Goal: Transaction & Acquisition: Purchase product/service

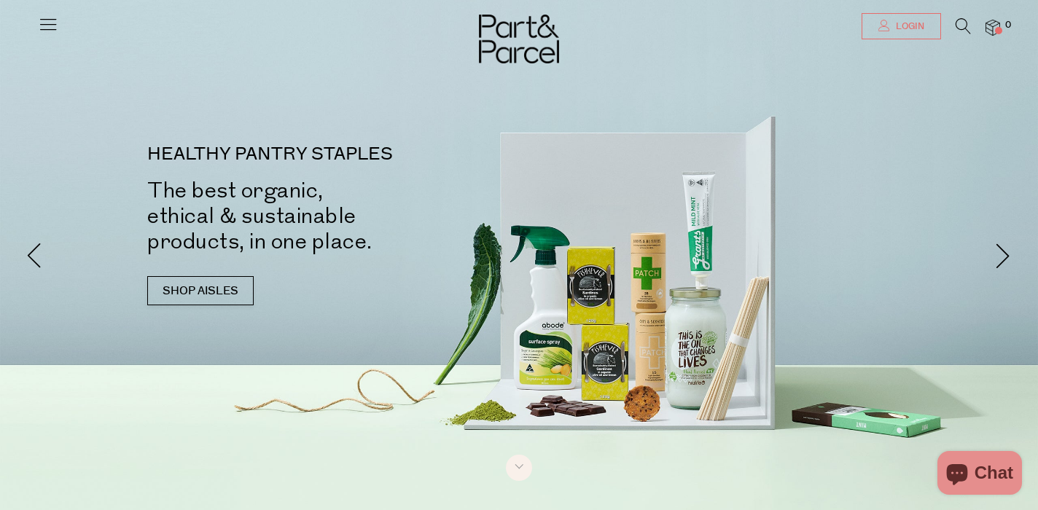
click at [901, 29] on span "Login" at bounding box center [908, 26] width 32 height 12
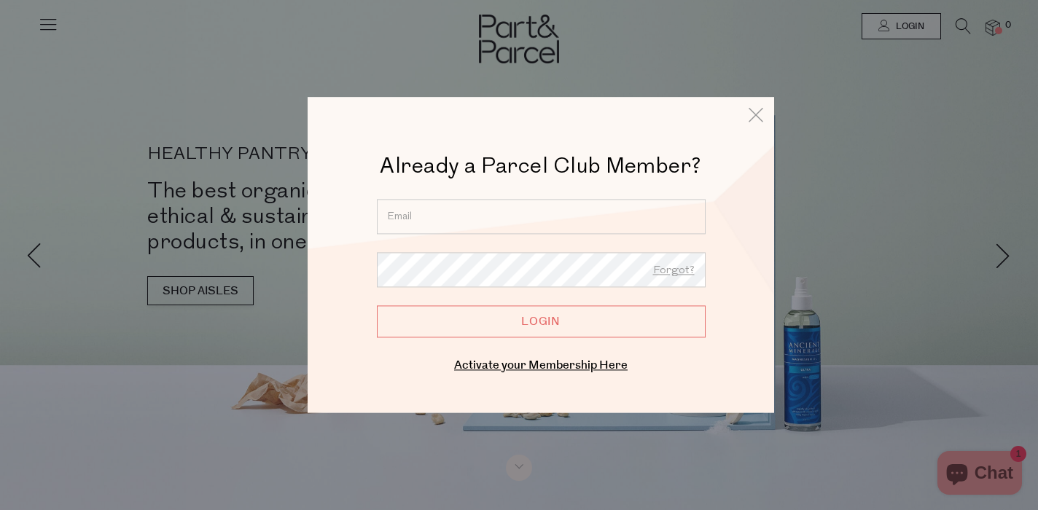
type input "nreweti@gmail.com"
click at [541, 321] on input "Login" at bounding box center [541, 321] width 329 height 32
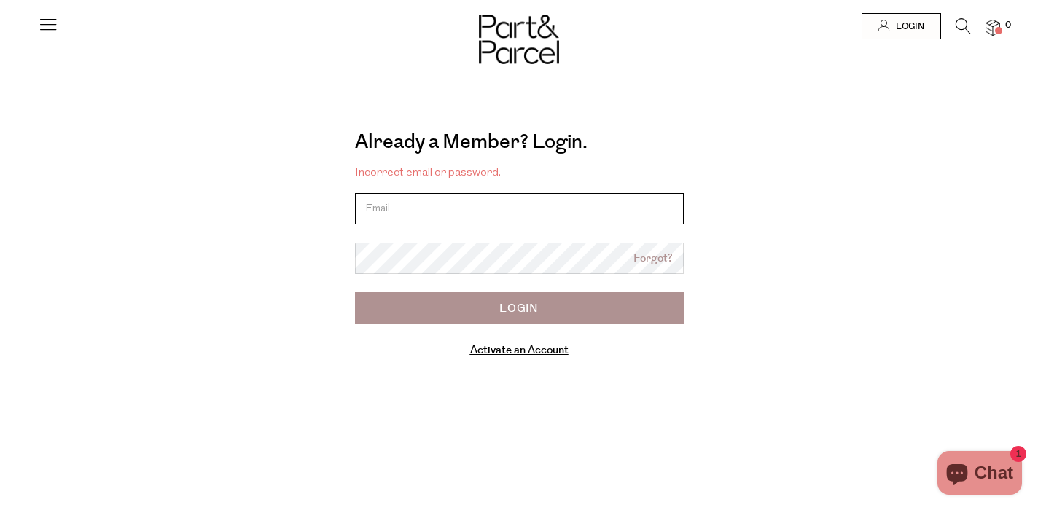
type input "nreweti@gmail.com"
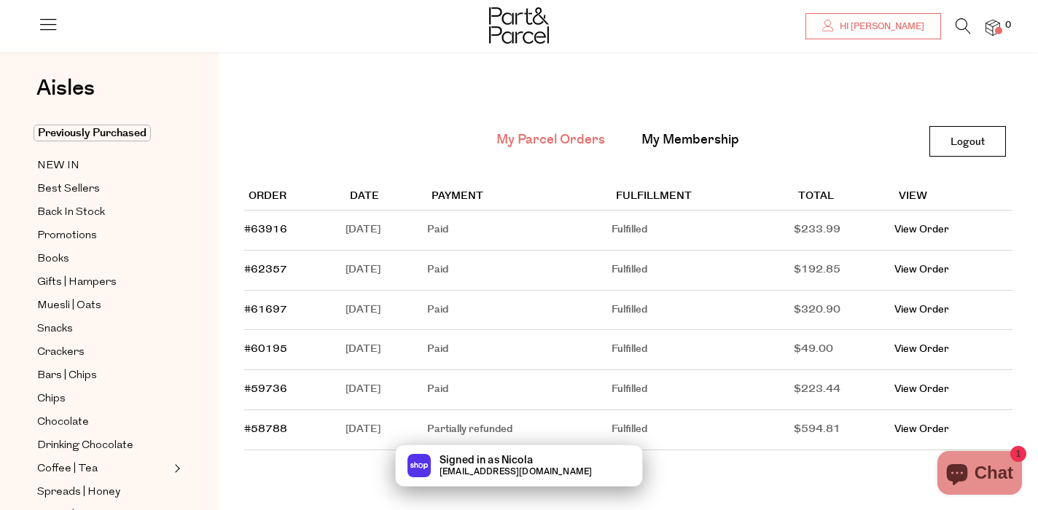
scroll to position [29, 0]
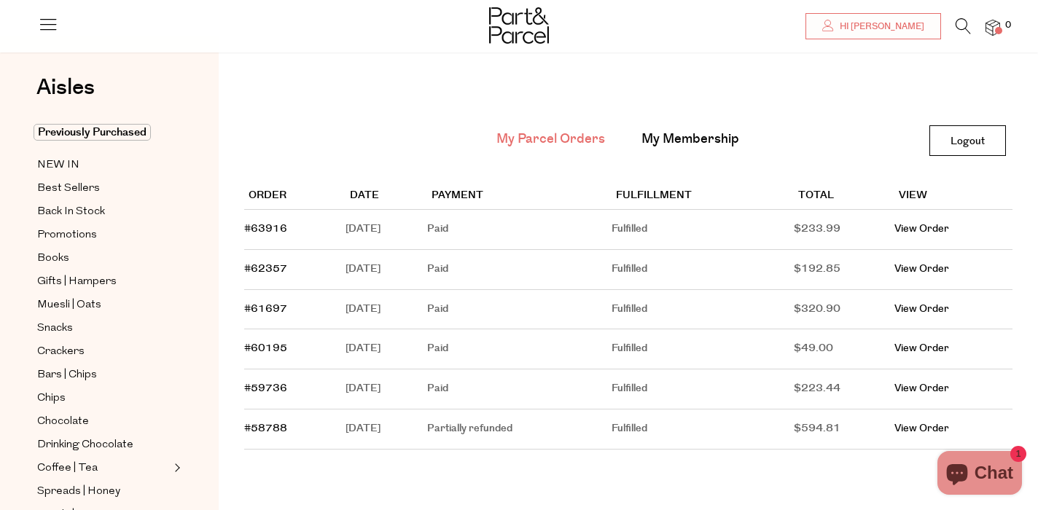
click at [996, 27] on span at bounding box center [998, 30] width 7 height 7
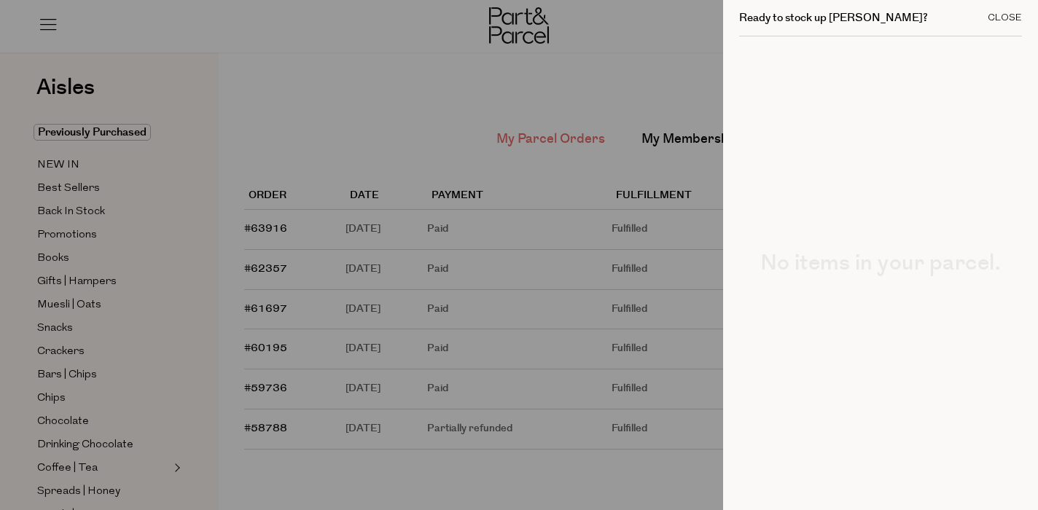
click at [993, 13] on div "Close" at bounding box center [1004, 17] width 34 height 9
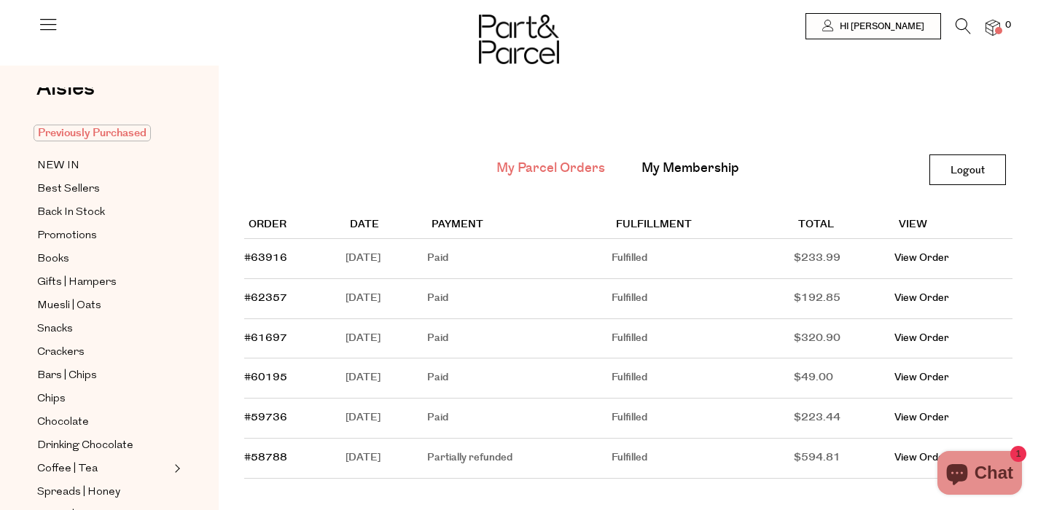
scroll to position [42, 0]
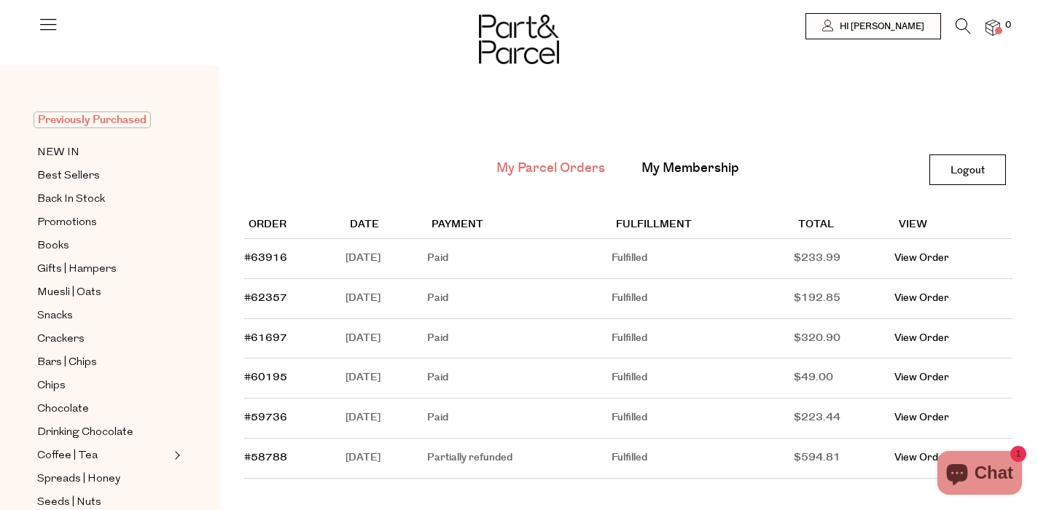
click at [114, 119] on span "Previously Purchased" at bounding box center [92, 119] width 117 height 17
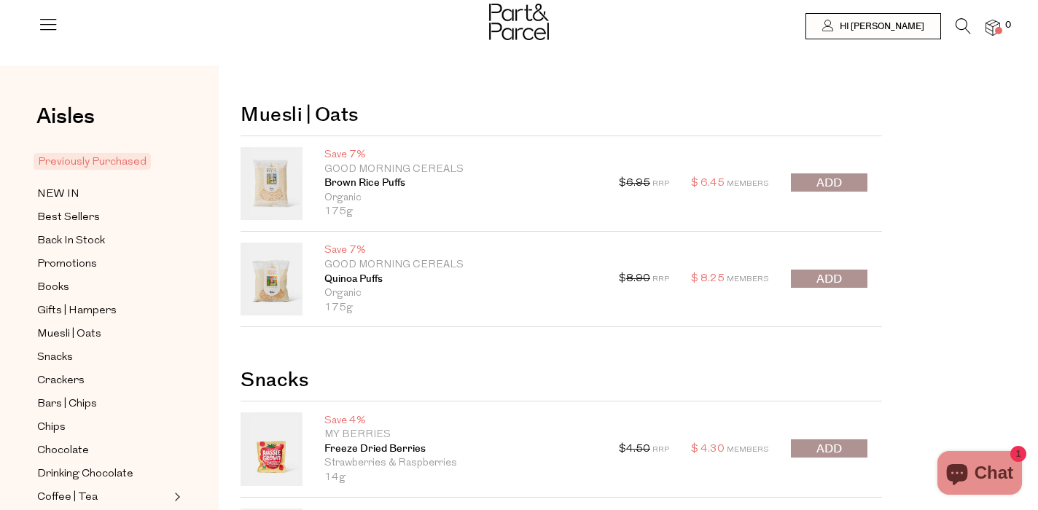
click at [838, 181] on span "submit" at bounding box center [829, 183] width 26 height 17
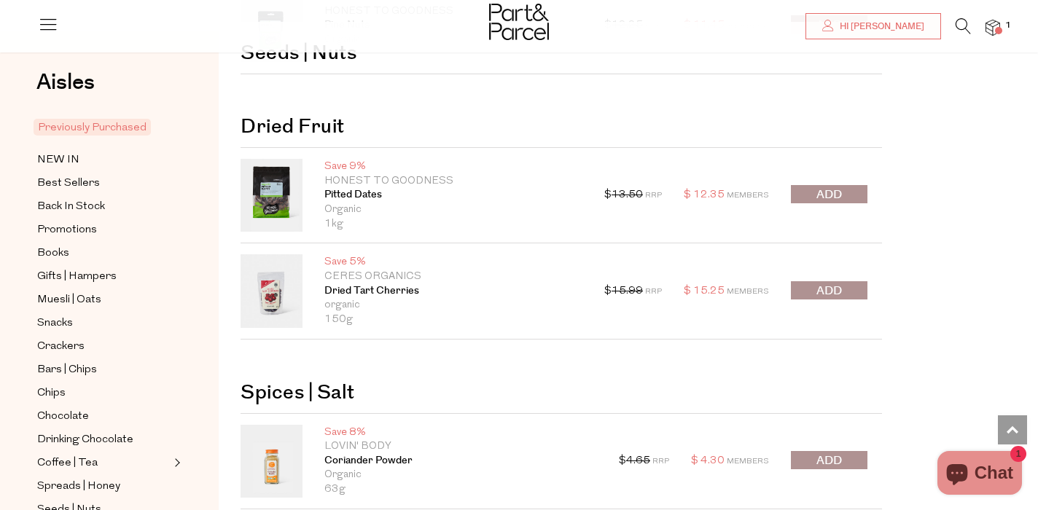
scroll to position [1220, 0]
click at [837, 192] on span "submit" at bounding box center [829, 195] width 26 height 17
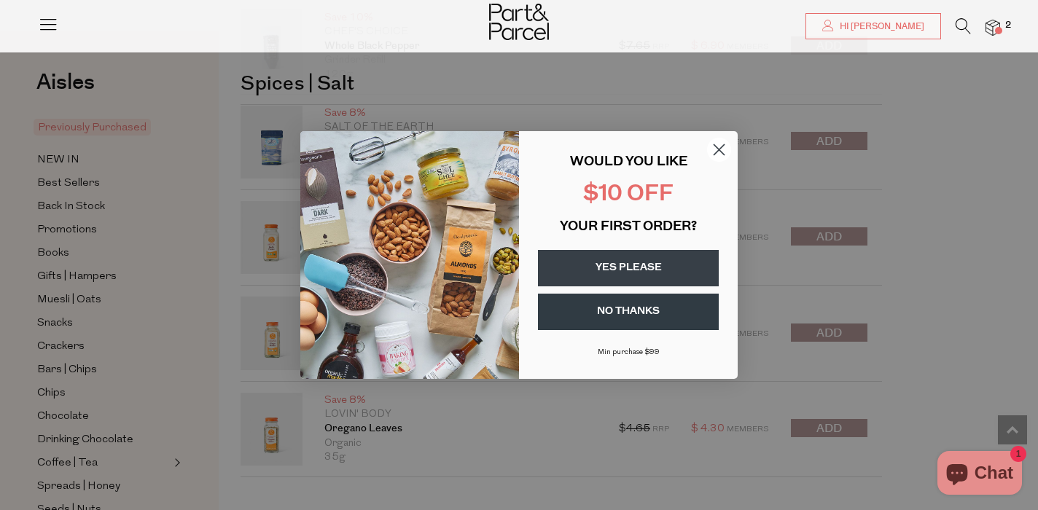
scroll to position [2020, 0]
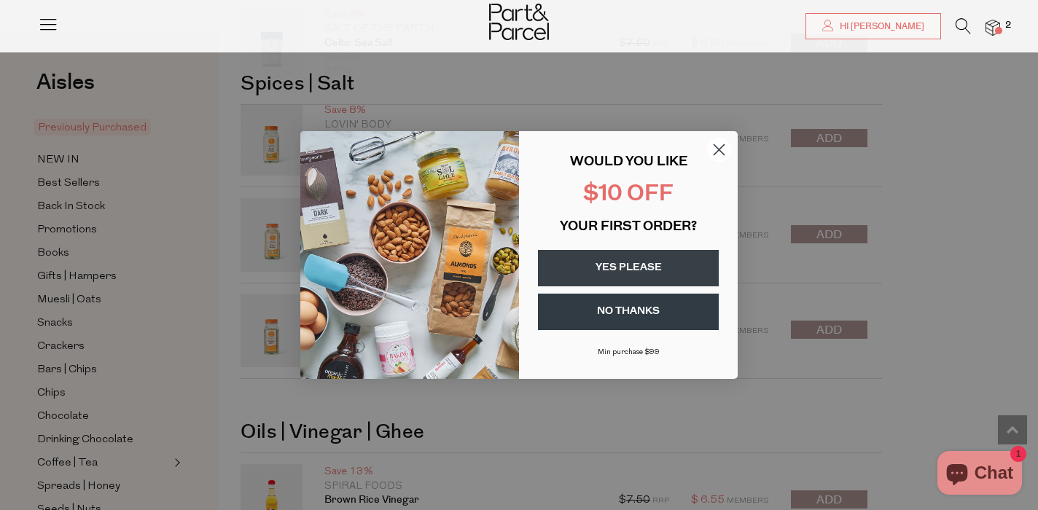
click at [719, 149] on icon "Close dialog" at bounding box center [719, 150] width 10 height 10
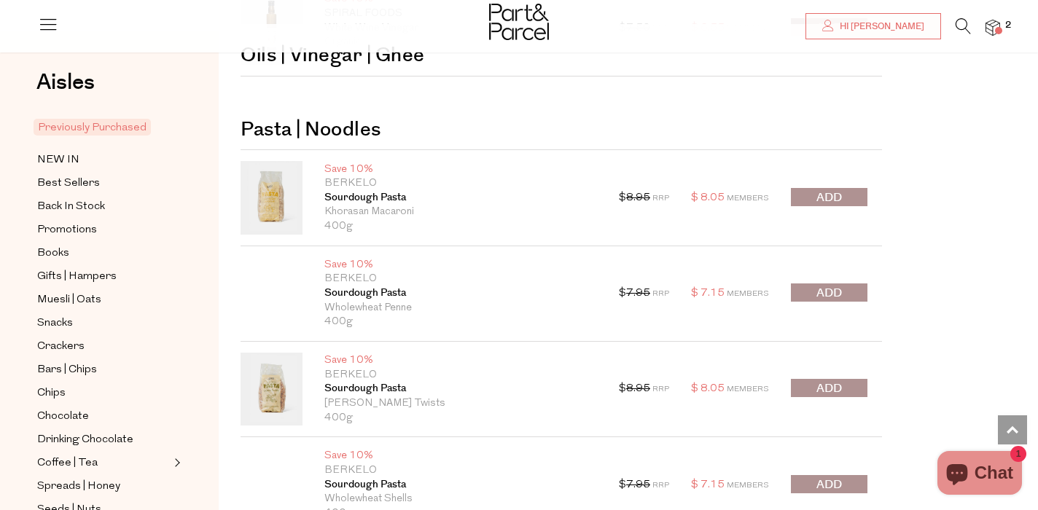
scroll to position [2972, 0]
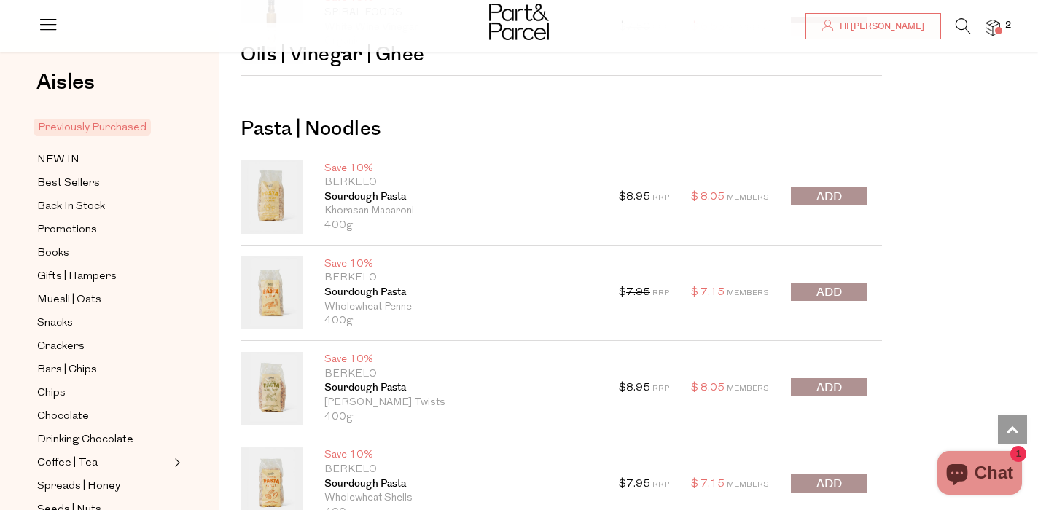
click at [822, 197] on span "submit" at bounding box center [829, 197] width 26 height 17
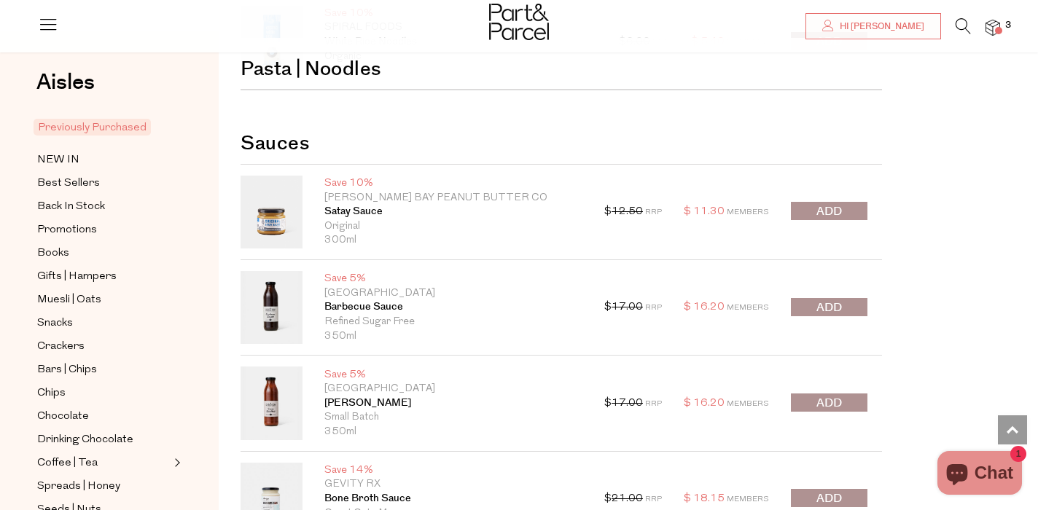
scroll to position [3511, 0]
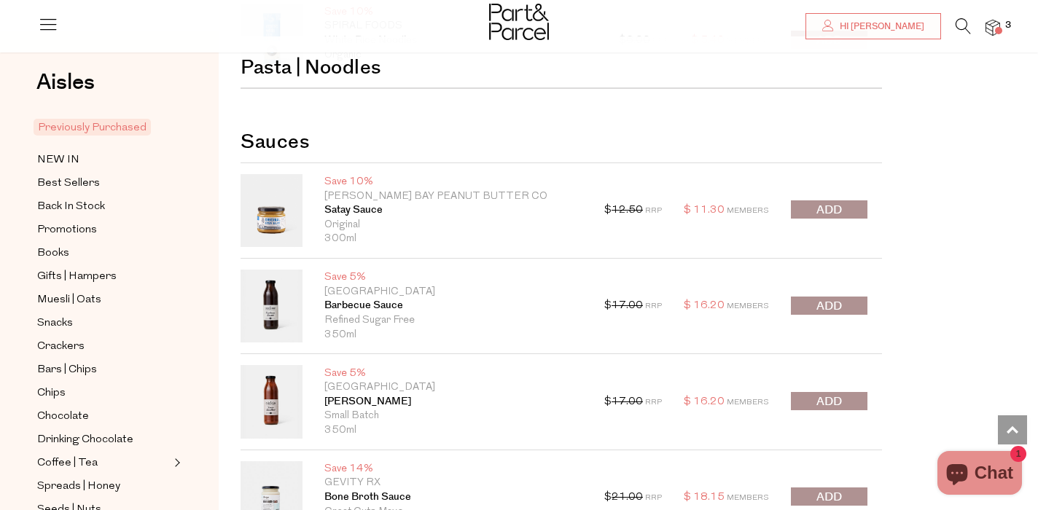
click at [823, 204] on span "submit" at bounding box center [829, 210] width 26 height 17
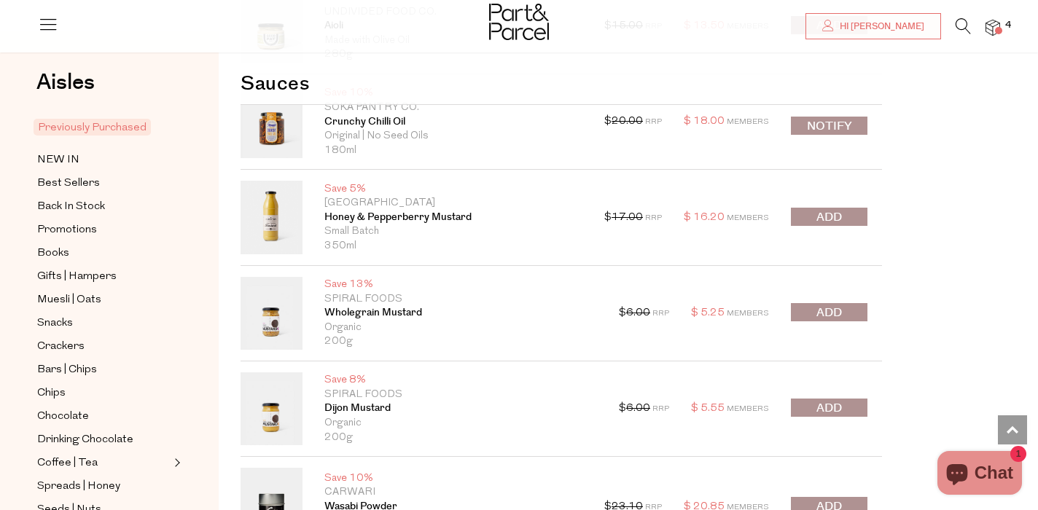
scroll to position [4366, 0]
click at [807, 208] on button "submit" at bounding box center [829, 216] width 77 height 18
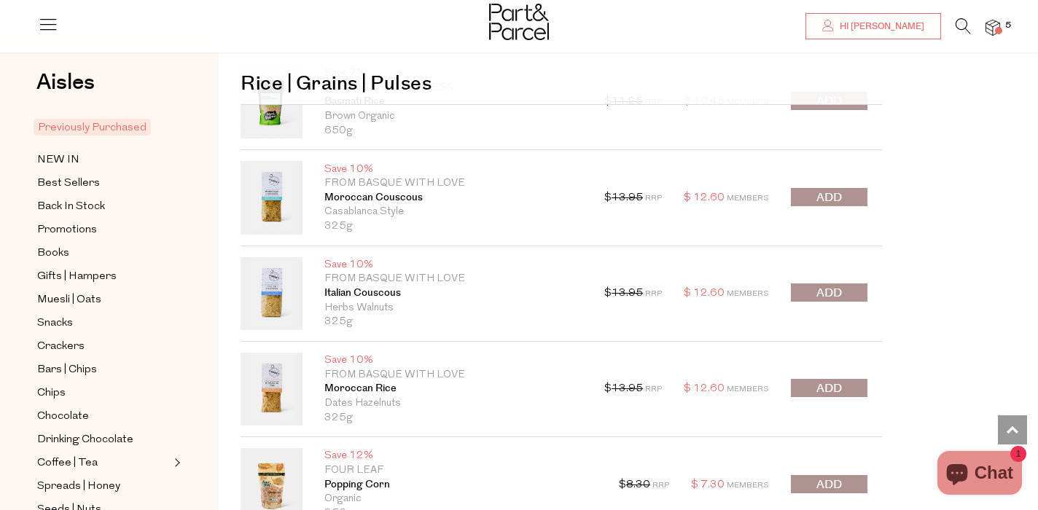
scroll to position [5666, 0]
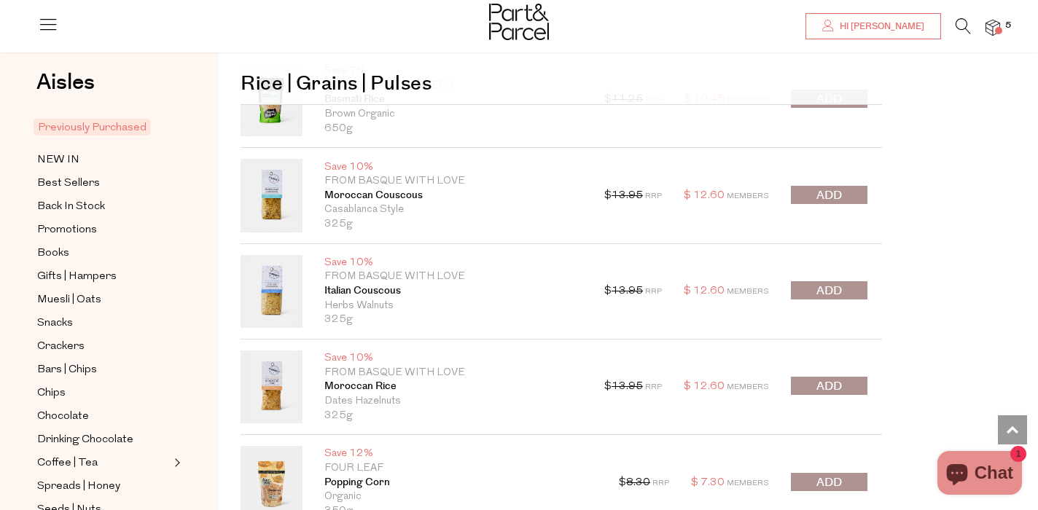
click at [826, 187] on span "submit" at bounding box center [829, 195] width 26 height 17
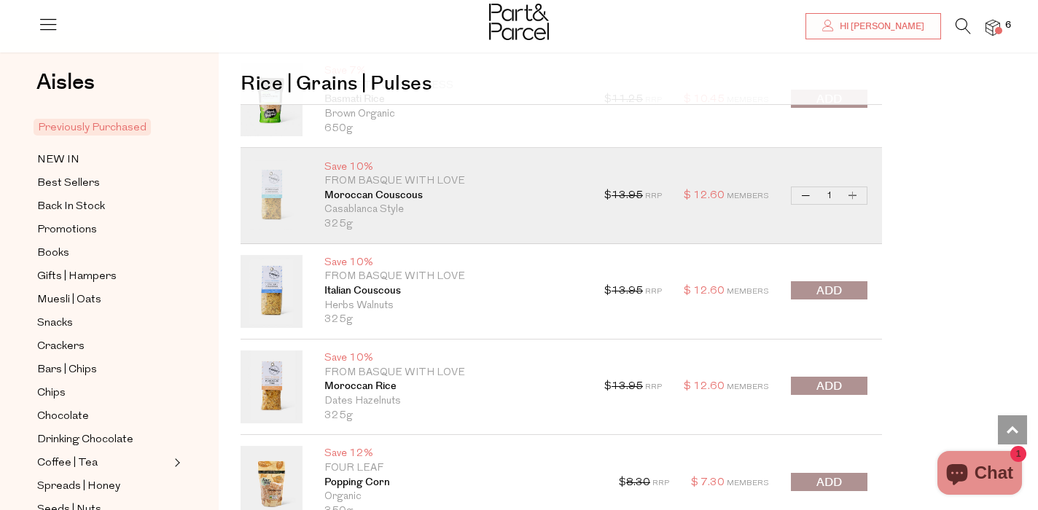
click at [816, 283] on span "submit" at bounding box center [829, 291] width 26 height 17
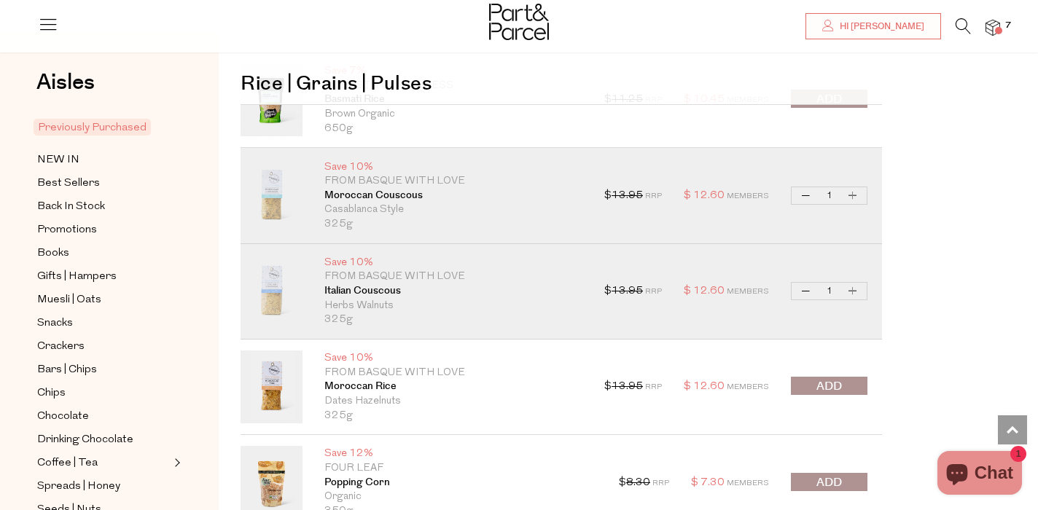
click at [815, 382] on button "submit" at bounding box center [829, 386] width 77 height 18
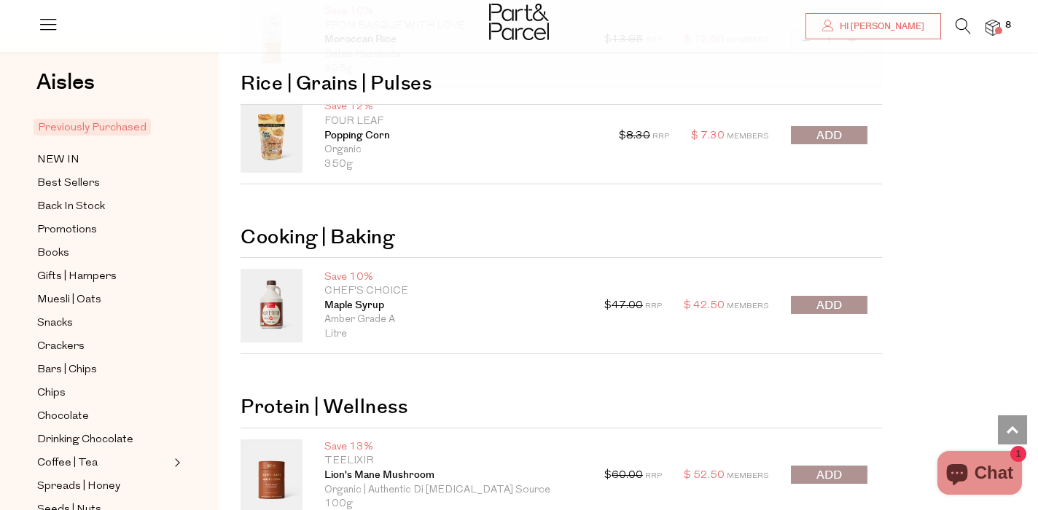
scroll to position [6028, 0]
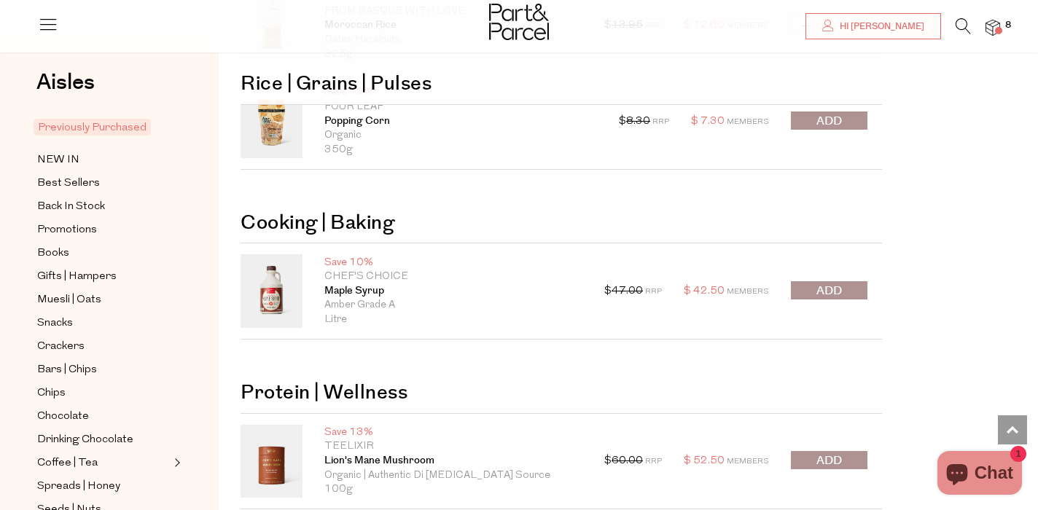
click at [830, 283] on span "submit" at bounding box center [829, 291] width 26 height 17
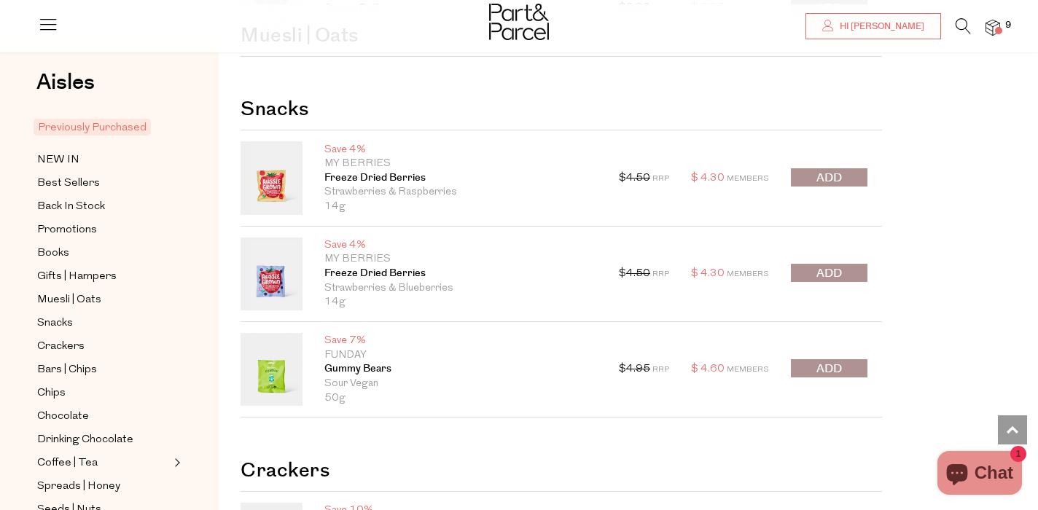
scroll to position [250, 0]
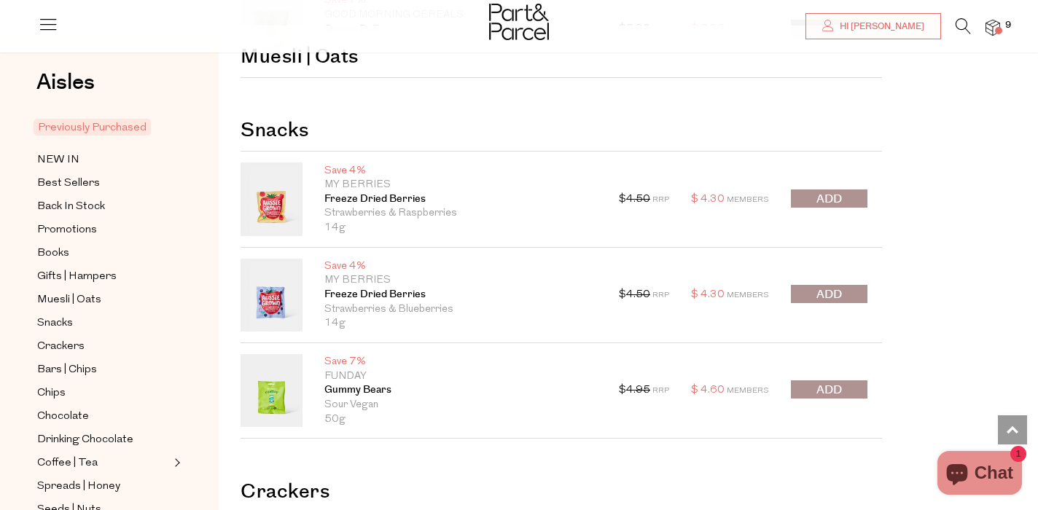
click at [957, 22] on icon at bounding box center [962, 26] width 15 height 16
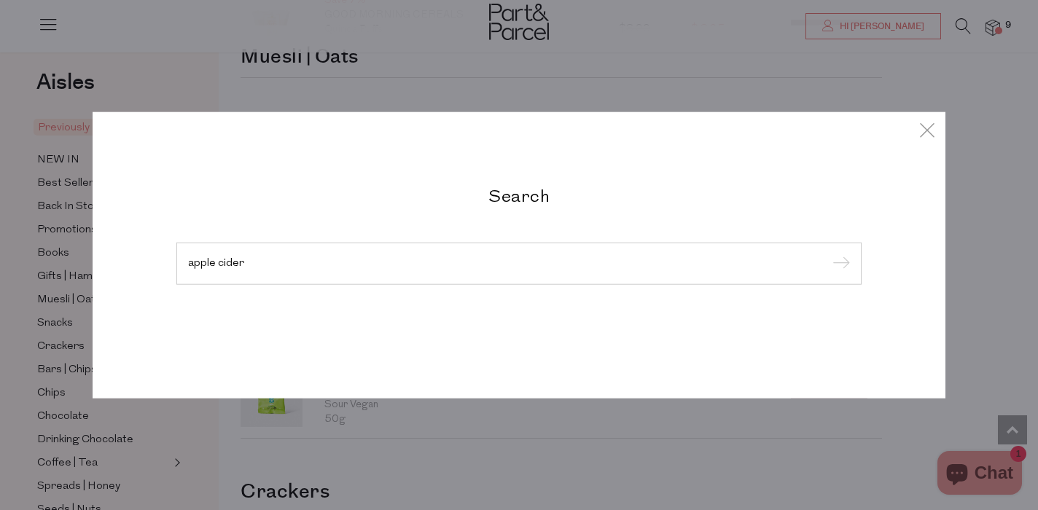
type input "apple cider"
click at [839, 254] on input "submit" at bounding box center [839, 265] width 22 height 22
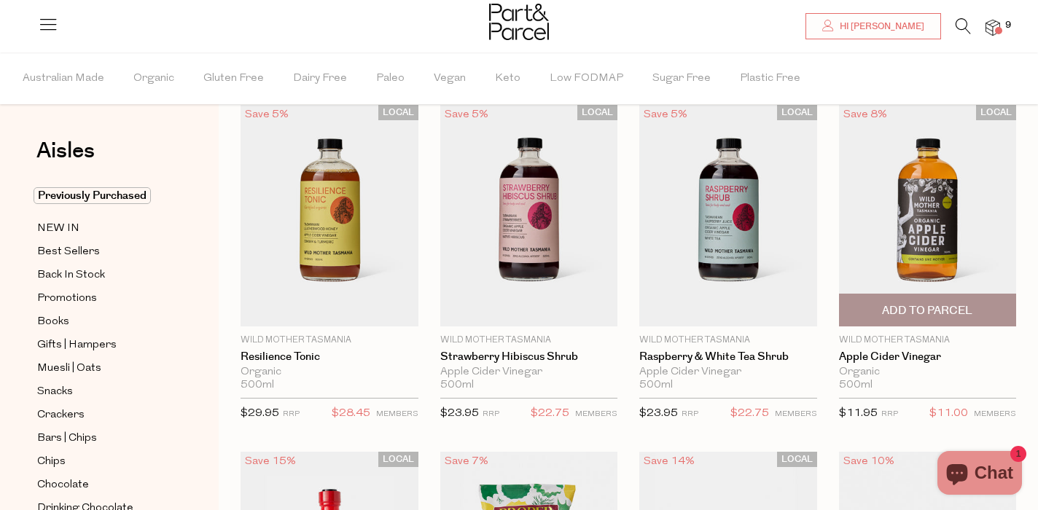
scroll to position [58, 0]
click at [929, 303] on span "Add To Parcel" at bounding box center [927, 309] width 169 height 31
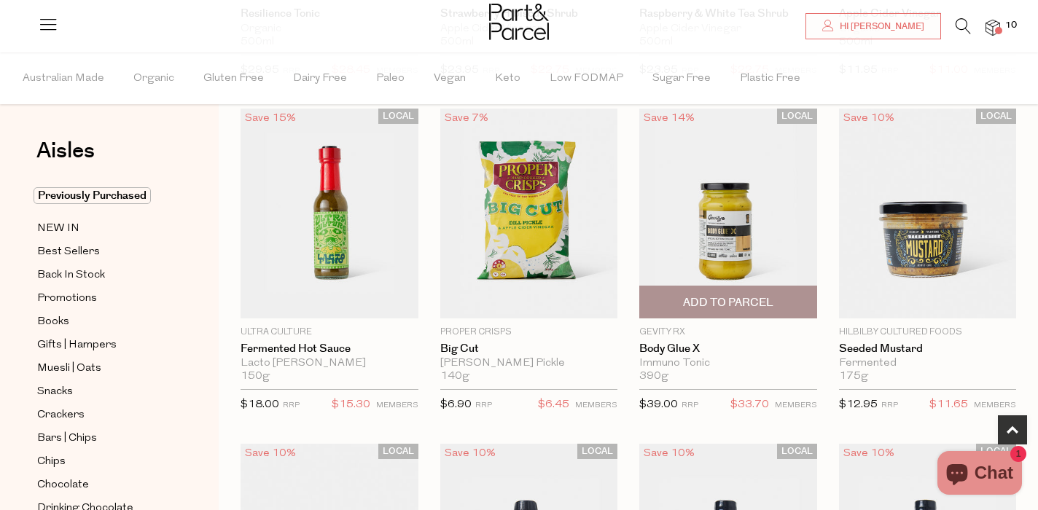
scroll to position [403, 0]
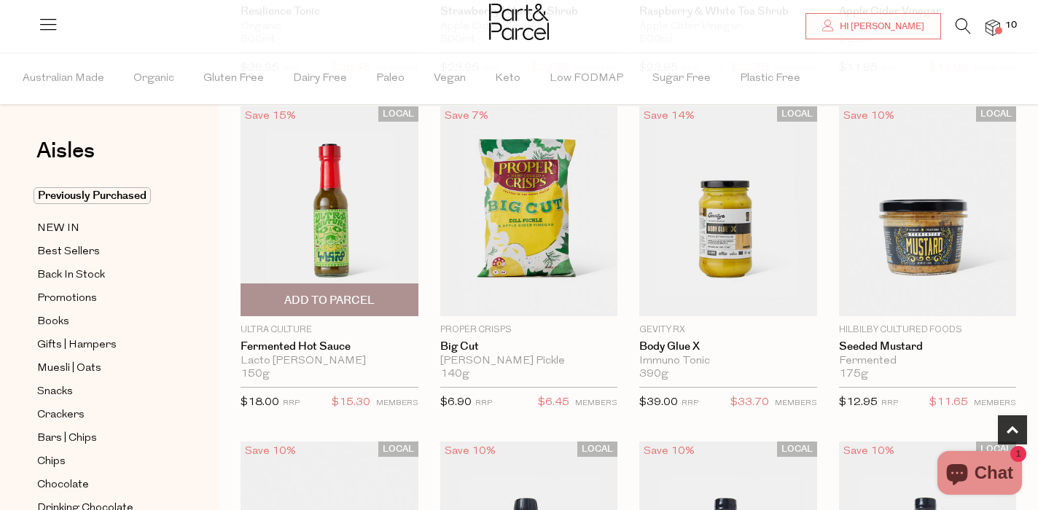
click at [344, 237] on img at bounding box center [329, 210] width 178 height 209
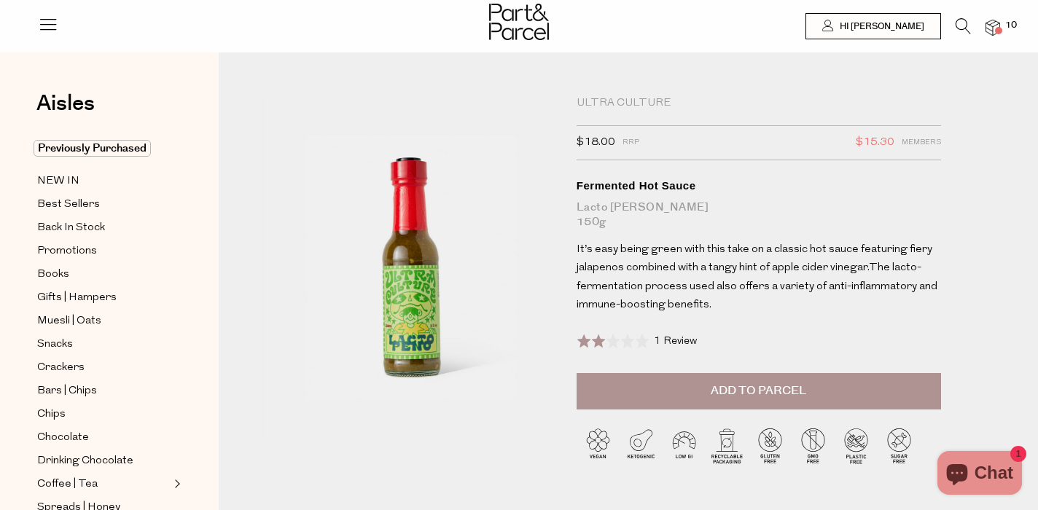
click at [960, 25] on icon at bounding box center [962, 26] width 15 height 16
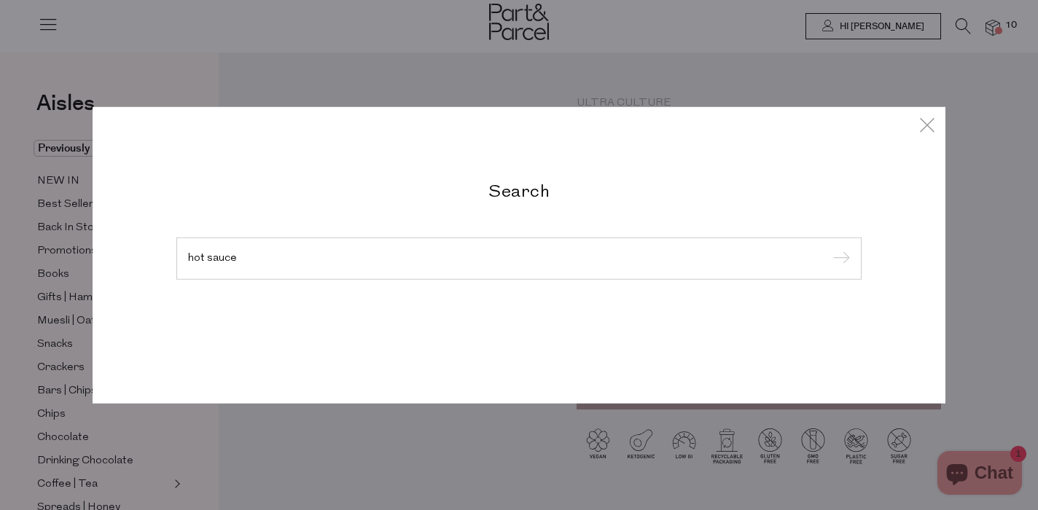
type input "hot sauce"
click at [839, 259] on input "submit" at bounding box center [839, 259] width 22 height 22
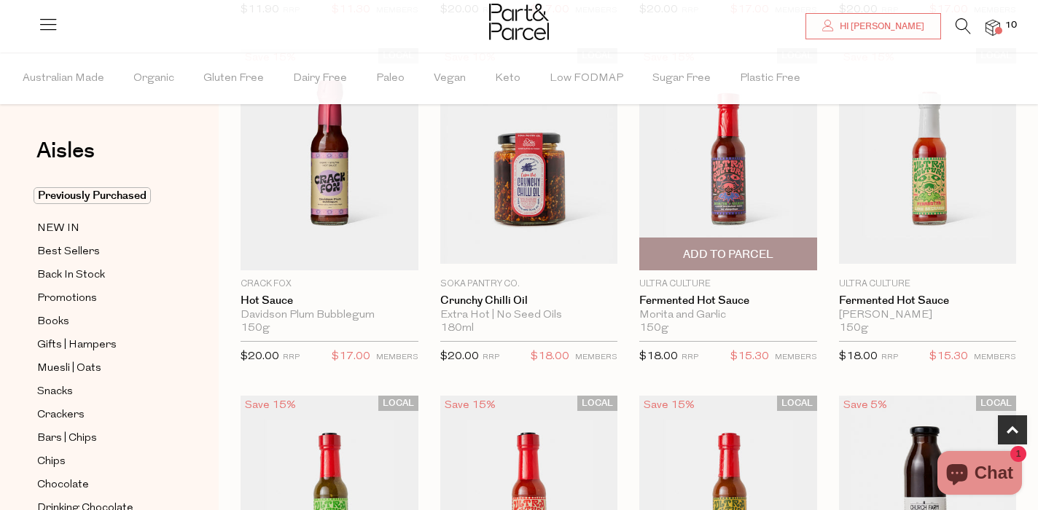
scroll to position [466, 0]
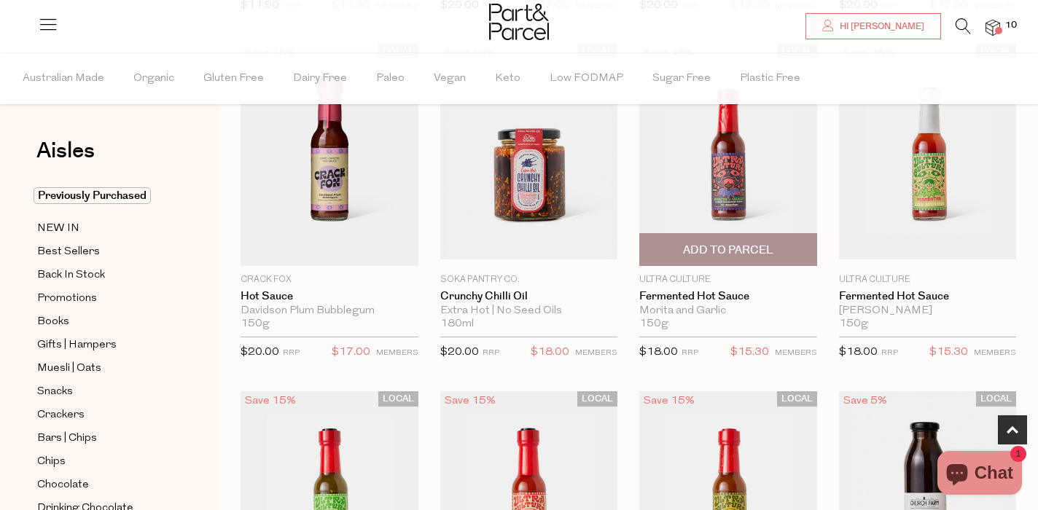
click at [709, 254] on span "Add To Parcel" at bounding box center [728, 250] width 90 height 15
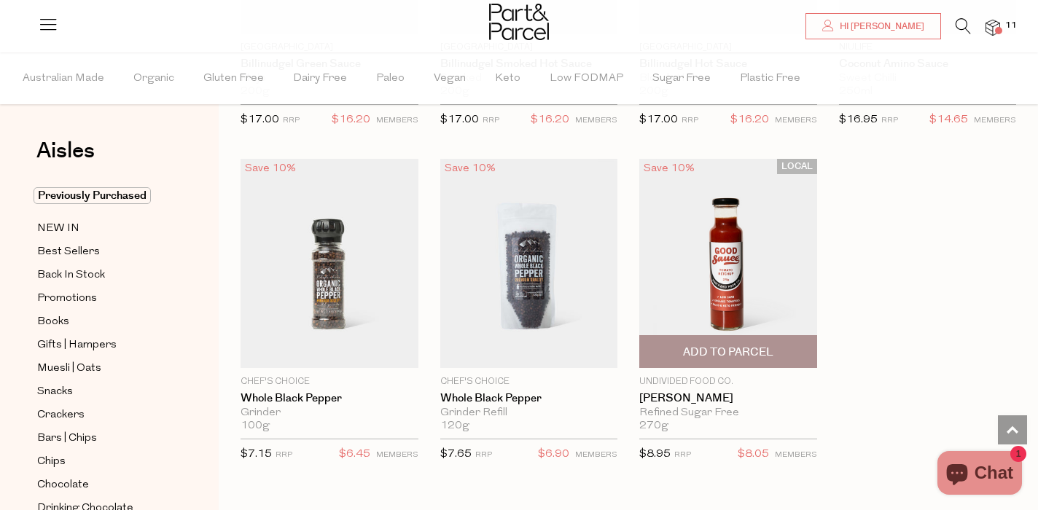
scroll to position [1373, 0]
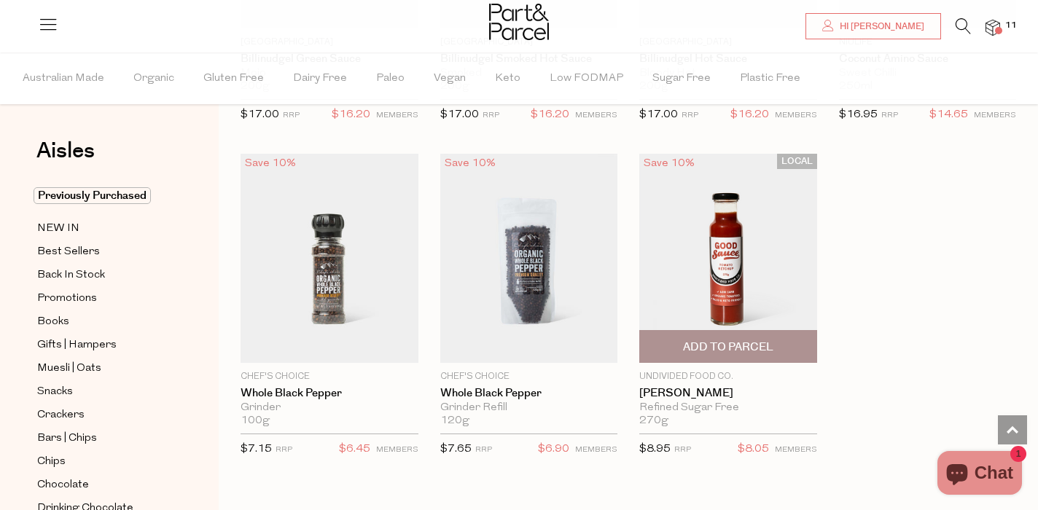
click at [757, 346] on span "Add To Parcel" at bounding box center [728, 347] width 90 height 15
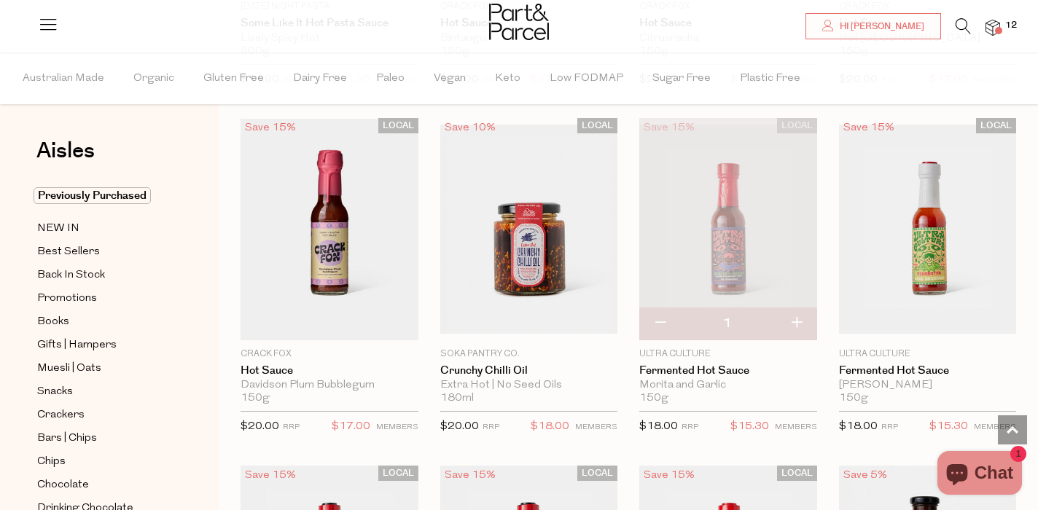
scroll to position [378, 0]
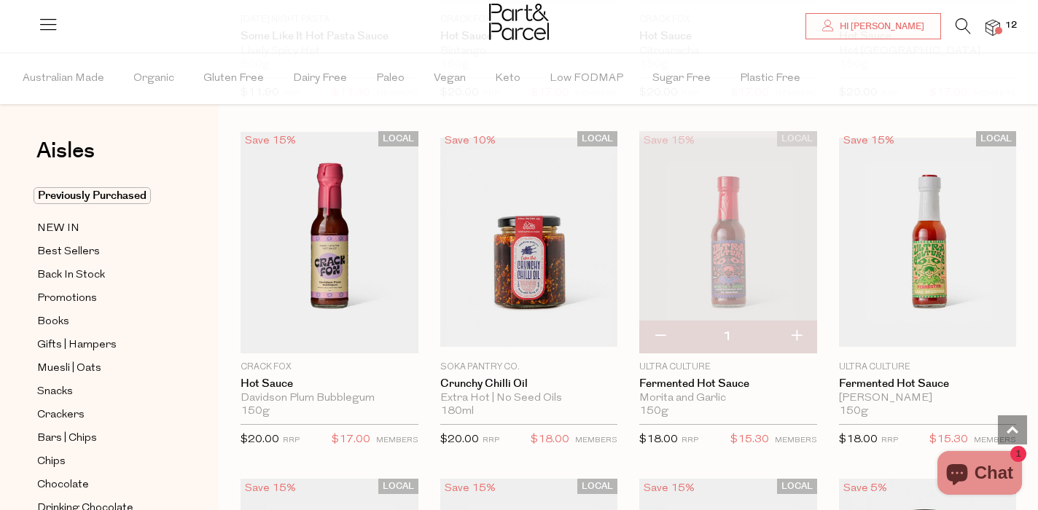
click at [964, 23] on icon at bounding box center [962, 26] width 15 height 16
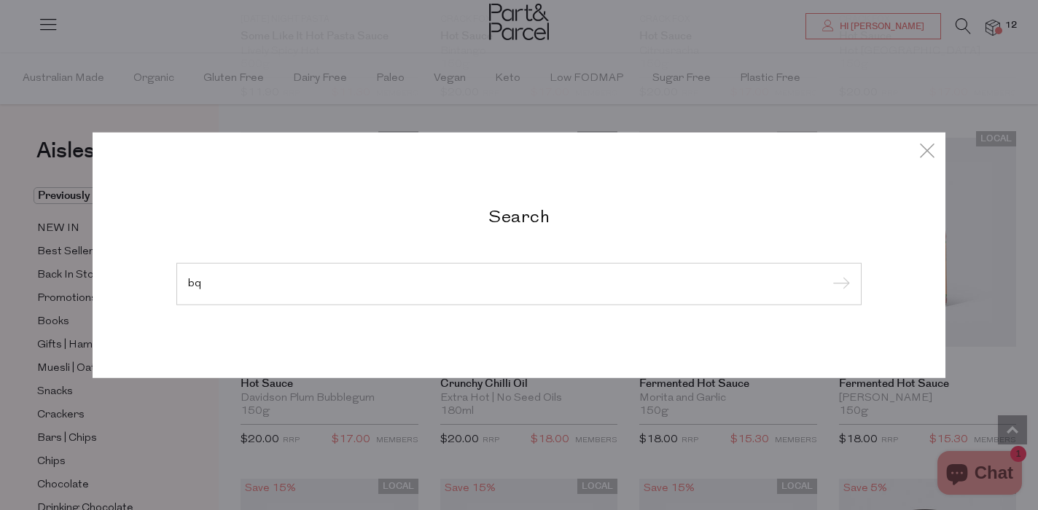
type input "bq"
click at [839, 274] on input "submit" at bounding box center [839, 285] width 22 height 22
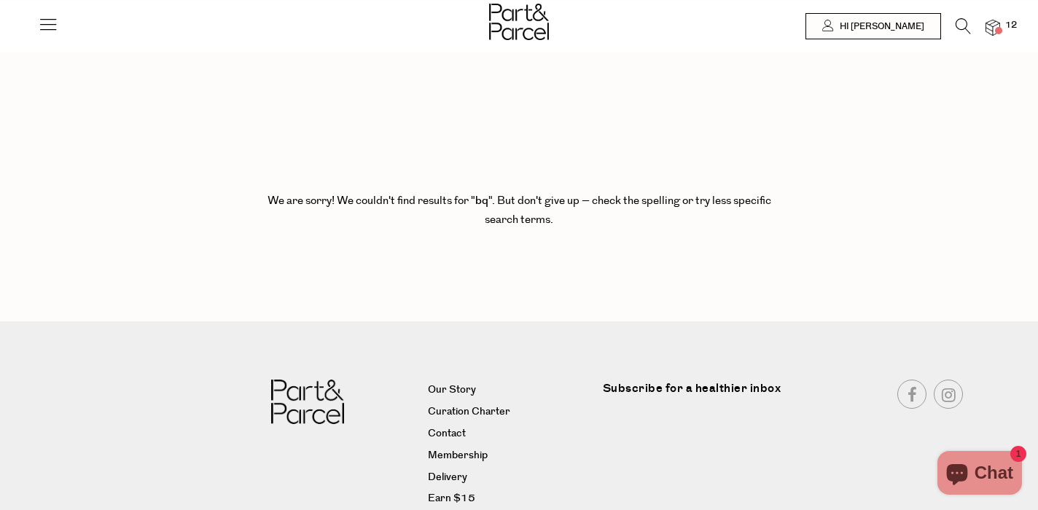
click at [958, 25] on icon at bounding box center [962, 26] width 15 height 16
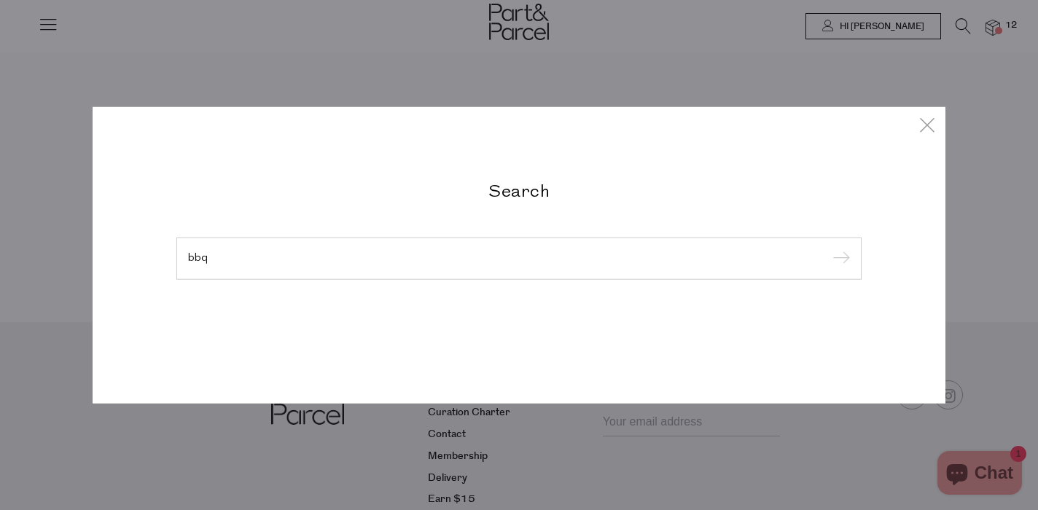
type input "bbq"
click at [839, 259] on input "submit" at bounding box center [839, 259] width 22 height 22
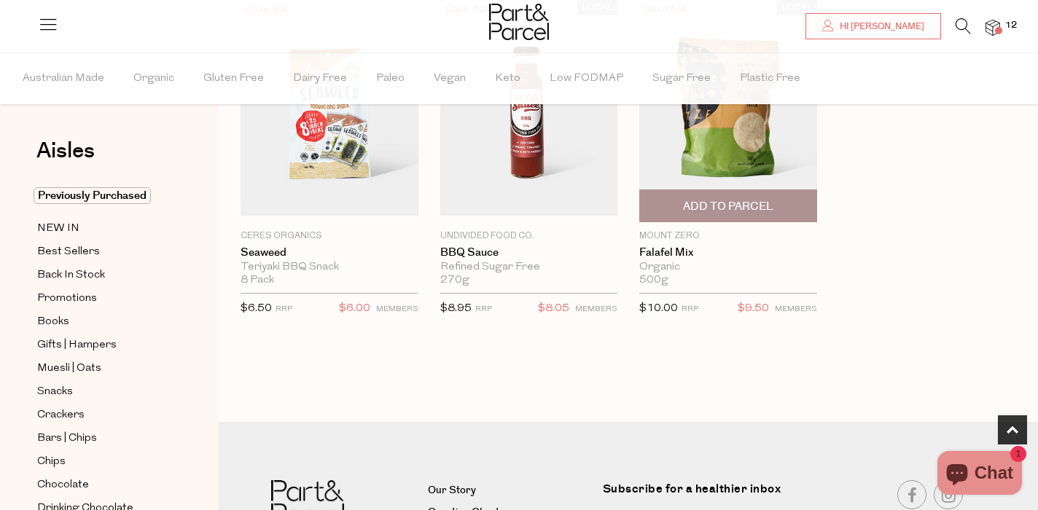
scroll to position [498, 0]
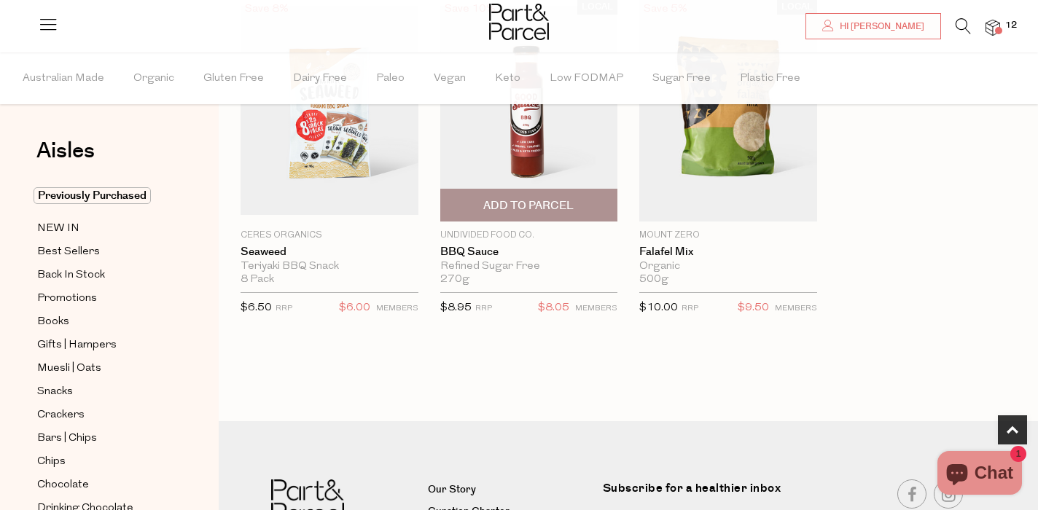
click at [528, 204] on span "Add To Parcel" at bounding box center [528, 205] width 90 height 15
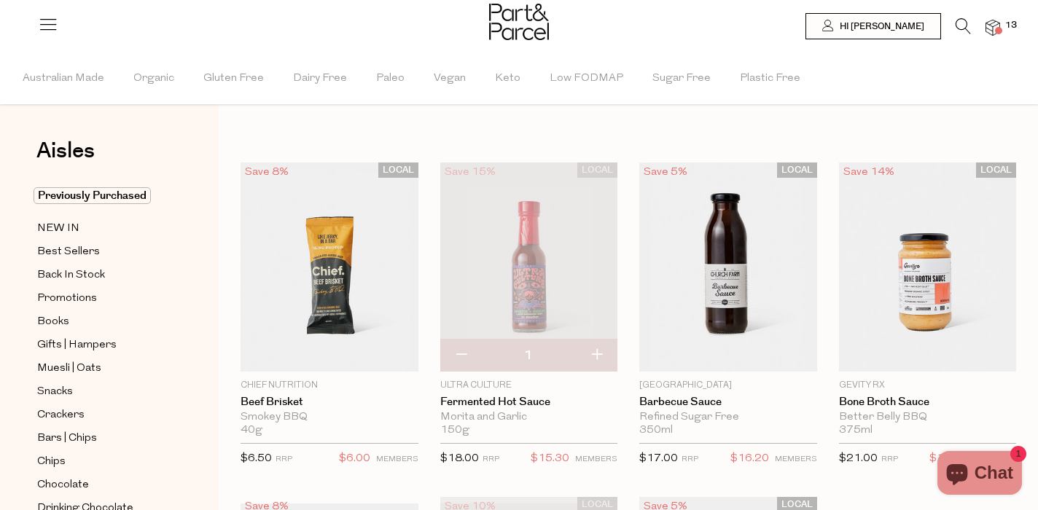
scroll to position [0, 0]
click at [957, 22] on icon at bounding box center [962, 26] width 15 height 16
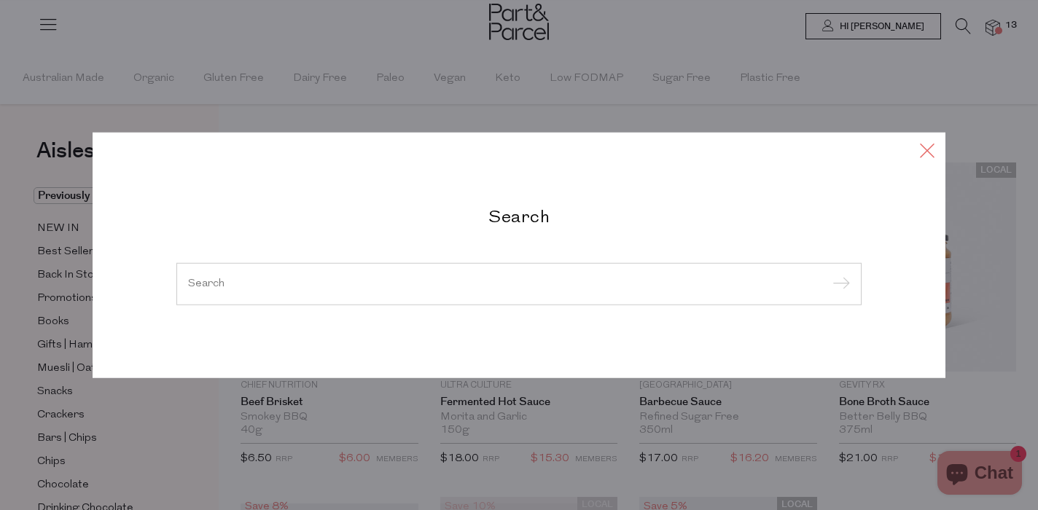
click at [919, 149] on icon at bounding box center [927, 150] width 22 height 21
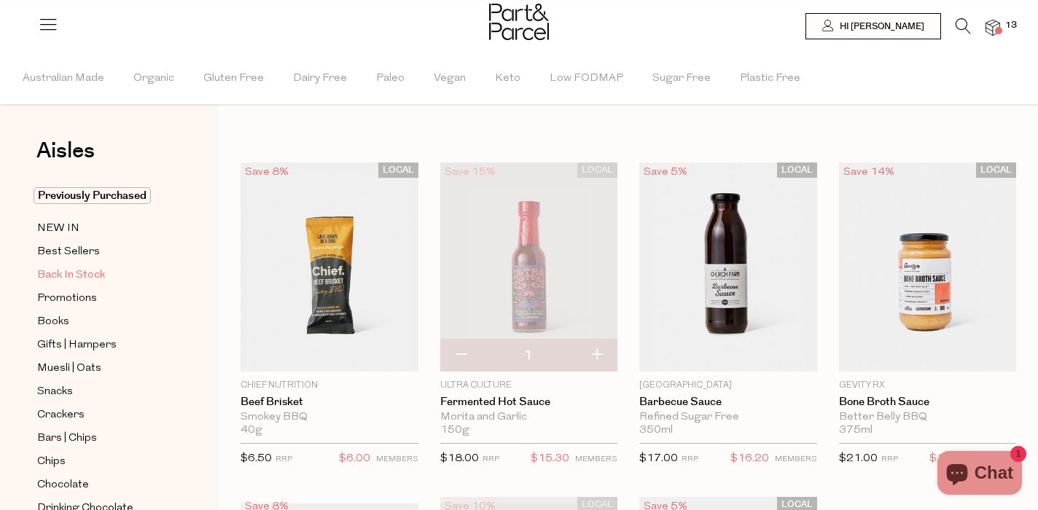
click at [75, 278] on span "Back In Stock" at bounding box center [71, 275] width 68 height 17
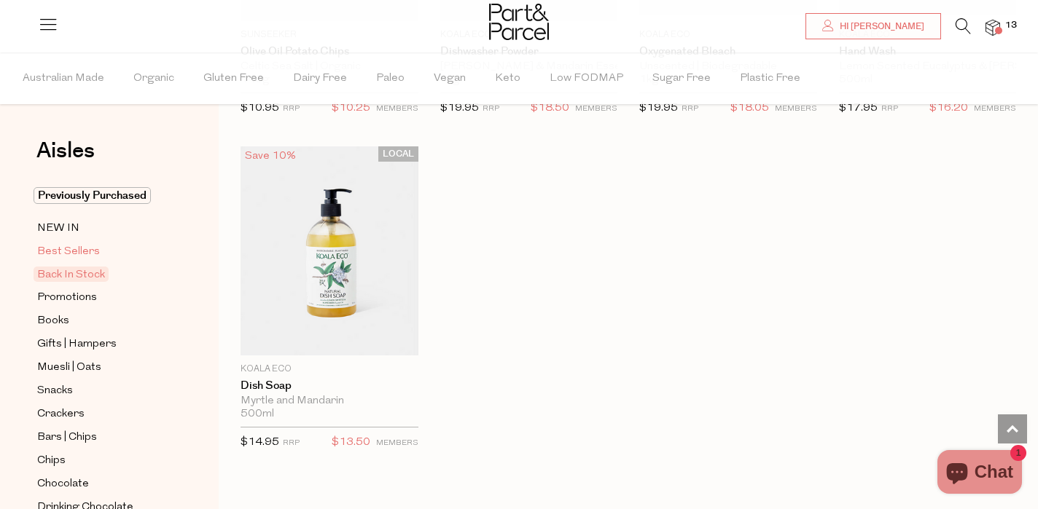
click at [82, 247] on span "Best Sellers" at bounding box center [68, 251] width 63 height 17
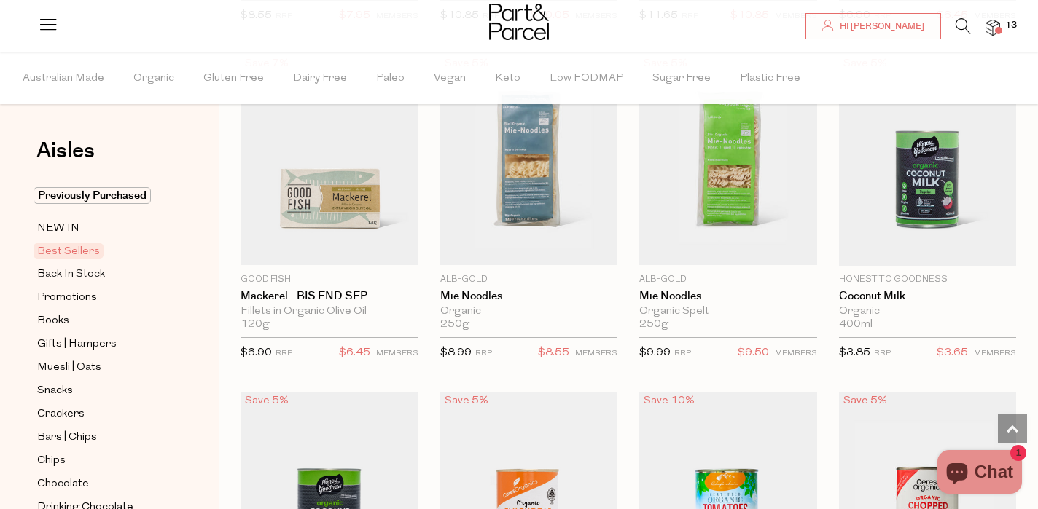
scroll to position [1489, 0]
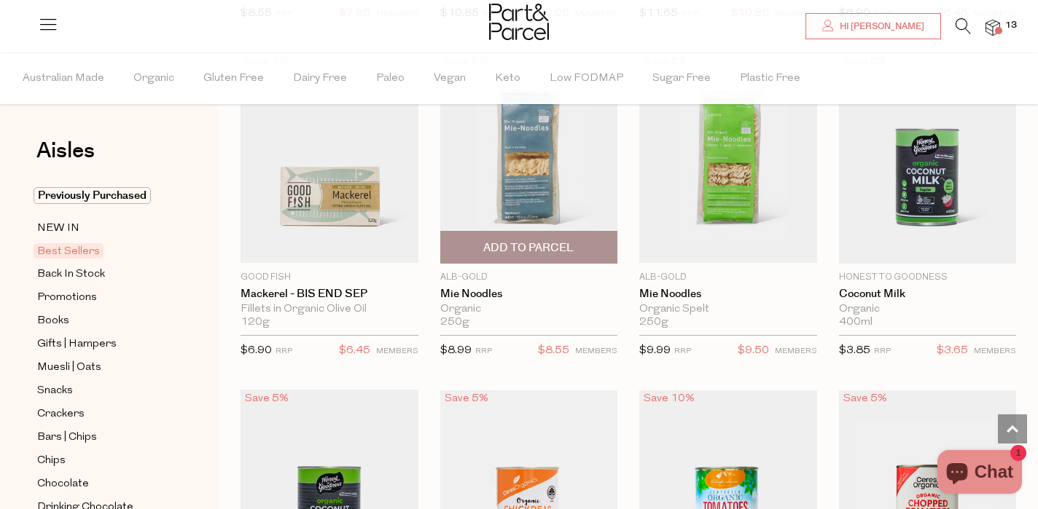
click at [550, 243] on span "Add To Parcel" at bounding box center [528, 247] width 90 height 15
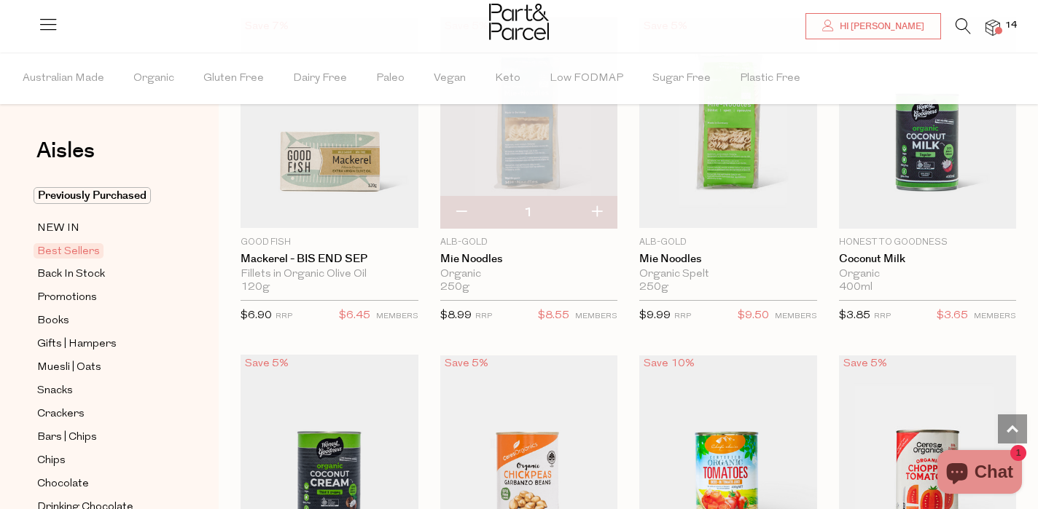
scroll to position [1525, 0]
click at [455, 207] on button "button" at bounding box center [461, 212] width 42 height 32
type input "0"
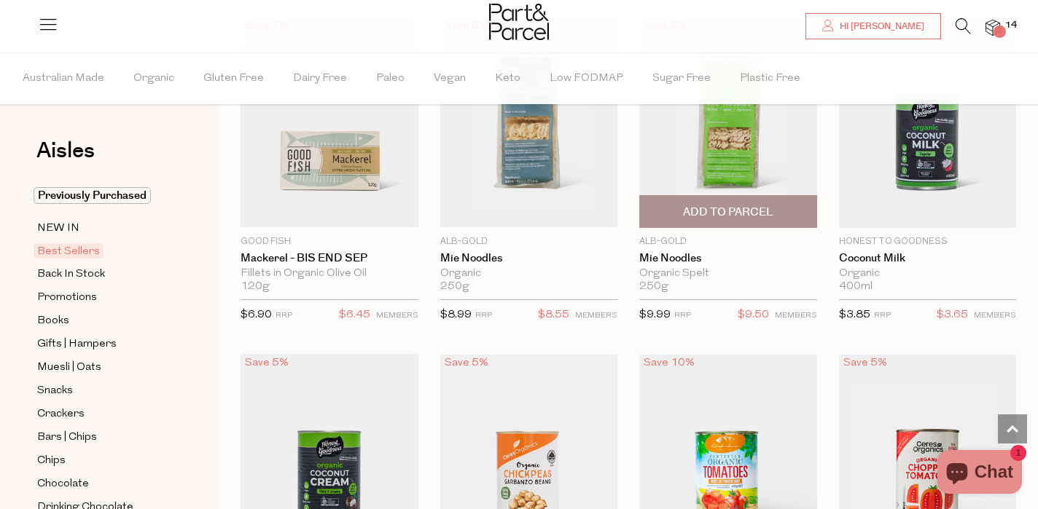
click at [780, 202] on span "Add To Parcel" at bounding box center [727, 211] width 169 height 31
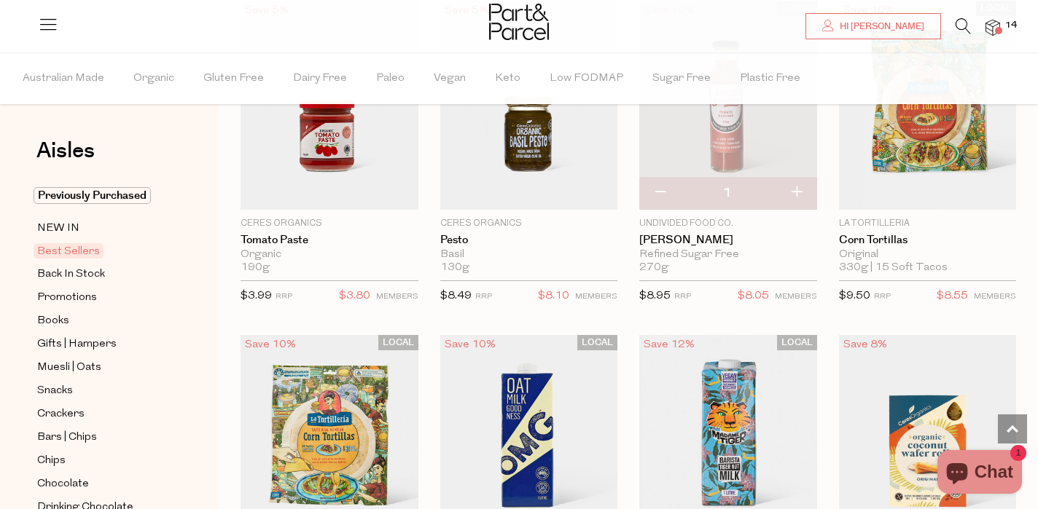
scroll to position [2217, 0]
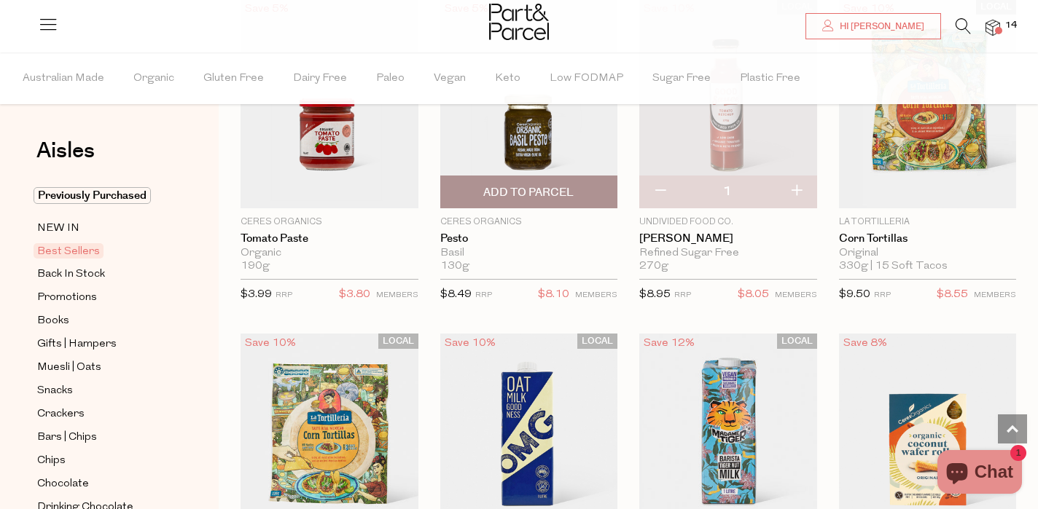
click at [552, 185] on span "Add To Parcel" at bounding box center [528, 192] width 90 height 15
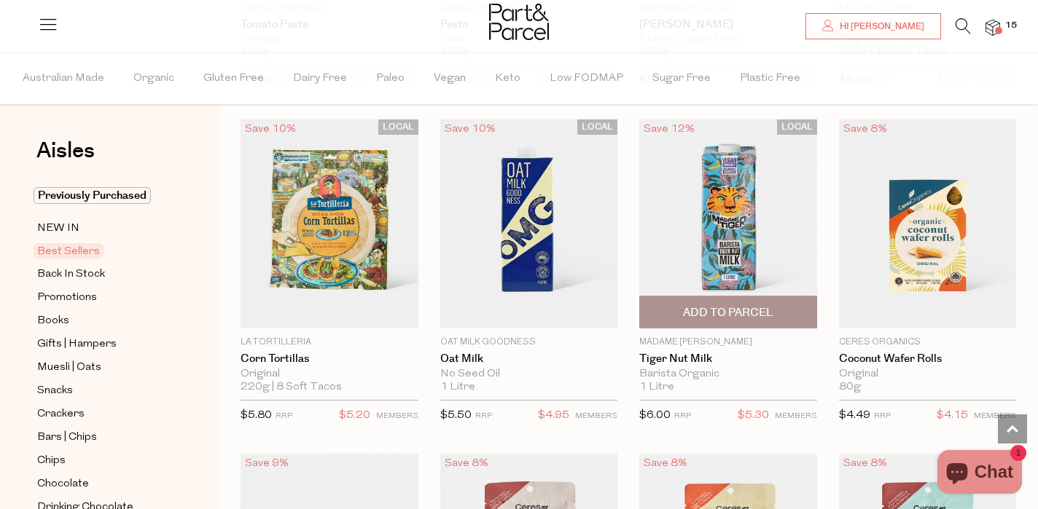
scroll to position [2429, 0]
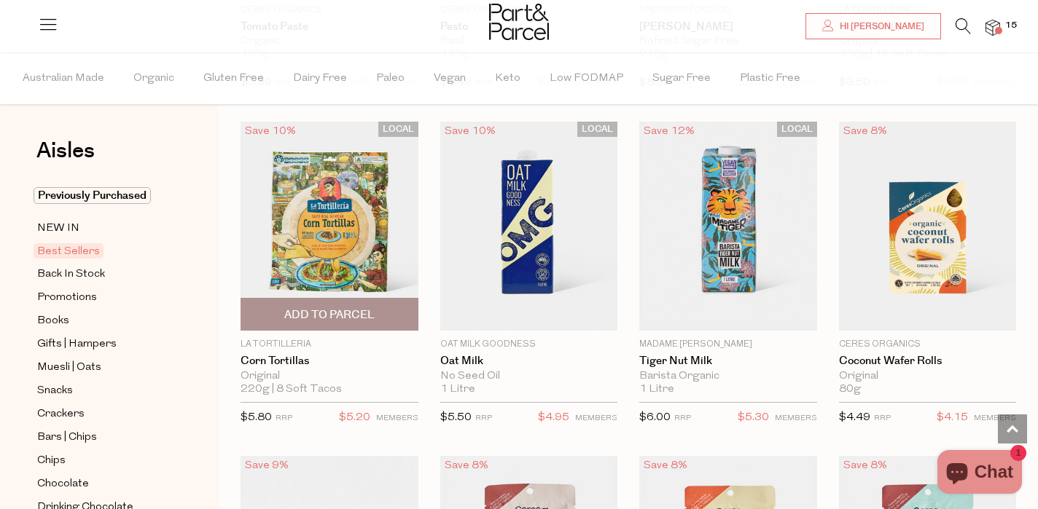
click at [319, 235] on img at bounding box center [329, 226] width 178 height 209
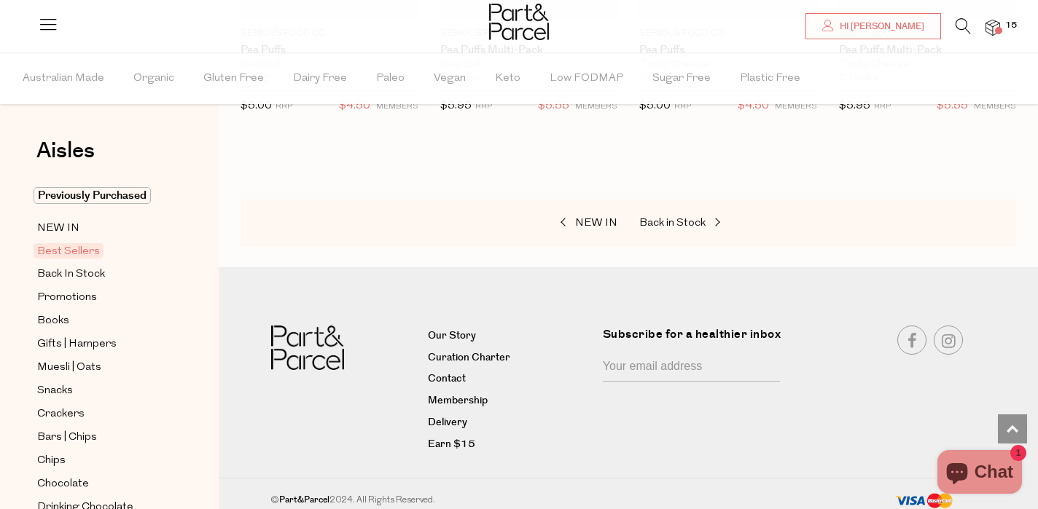
scroll to position [3409, 0]
click at [71, 222] on span "NEW IN" at bounding box center [58, 228] width 42 height 17
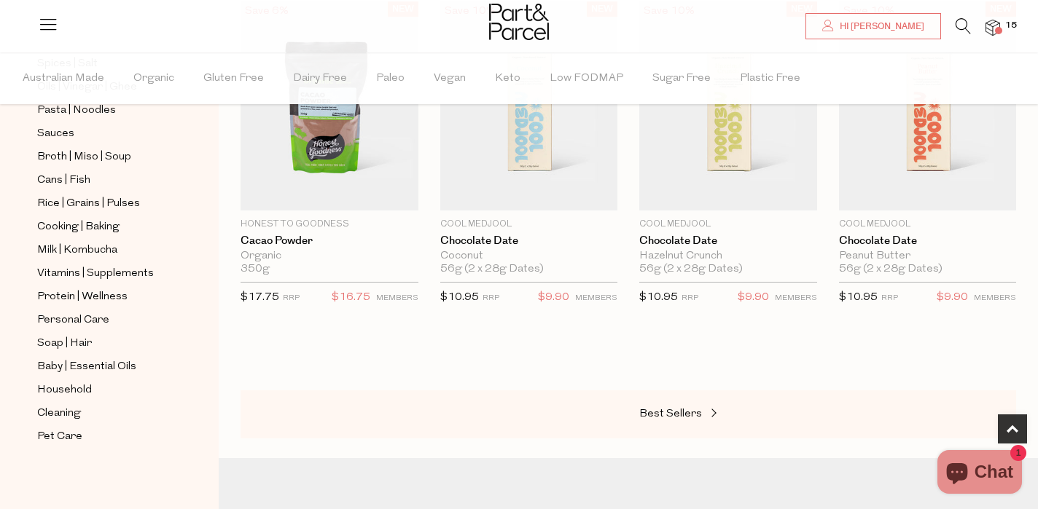
scroll to position [560, 0]
click at [965, 25] on icon at bounding box center [962, 26] width 15 height 16
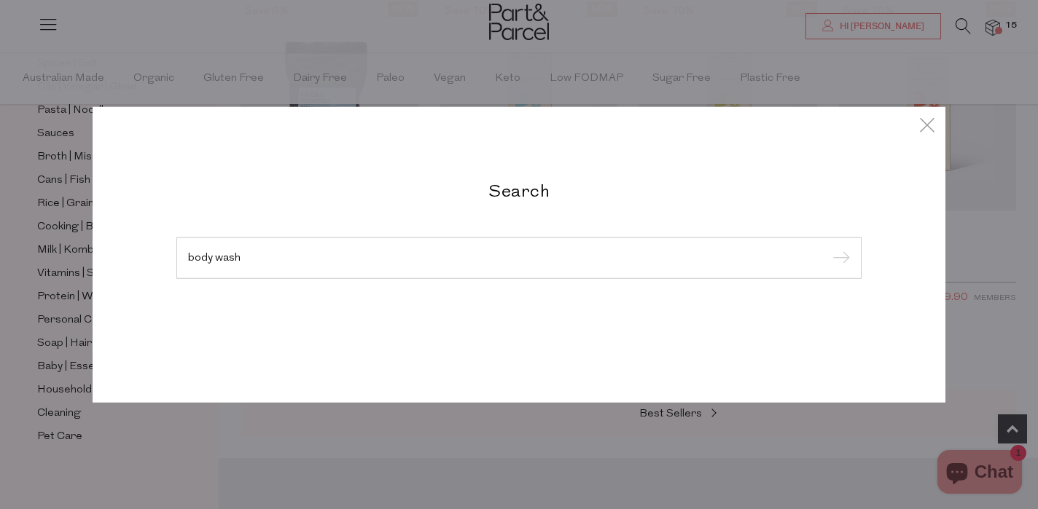
type input "body wash"
click at [839, 259] on input "submit" at bounding box center [839, 259] width 22 height 22
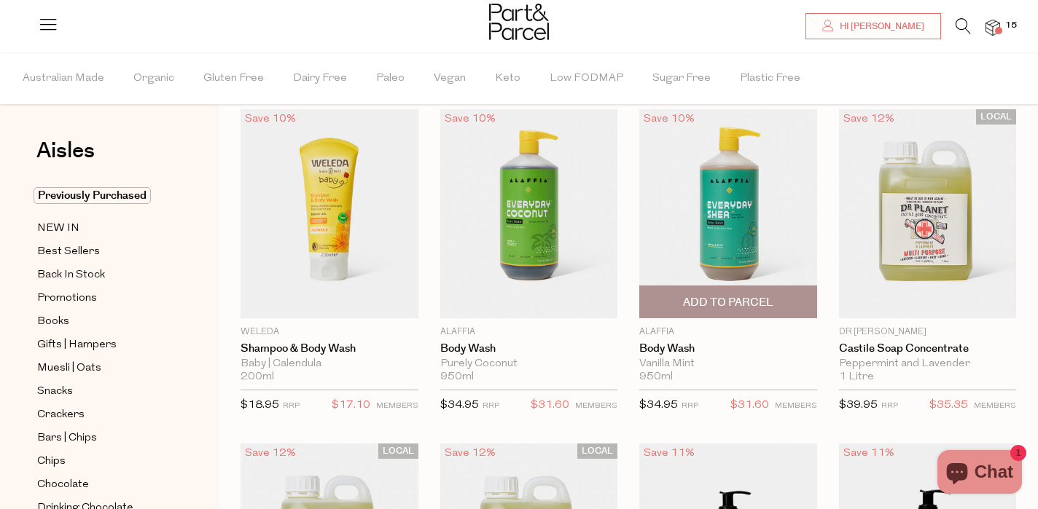
scroll to position [53, 0]
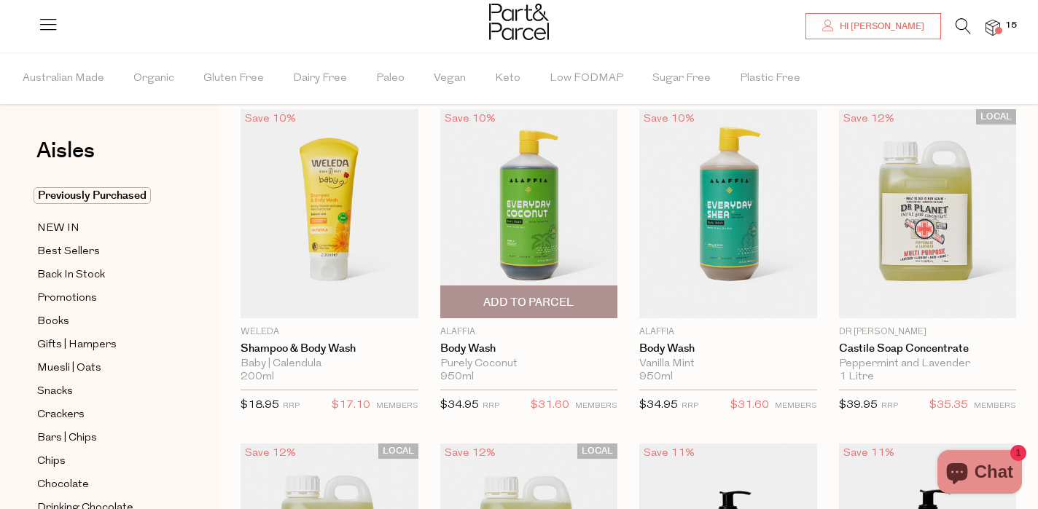
click at [512, 300] on span "Add To Parcel" at bounding box center [528, 302] width 90 height 15
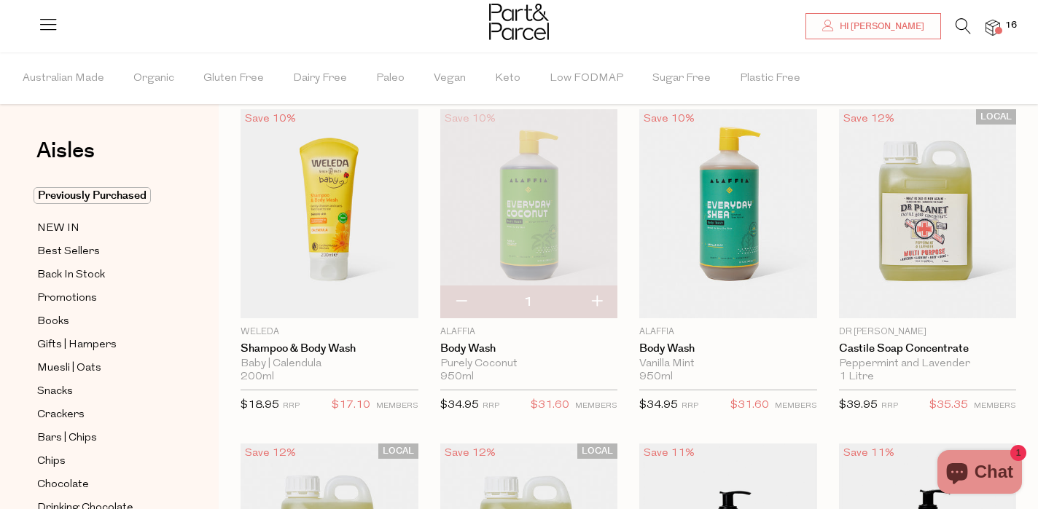
click at [959, 30] on icon at bounding box center [962, 26] width 15 height 16
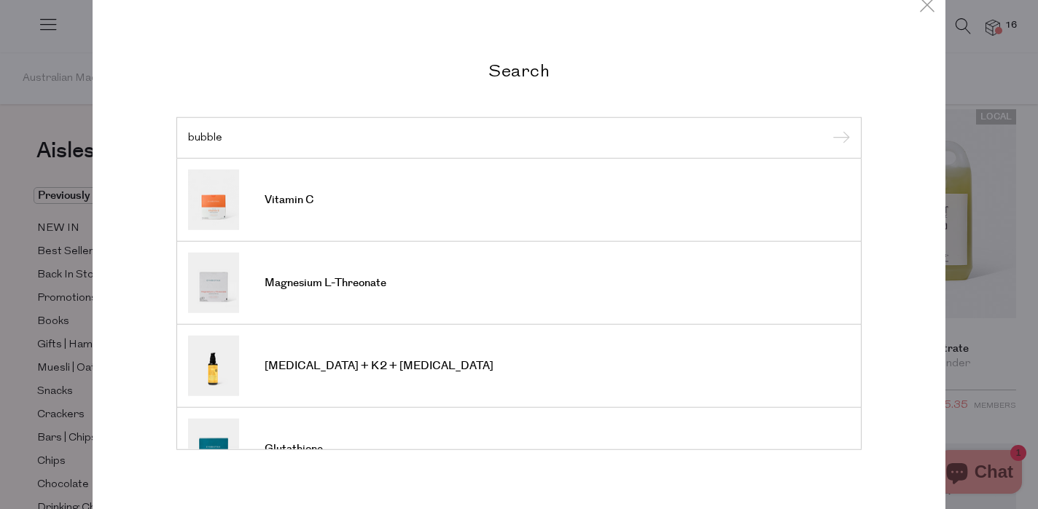
type input "bubble"
click at [839, 138] on input "submit" at bounding box center [839, 139] width 22 height 22
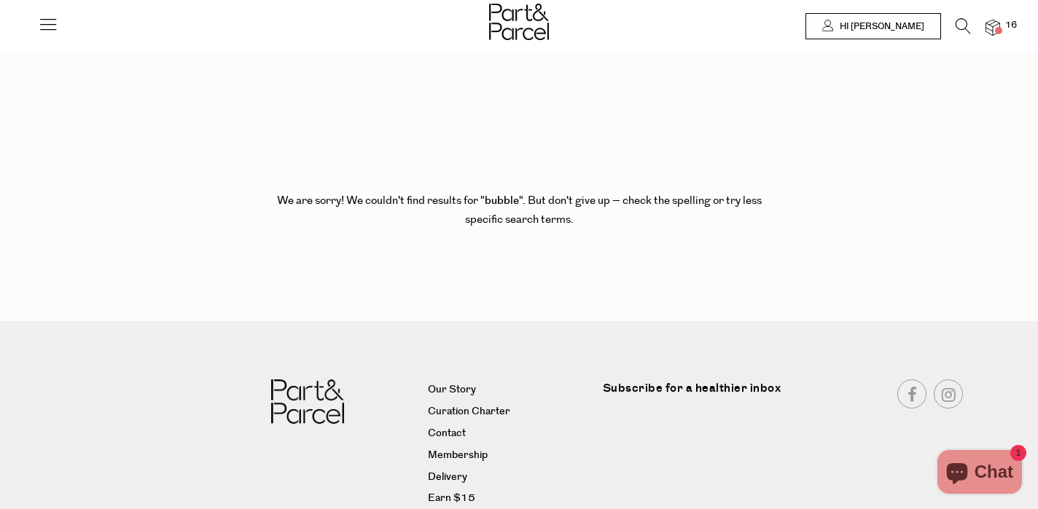
click at [957, 23] on icon at bounding box center [962, 26] width 15 height 16
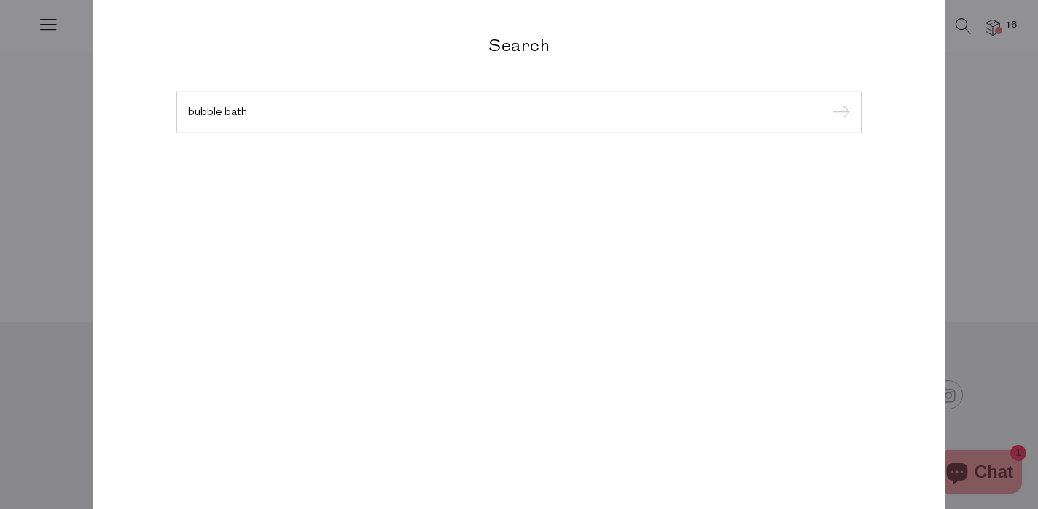
type input "bubble bath"
click at [839, 113] on input "submit" at bounding box center [839, 113] width 22 height 22
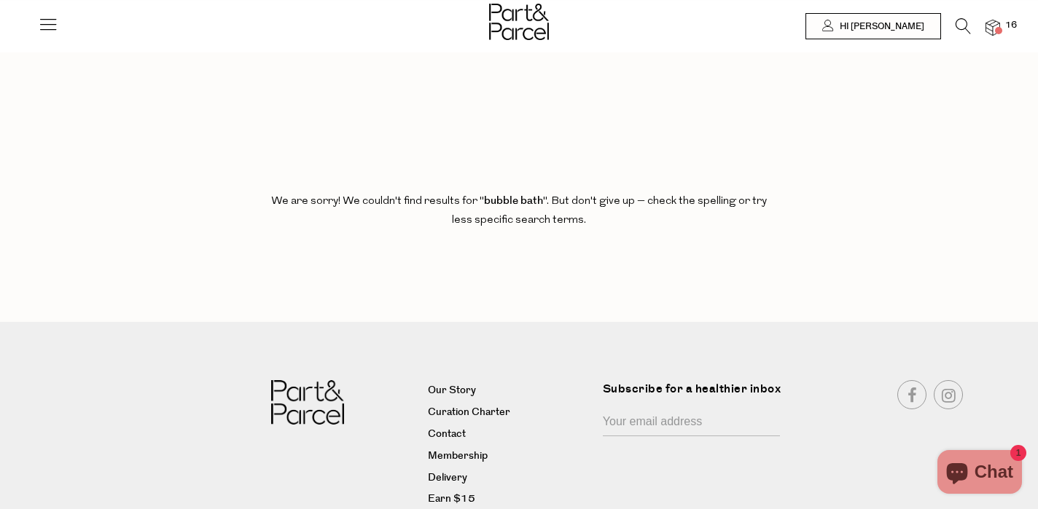
click at [958, 26] on icon at bounding box center [962, 26] width 15 height 16
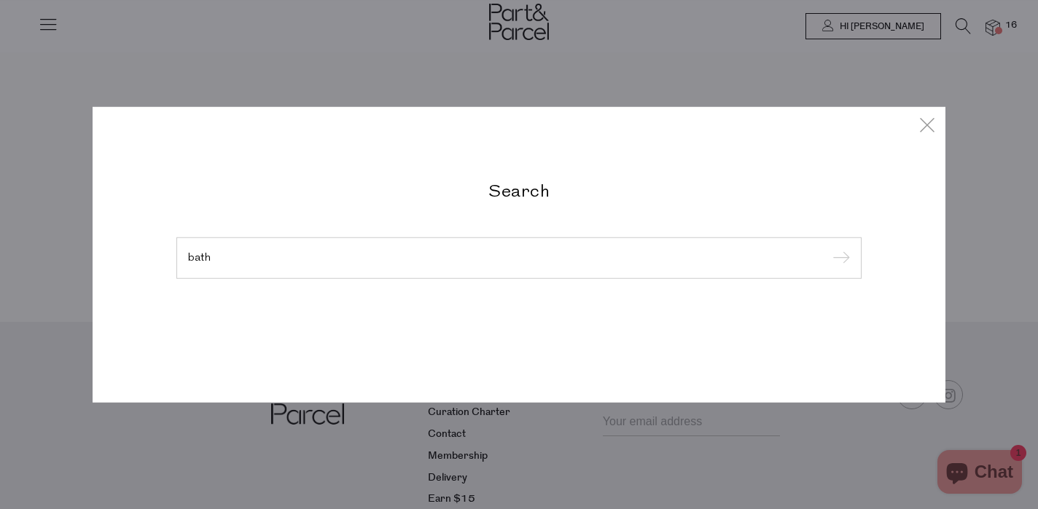
type input "bath"
click at [839, 259] on input "submit" at bounding box center [839, 259] width 22 height 22
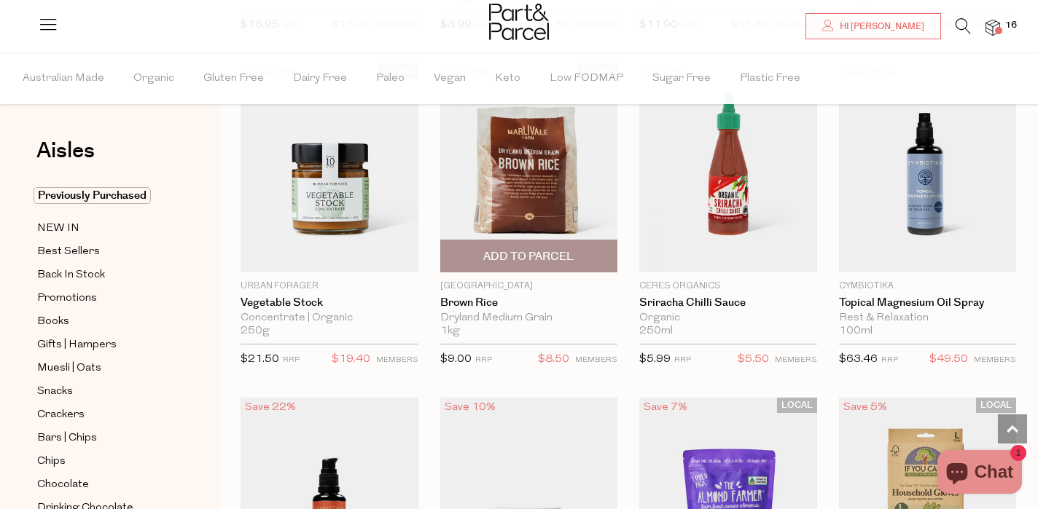
scroll to position [1115, 0]
click at [527, 247] on span "Add To Parcel" at bounding box center [528, 255] width 169 height 31
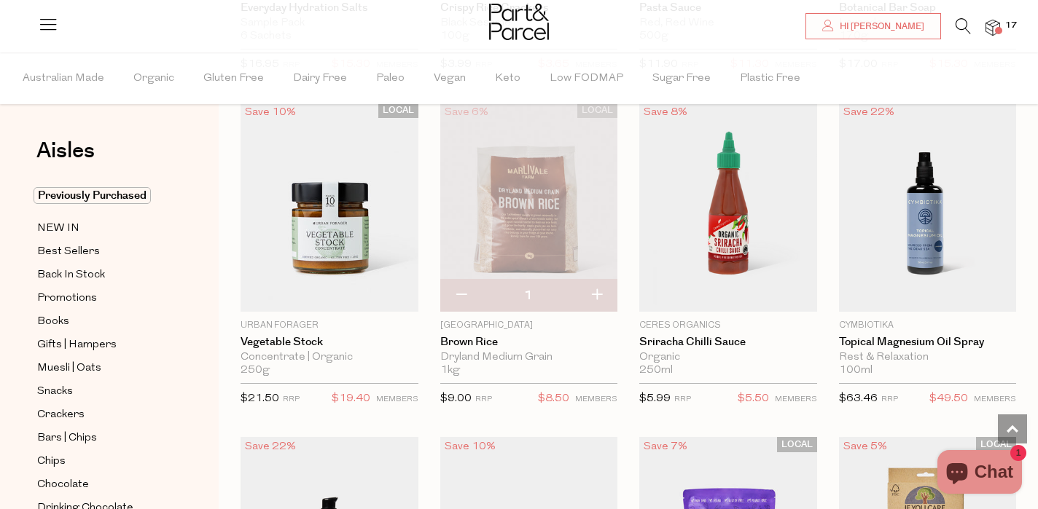
scroll to position [1068, 0]
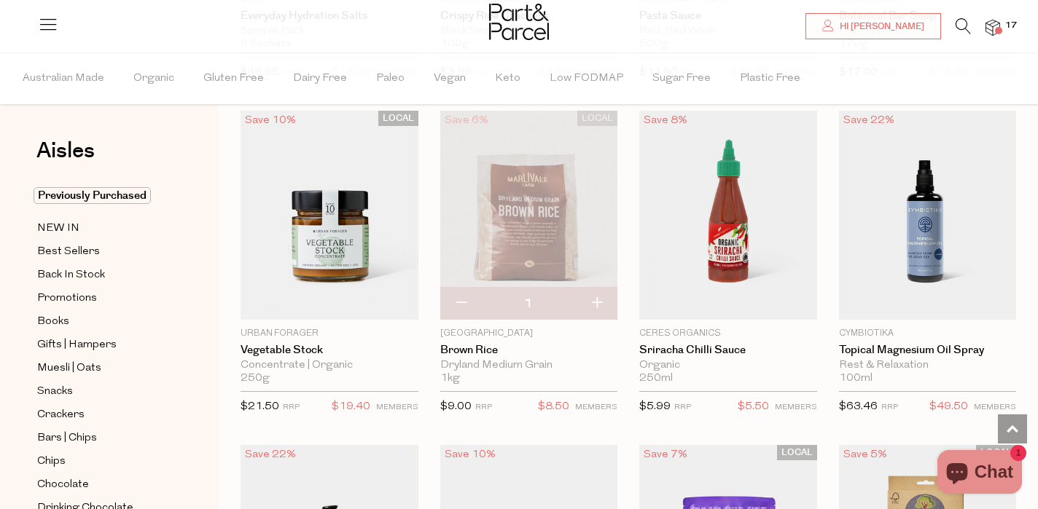
click at [458, 295] on button "button" at bounding box center [461, 304] width 42 height 32
type input "0"
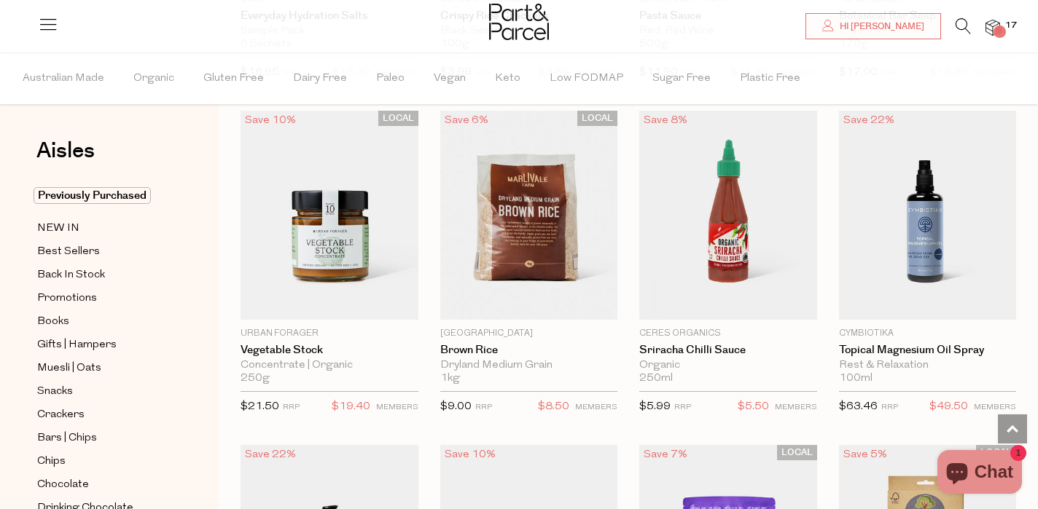
click at [961, 28] on icon at bounding box center [962, 26] width 15 height 16
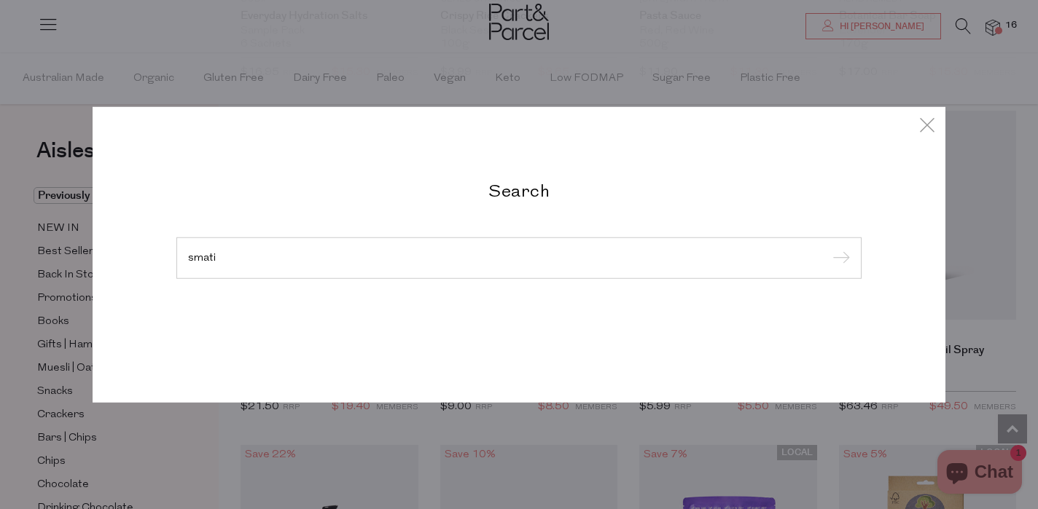
type input "smati"
click at [839, 259] on input "submit" at bounding box center [839, 259] width 22 height 22
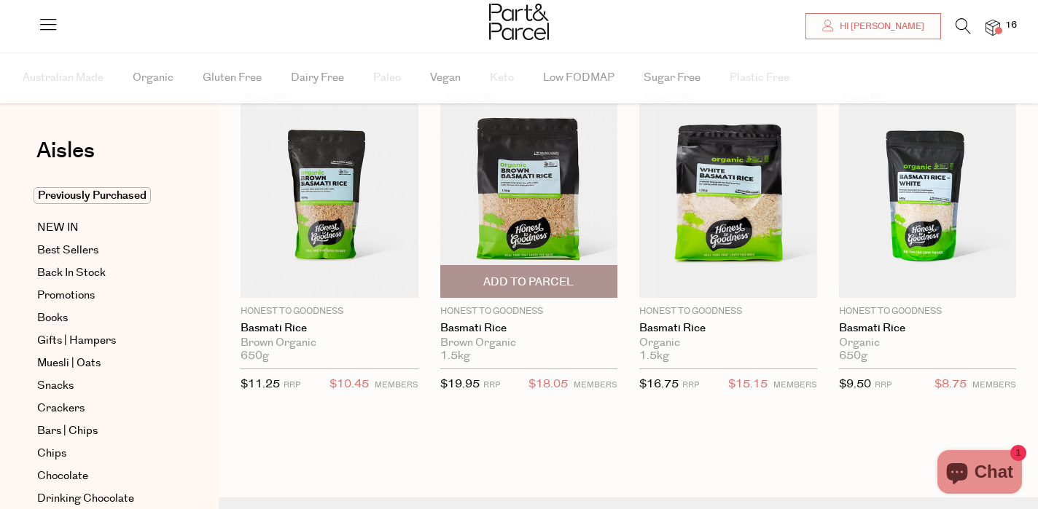
scroll to position [77, 0]
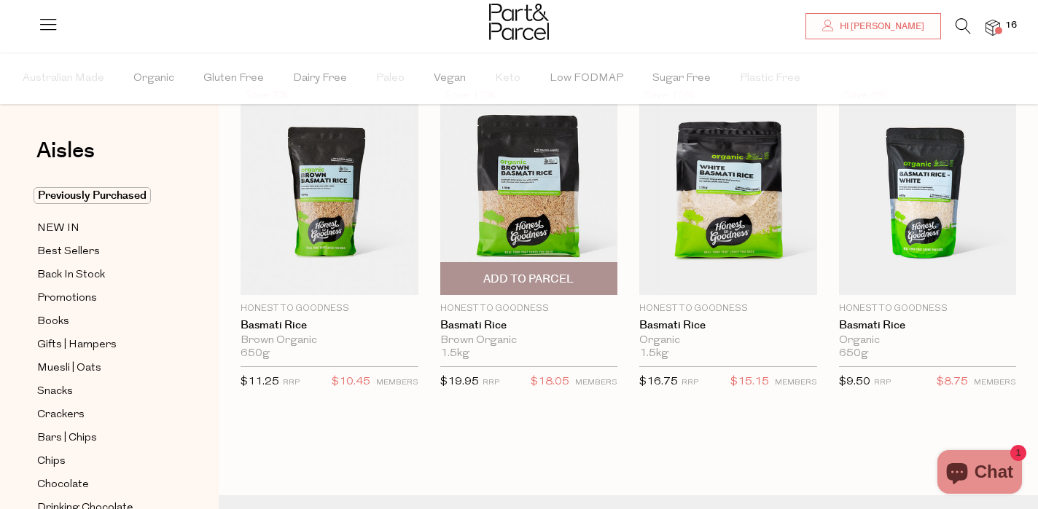
click at [546, 269] on span "Add To Parcel" at bounding box center [528, 278] width 169 height 31
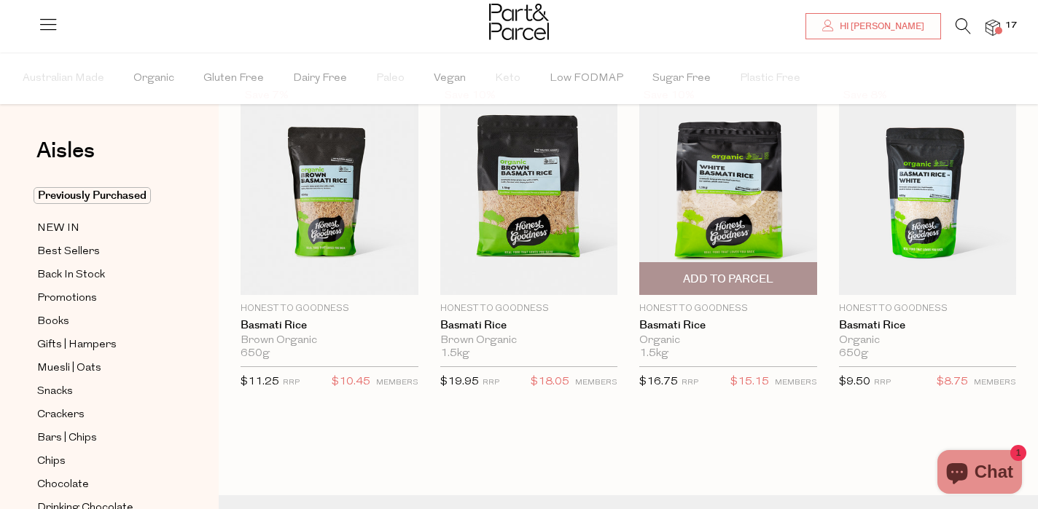
click at [729, 275] on span "Add To Parcel" at bounding box center [728, 279] width 90 height 15
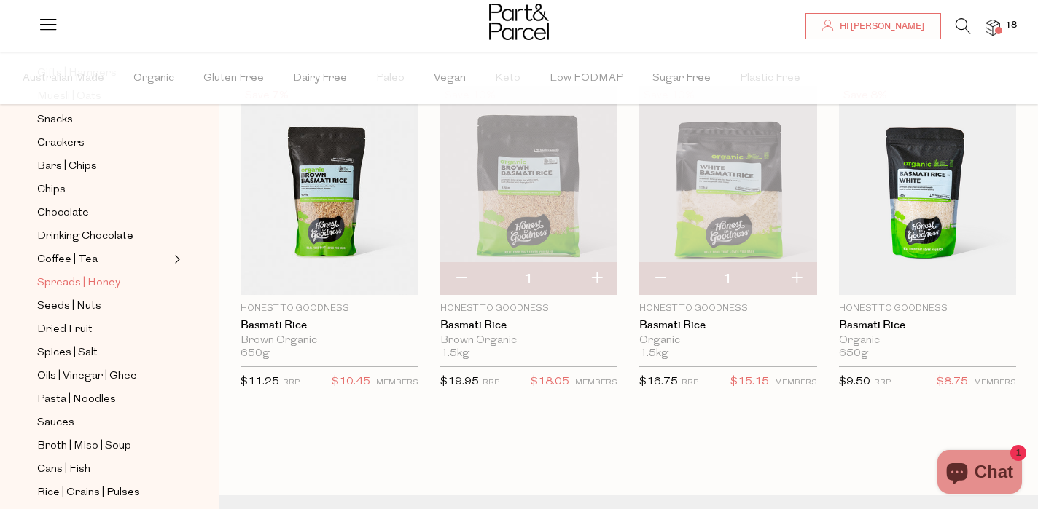
scroll to position [274, 0]
click at [103, 272] on link "Spreads | Honey" at bounding box center [103, 281] width 133 height 18
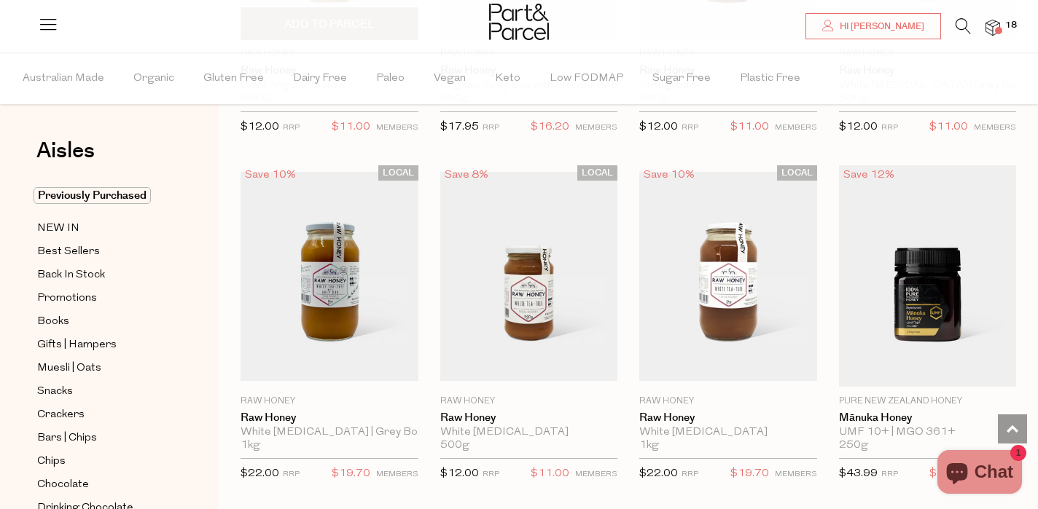
scroll to position [3395, 0]
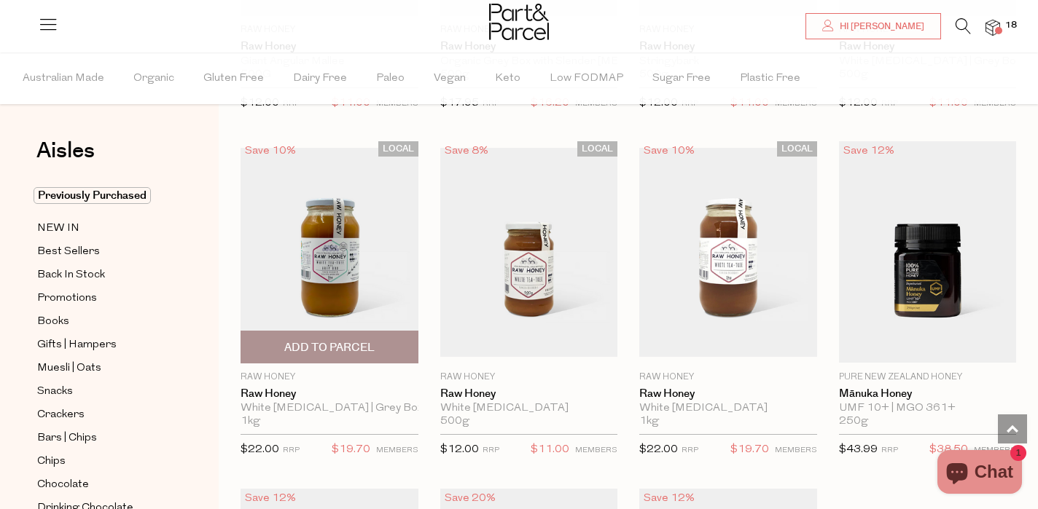
click at [328, 340] on span "Add To Parcel" at bounding box center [329, 347] width 90 height 15
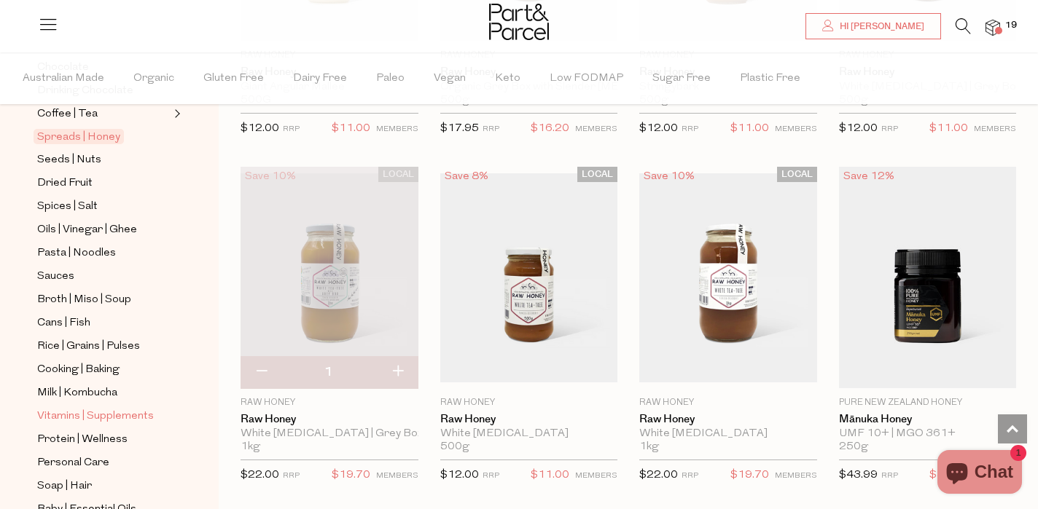
scroll to position [417, 0]
click at [69, 269] on span "Sauces" at bounding box center [55, 277] width 37 height 17
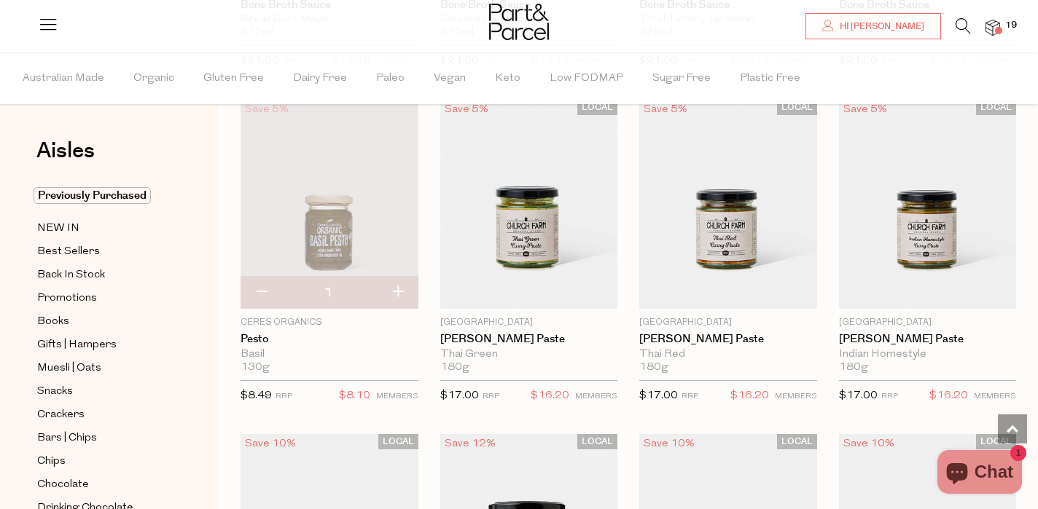
scroll to position [1105, 0]
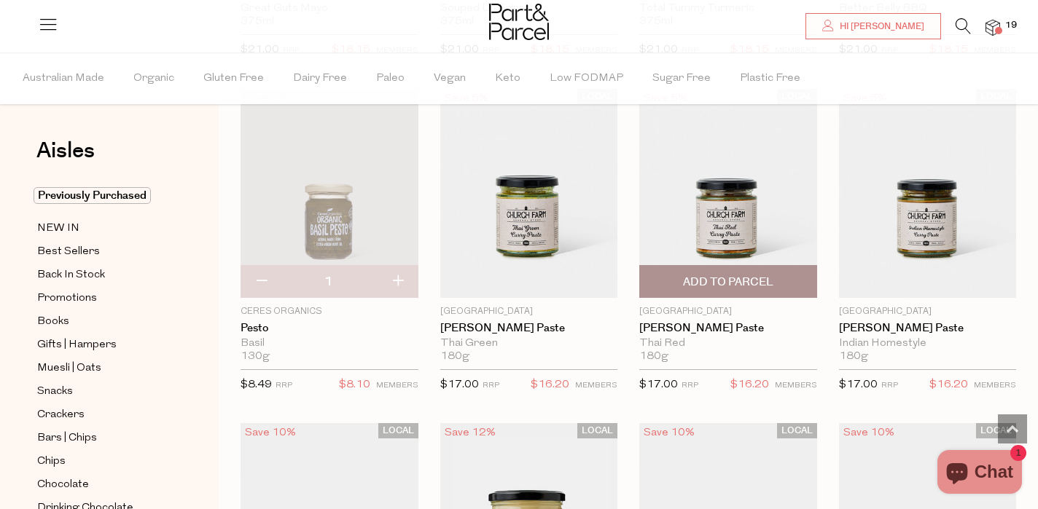
click at [736, 272] on span "Add To Parcel" at bounding box center [727, 281] width 169 height 31
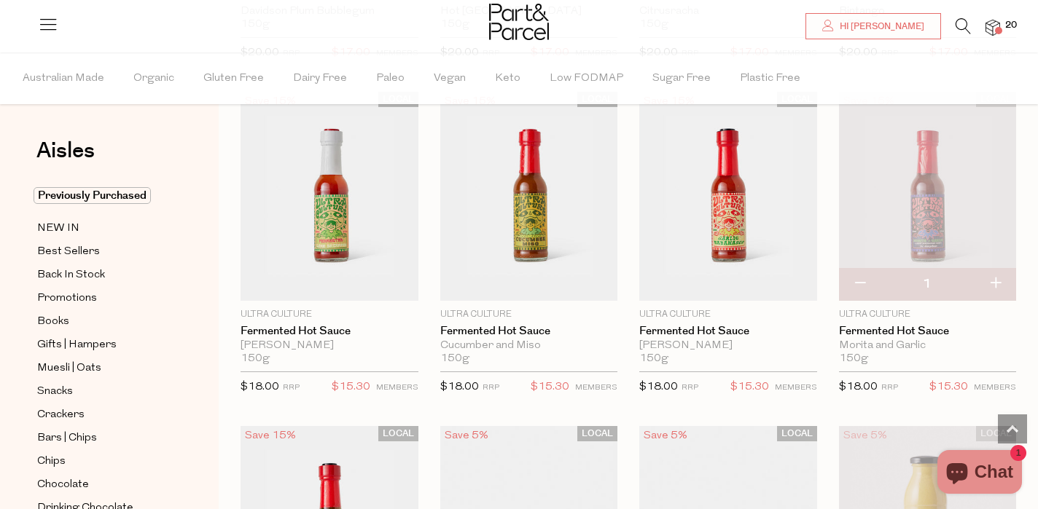
scroll to position [2793, 0]
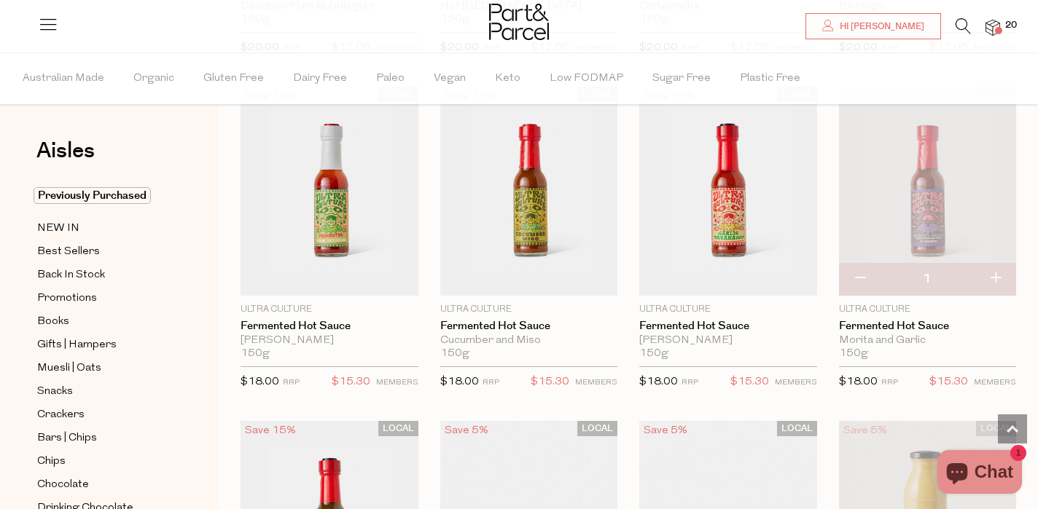
click at [860, 271] on button "button" at bounding box center [860, 279] width 42 height 32
type input "0"
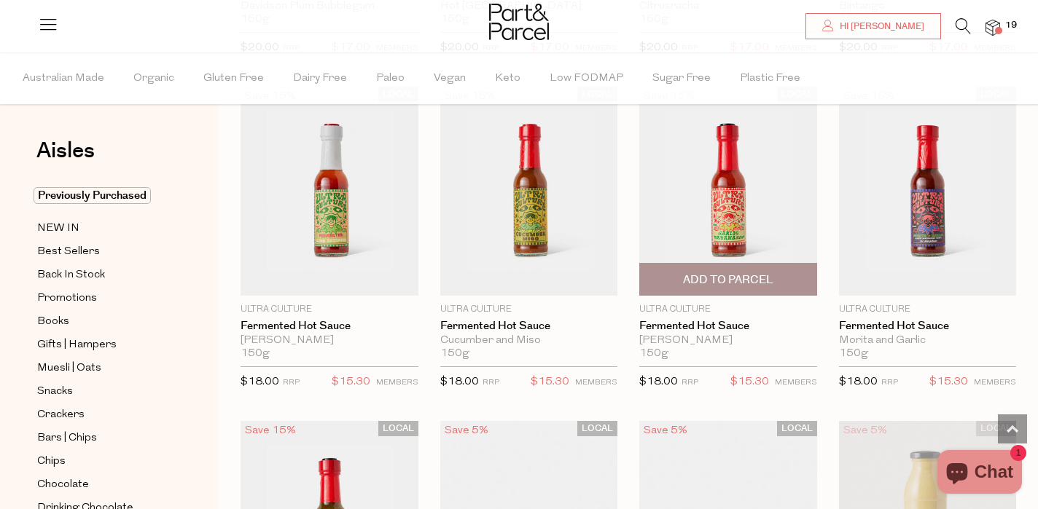
click at [710, 275] on span "Add To Parcel" at bounding box center [728, 279] width 90 height 15
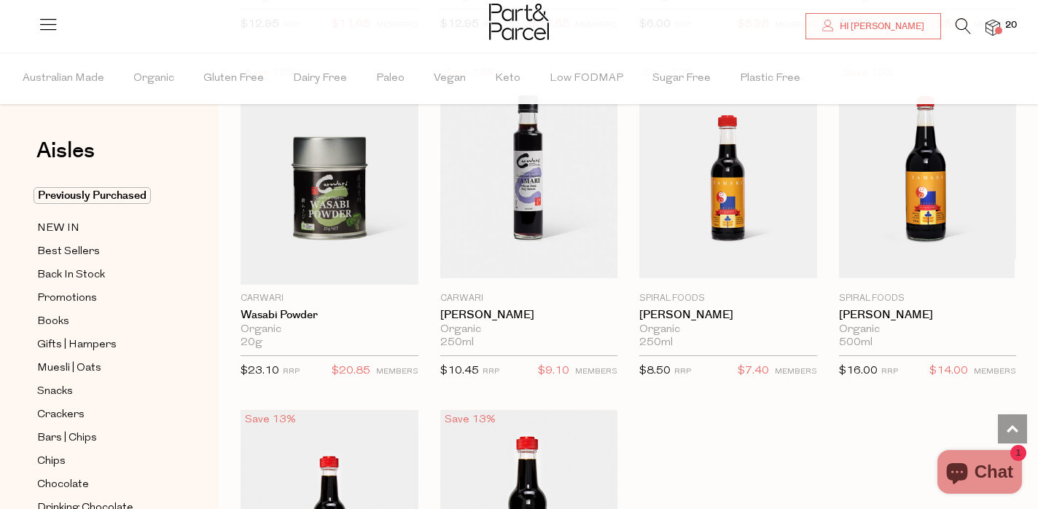
scroll to position [3826, 0]
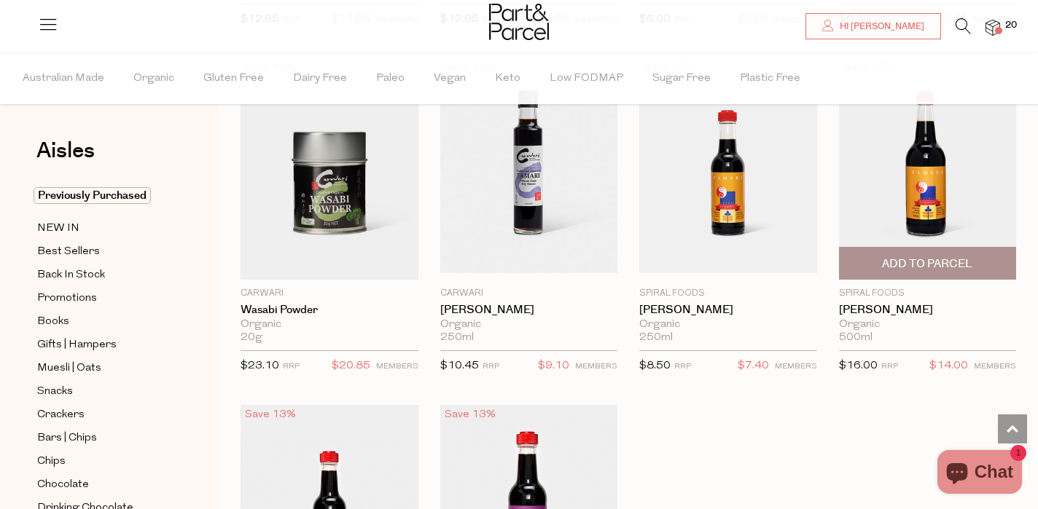
click at [954, 258] on span "Add To Parcel" at bounding box center [927, 263] width 90 height 15
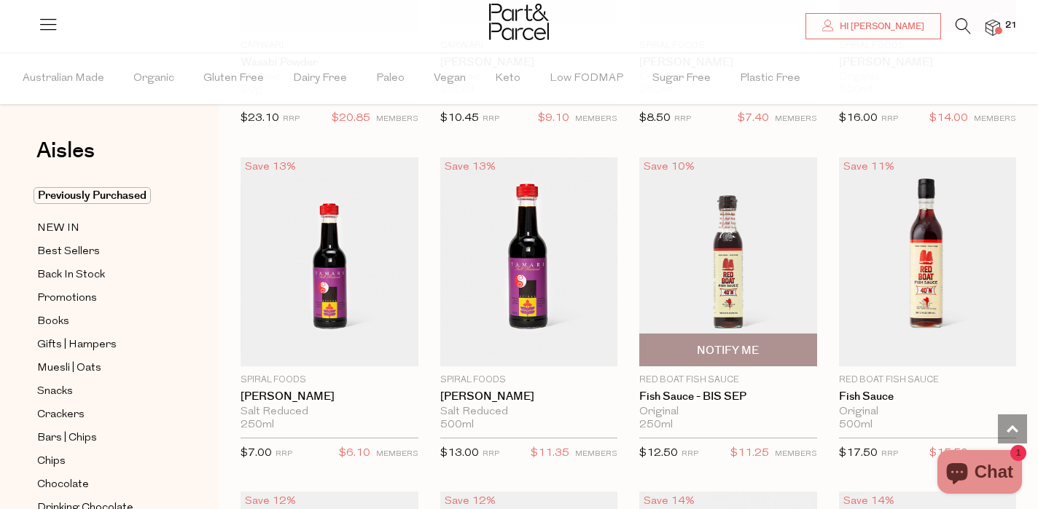
scroll to position [4074, 0]
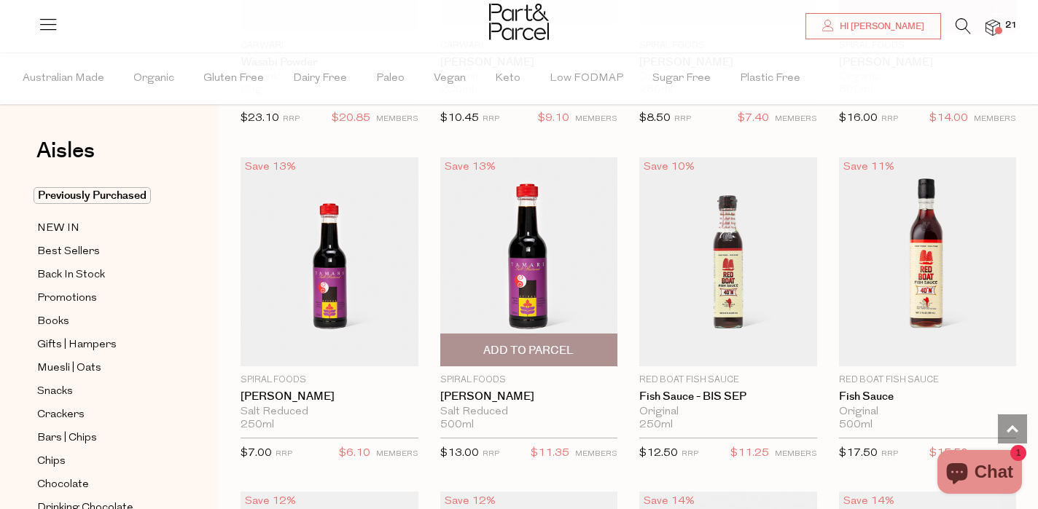
click at [535, 344] on span "Add To Parcel" at bounding box center [528, 350] width 90 height 15
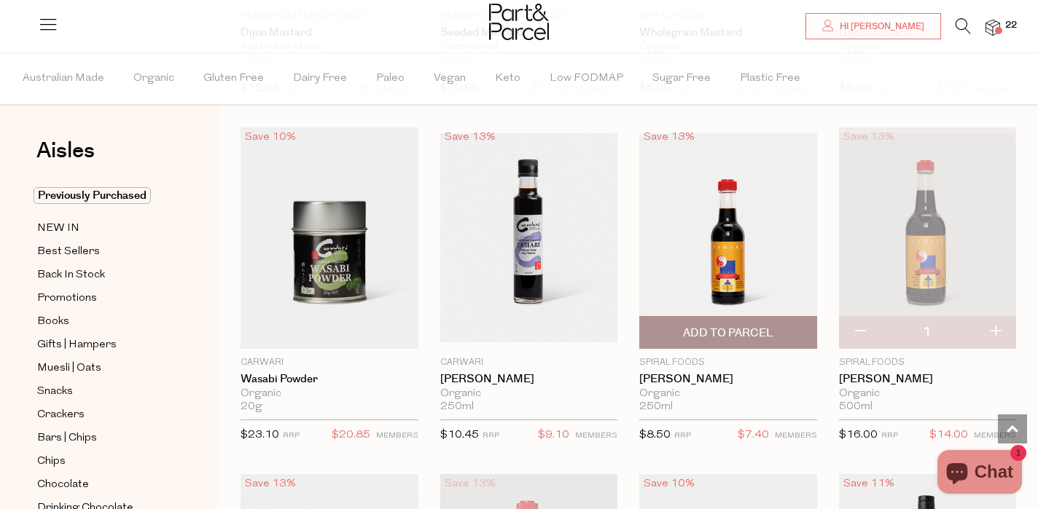
scroll to position [3770, 0]
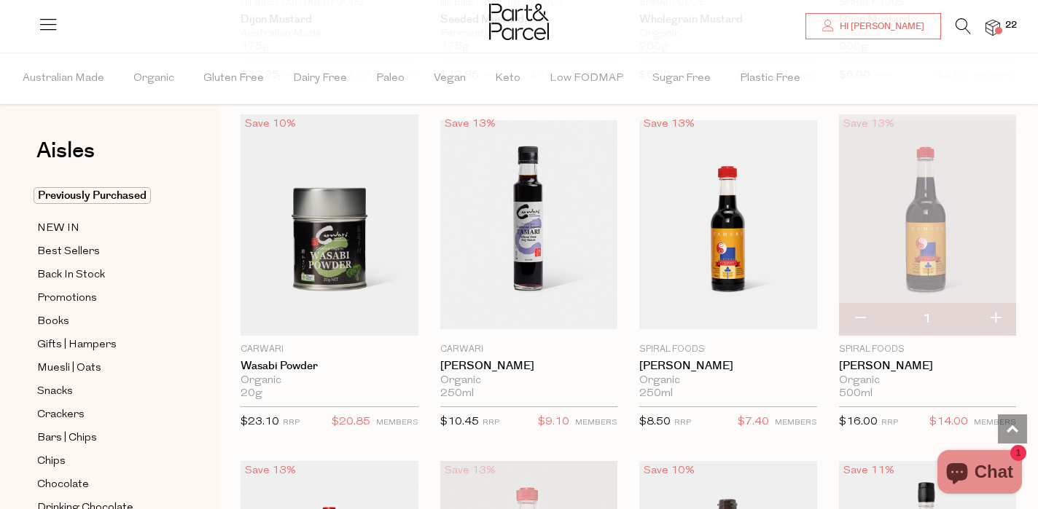
click at [860, 305] on button "button" at bounding box center [860, 319] width 42 height 32
type input "0"
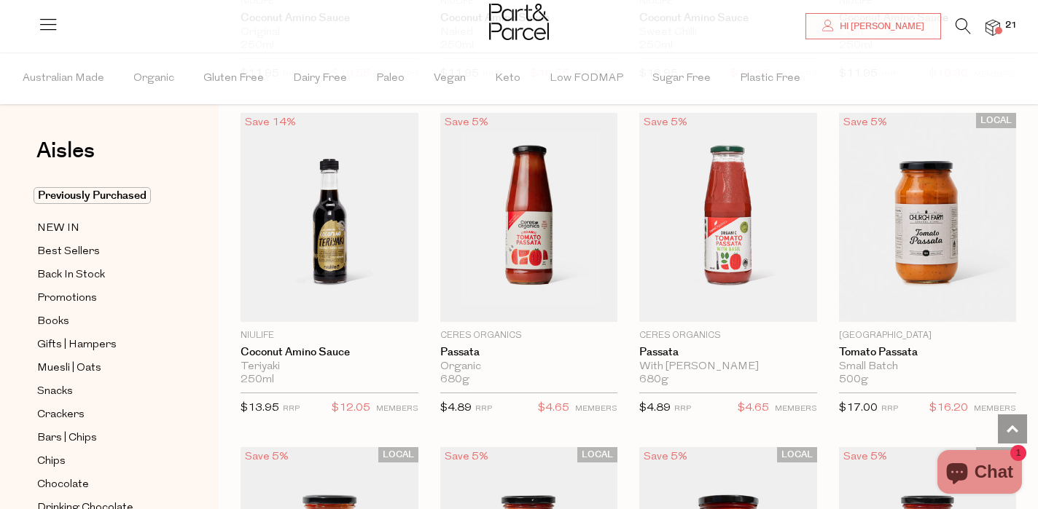
scroll to position [4794, 0]
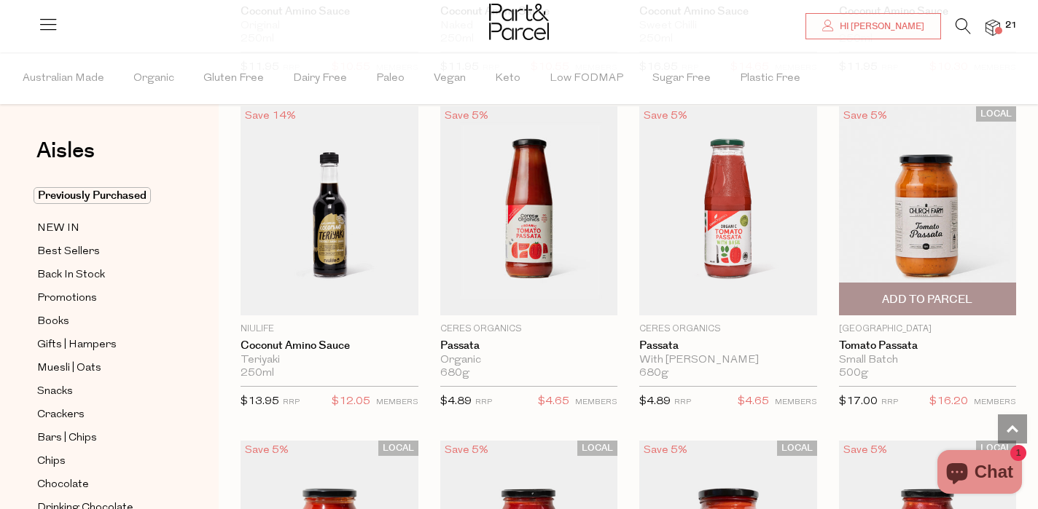
click at [934, 292] on span "Add To Parcel" at bounding box center [927, 299] width 90 height 15
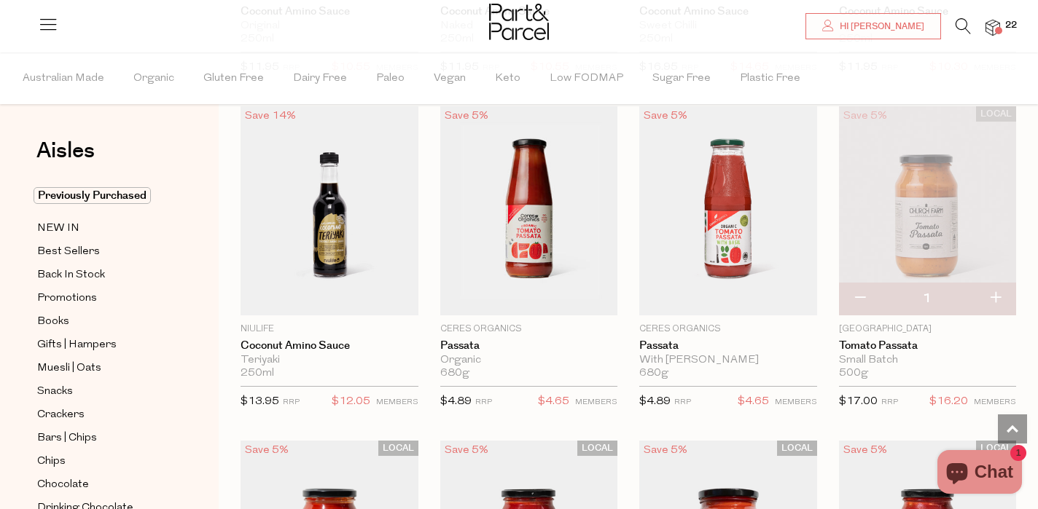
click at [997, 284] on button "button" at bounding box center [995, 299] width 42 height 32
type input "2"
click at [998, 283] on button "button" at bounding box center [995, 299] width 42 height 32
type input "3"
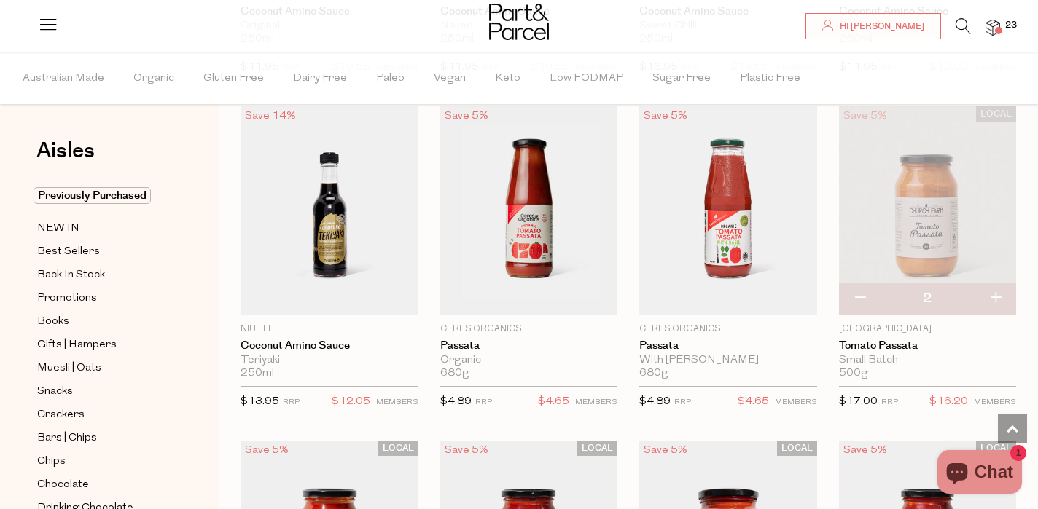
type input "3"
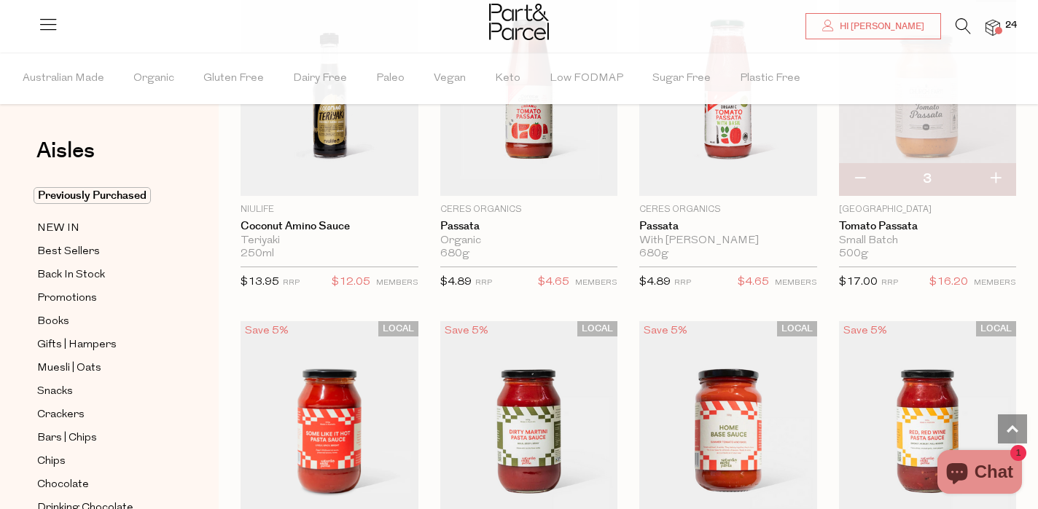
scroll to position [4910, 0]
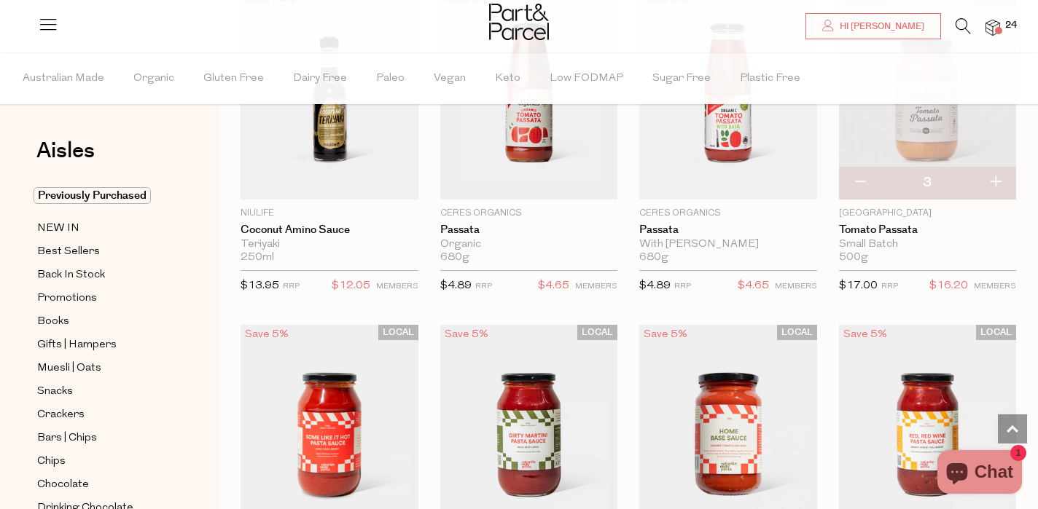
click at [999, 28] on span at bounding box center [998, 30] width 7 height 7
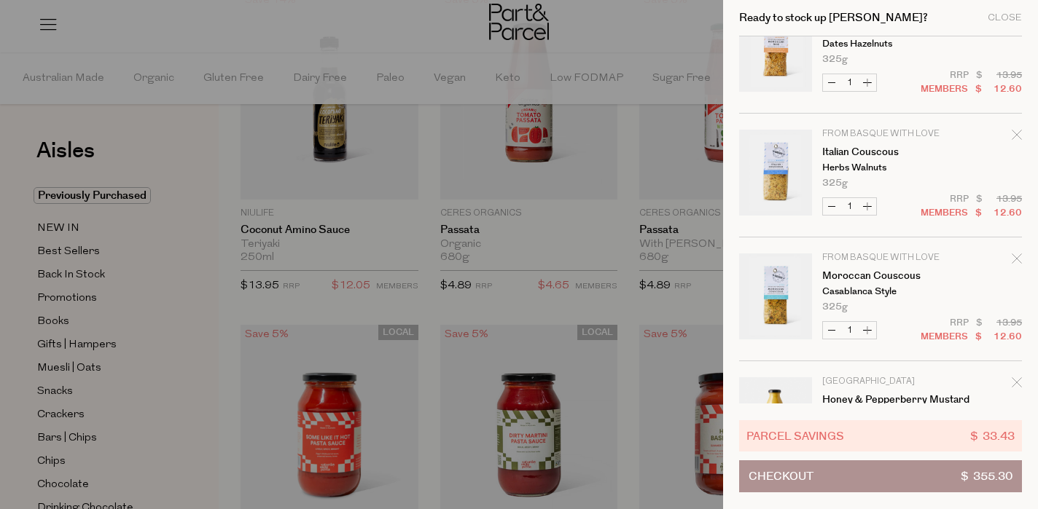
scroll to position [1781, 0]
click at [185, 175] on div at bounding box center [519, 254] width 1038 height 509
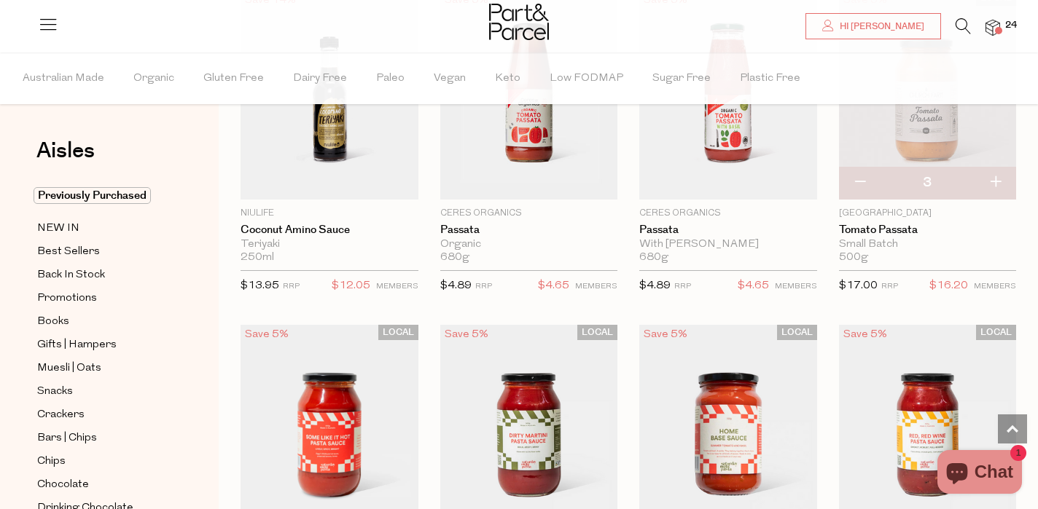
click at [958, 27] on icon at bounding box center [962, 26] width 15 height 16
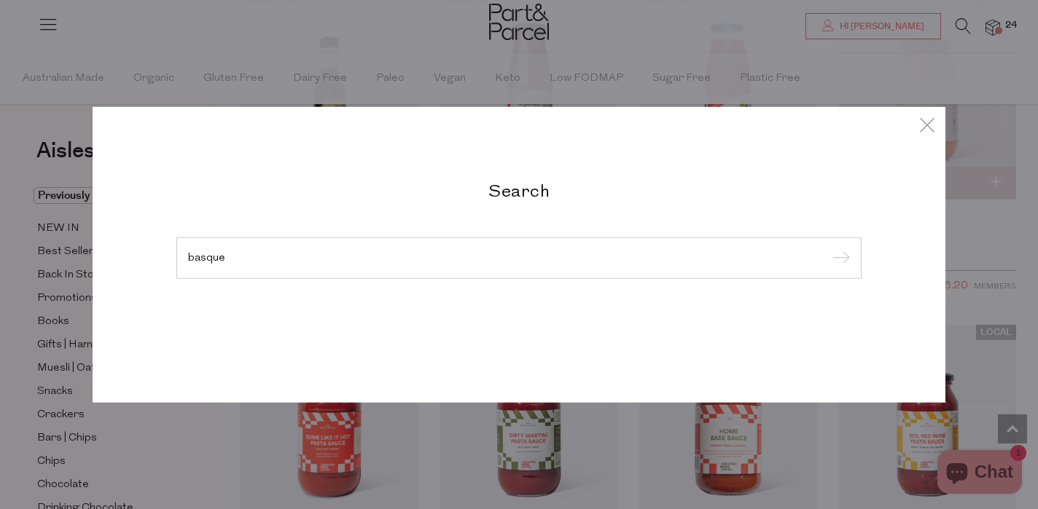
type input "basque"
click at [839, 259] on input "submit" at bounding box center [839, 259] width 22 height 22
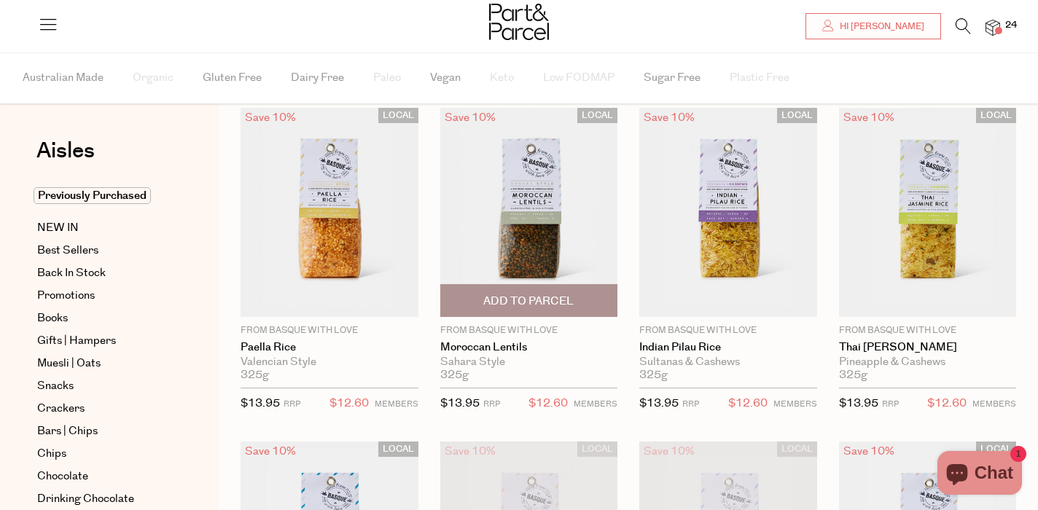
scroll to position [55, 0]
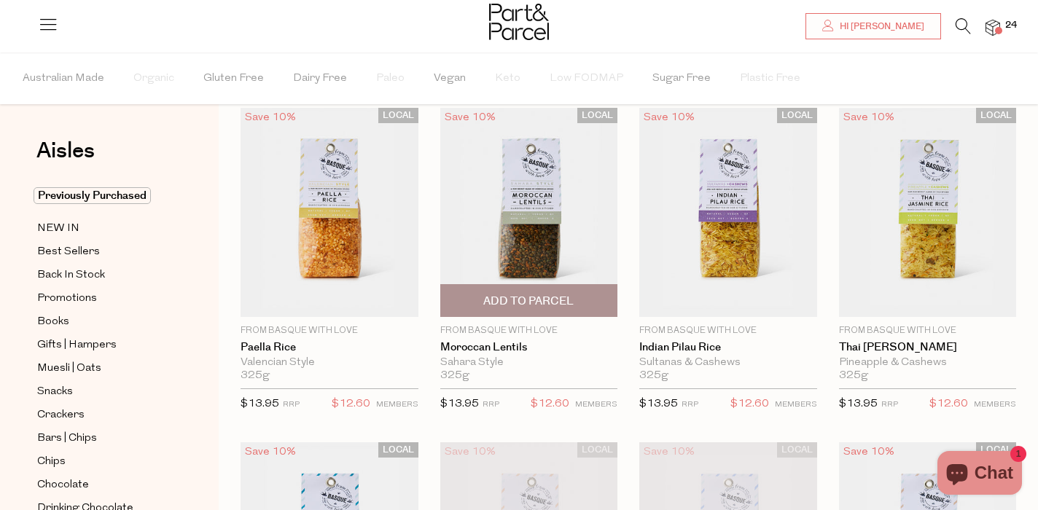
click at [536, 300] on span "Add To Parcel" at bounding box center [528, 301] width 90 height 15
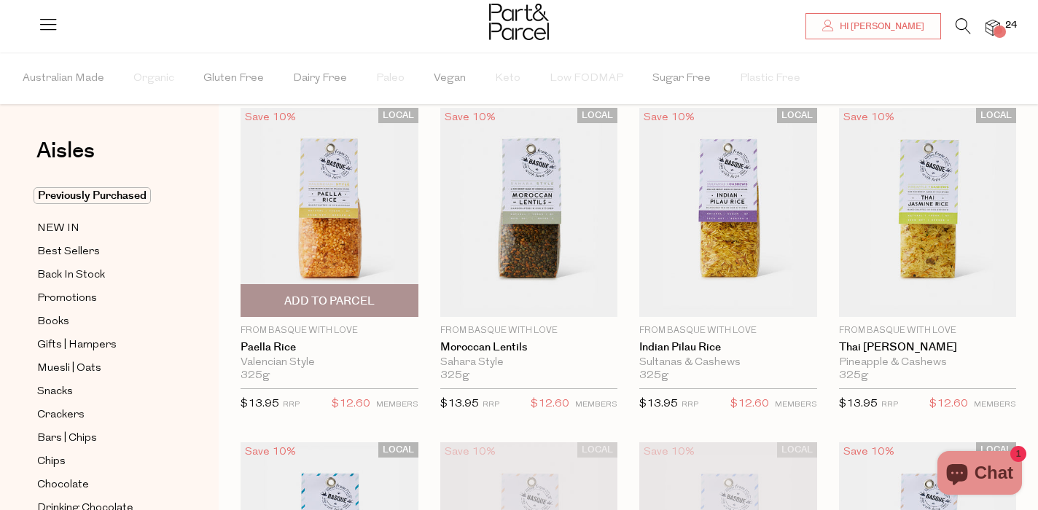
click at [337, 302] on span "Add To Parcel" at bounding box center [329, 301] width 90 height 15
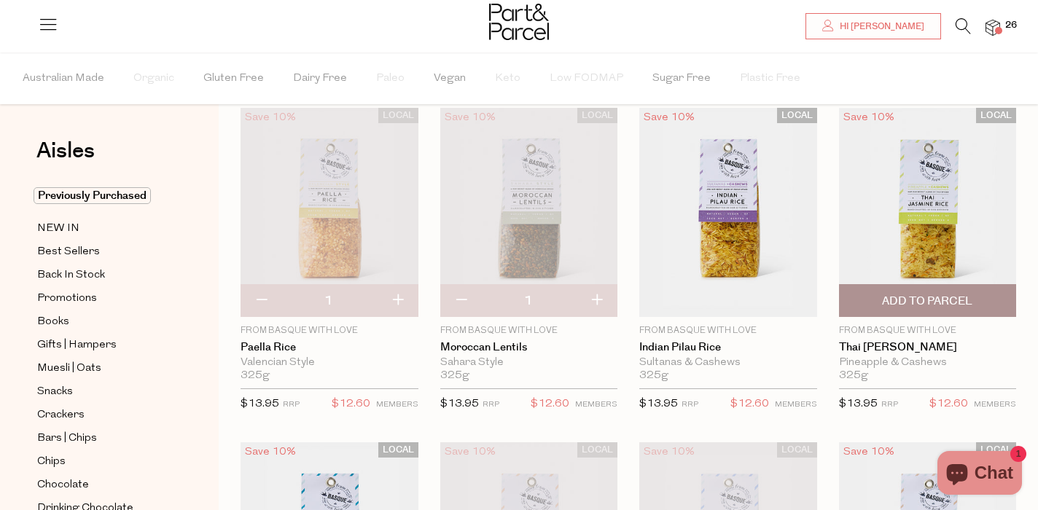
click at [933, 299] on span "Add To Parcel" at bounding box center [927, 301] width 90 height 15
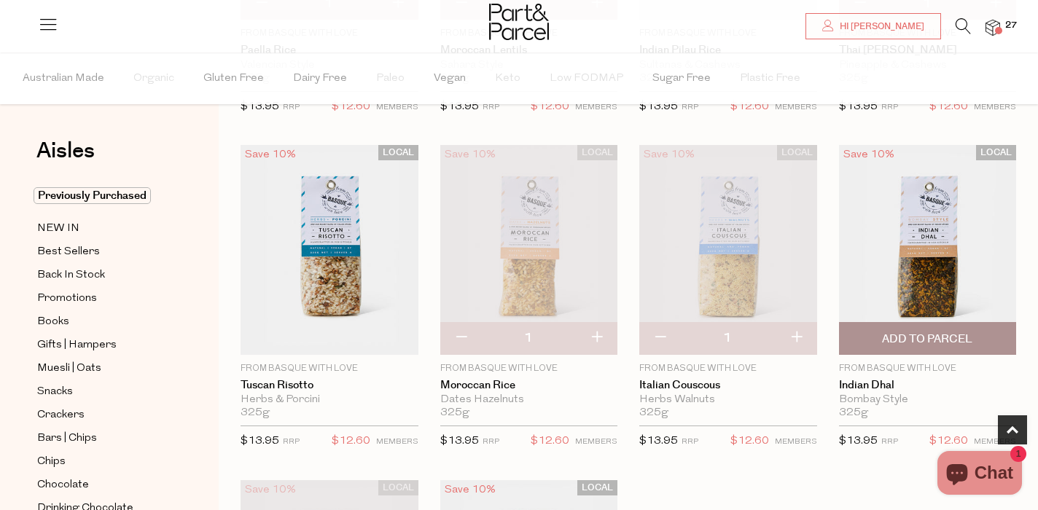
scroll to position [351, 0]
click at [933, 337] on span "Add To Parcel" at bounding box center [927, 339] width 90 height 15
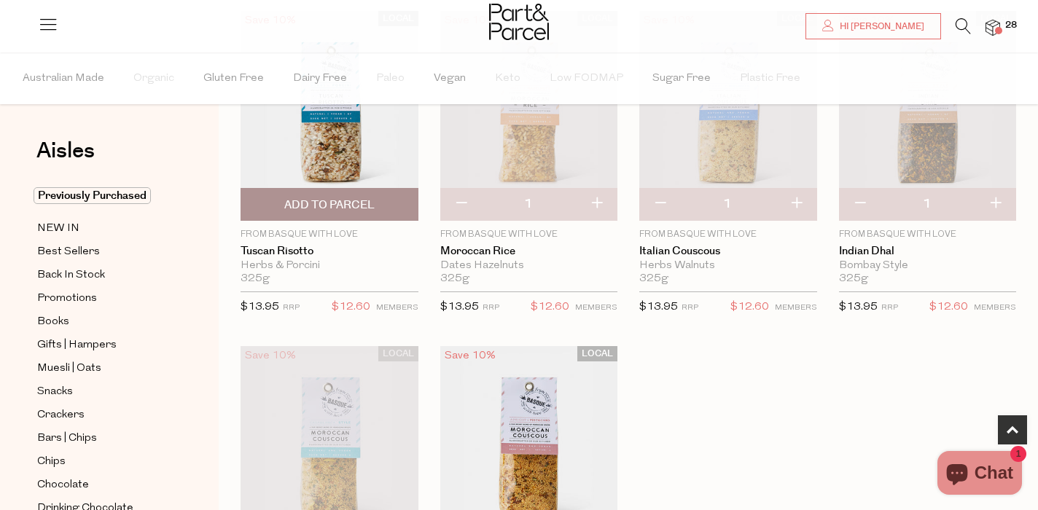
scroll to position [503, 0]
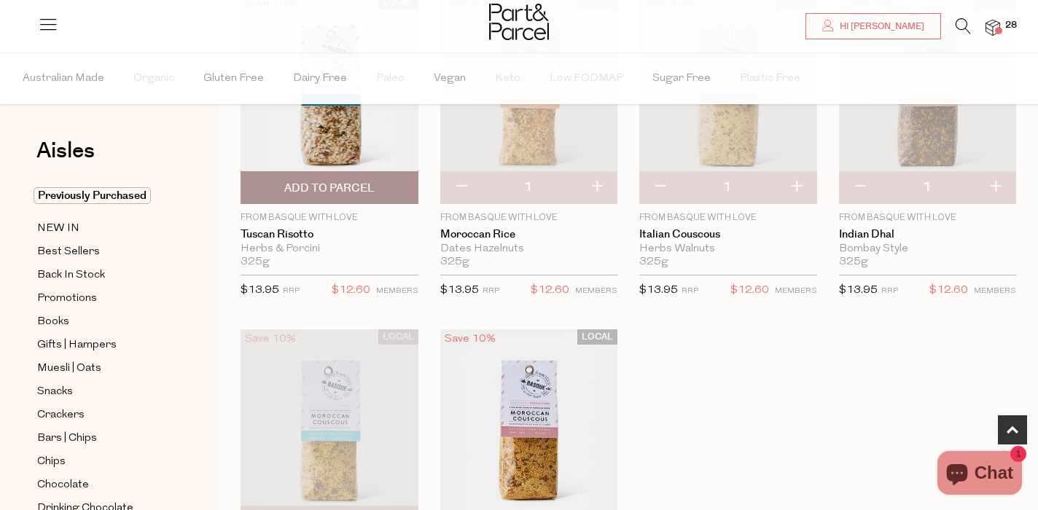
click at [359, 181] on span "Add To Parcel" at bounding box center [329, 188] width 90 height 15
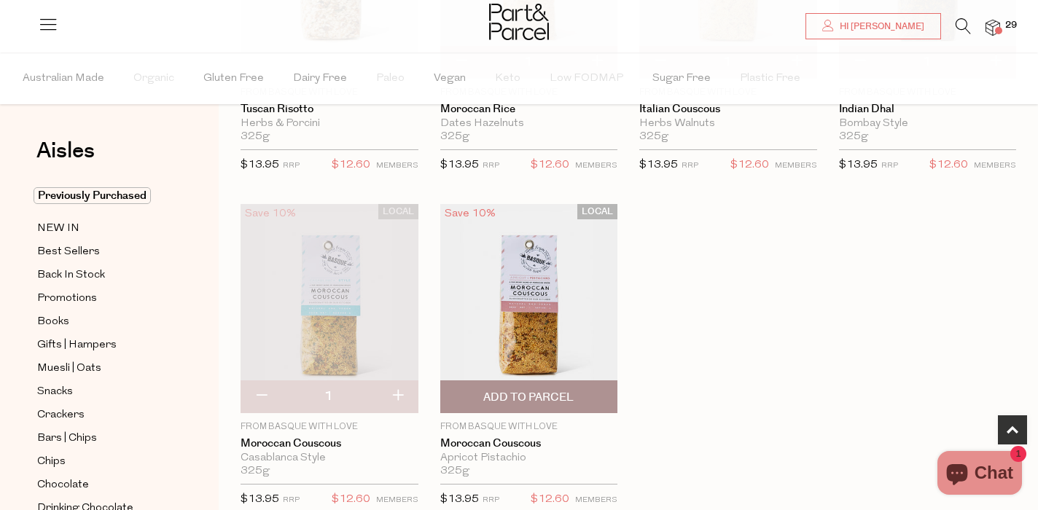
scroll to position [627, 0]
click at [545, 392] on span "Add To Parcel" at bounding box center [528, 398] width 90 height 15
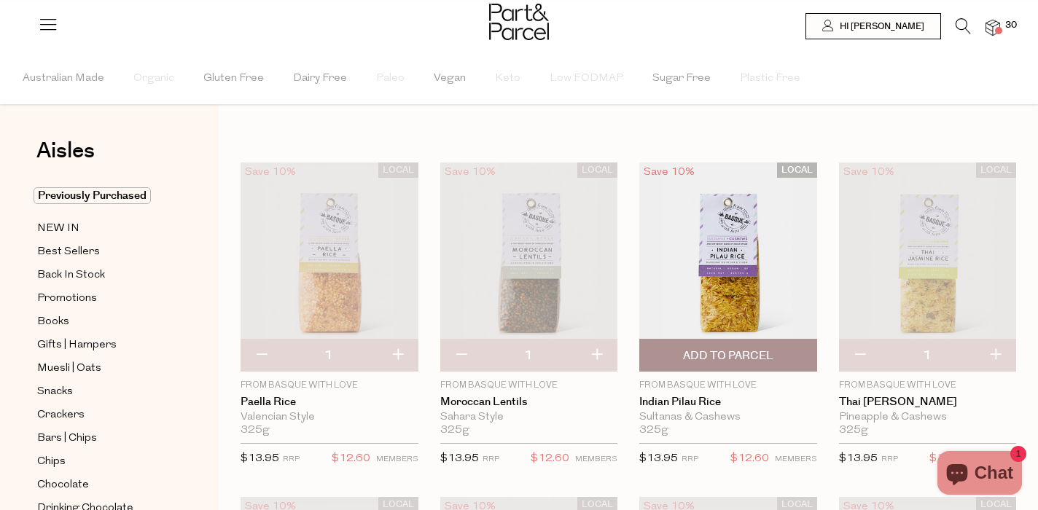
scroll to position [0, 0]
click at [733, 278] on img at bounding box center [728, 266] width 178 height 209
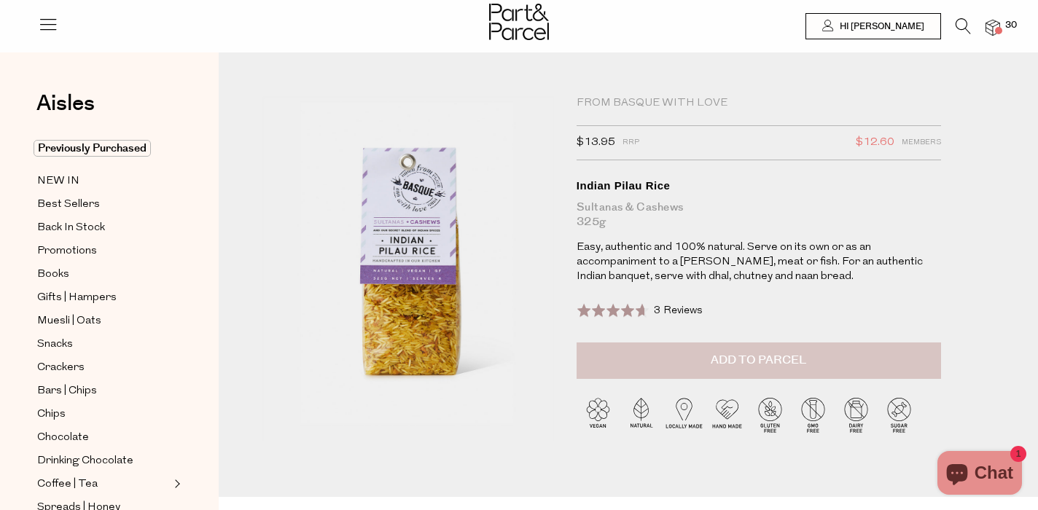
click at [729, 360] on span "Add to Parcel" at bounding box center [757, 360] width 95 height 17
click at [992, 28] on img at bounding box center [992, 28] width 15 height 17
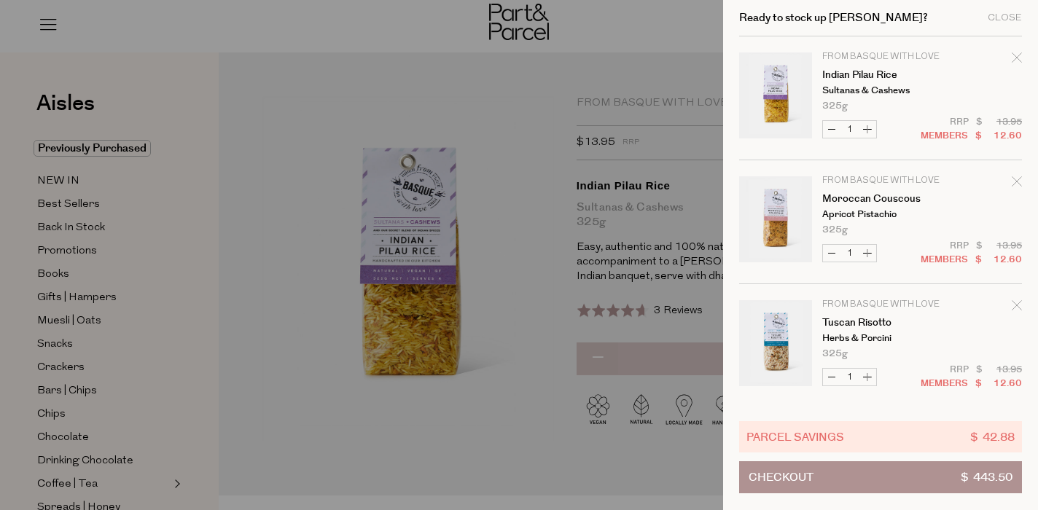
click at [1011, 54] on icon "Remove Indian Pilau Rice" at bounding box center [1016, 57] width 10 height 10
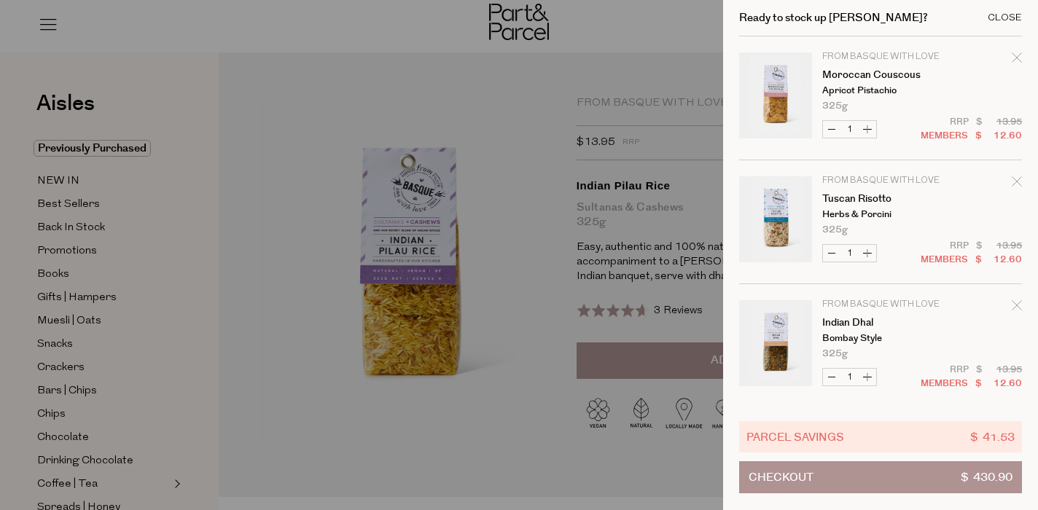
click at [1009, 17] on div "Close" at bounding box center [1004, 17] width 34 height 9
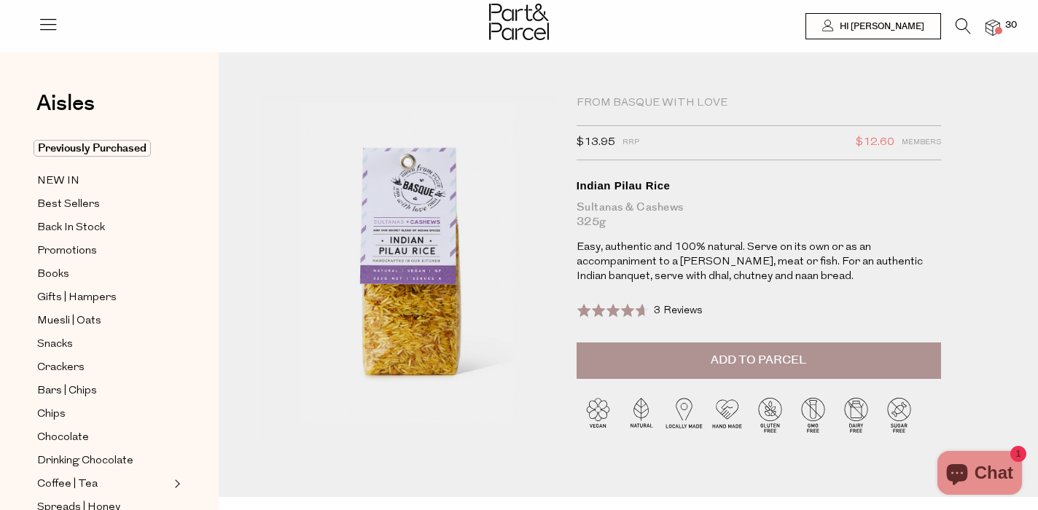
click at [372, 46] on div at bounding box center [519, 23] width 1038 height 47
click at [966, 20] on icon at bounding box center [962, 26] width 15 height 16
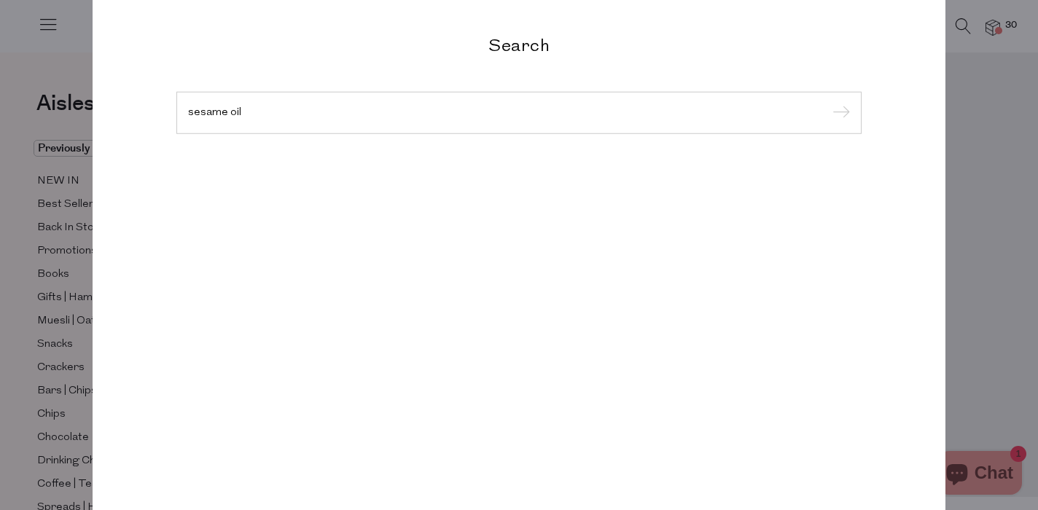
type input "sesame oil"
click at [839, 114] on input "submit" at bounding box center [839, 114] width 22 height 22
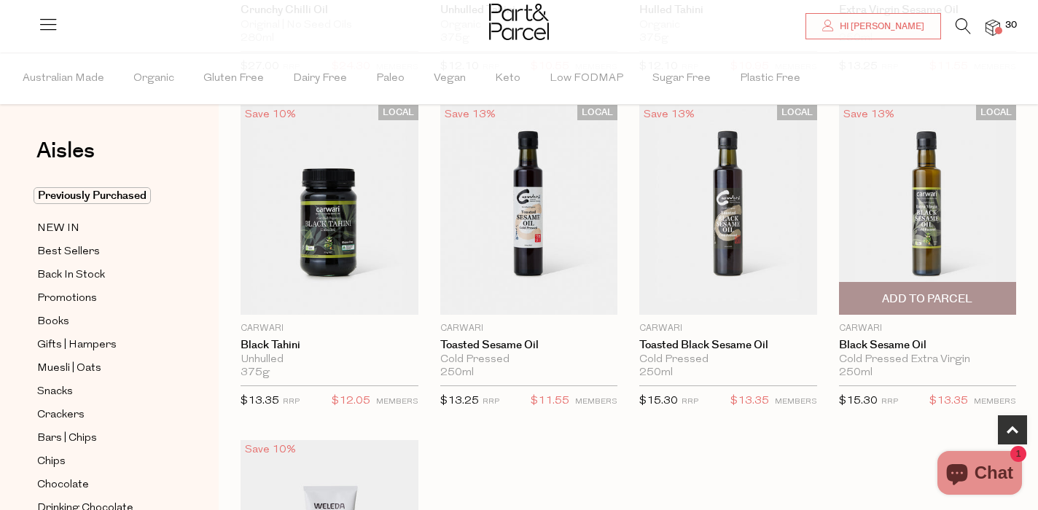
scroll to position [388, 0]
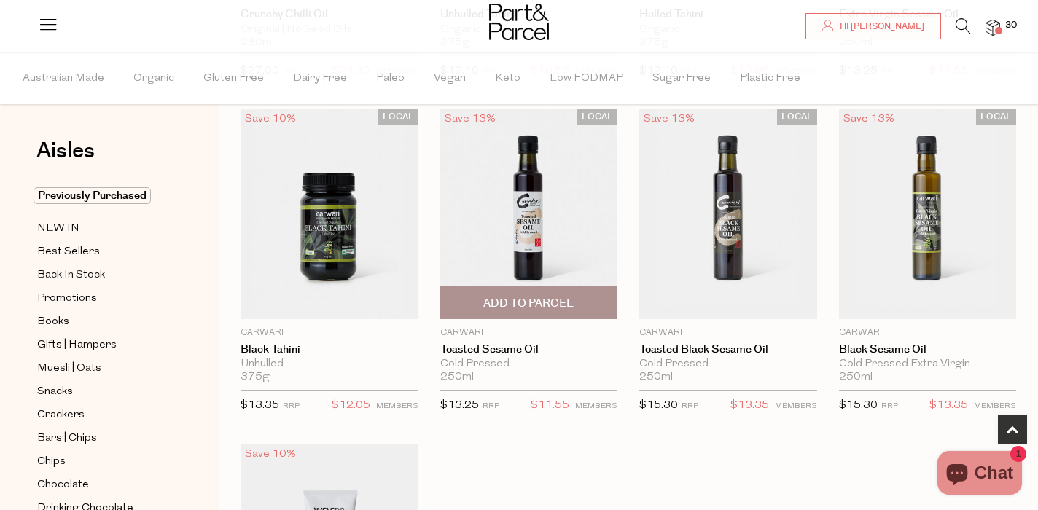
click at [519, 297] on span "Add To Parcel" at bounding box center [528, 303] width 90 height 15
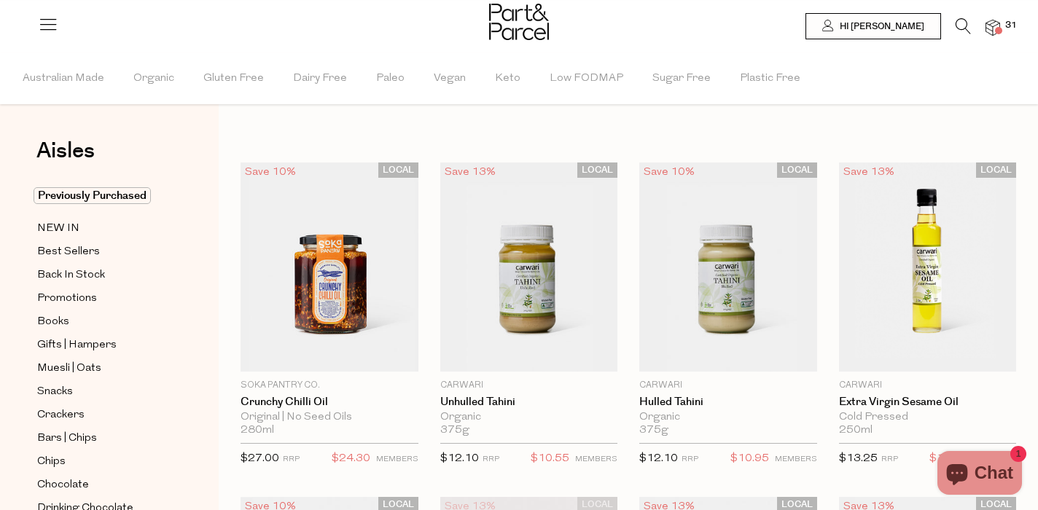
scroll to position [0, 0]
click at [999, 24] on img at bounding box center [992, 28] width 15 height 17
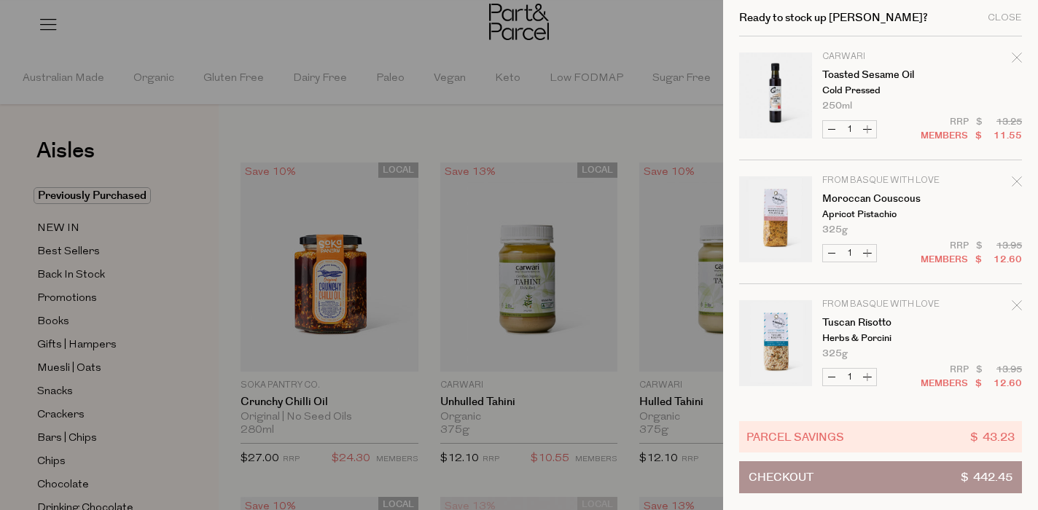
click at [615, 15] on div at bounding box center [519, 255] width 1038 height 510
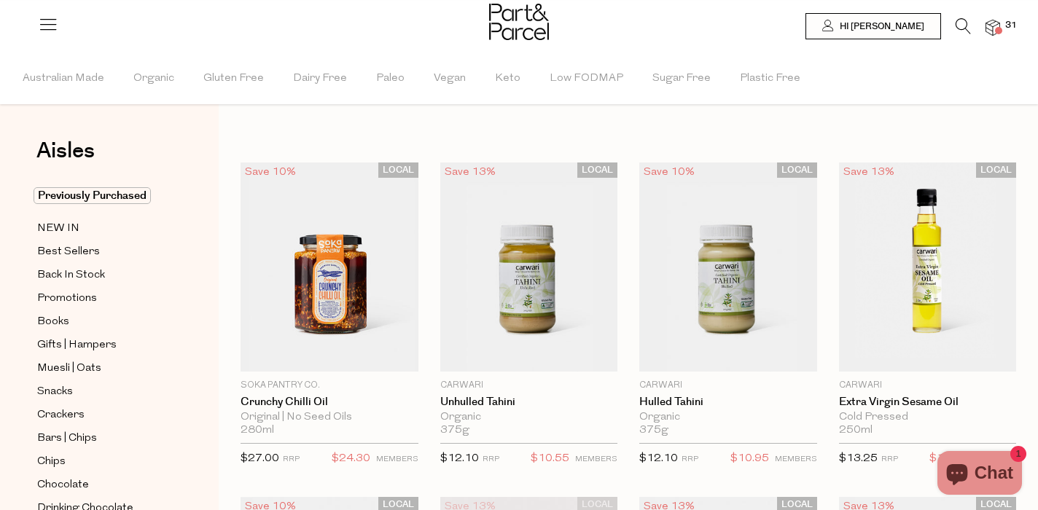
click at [964, 26] on icon at bounding box center [962, 26] width 15 height 16
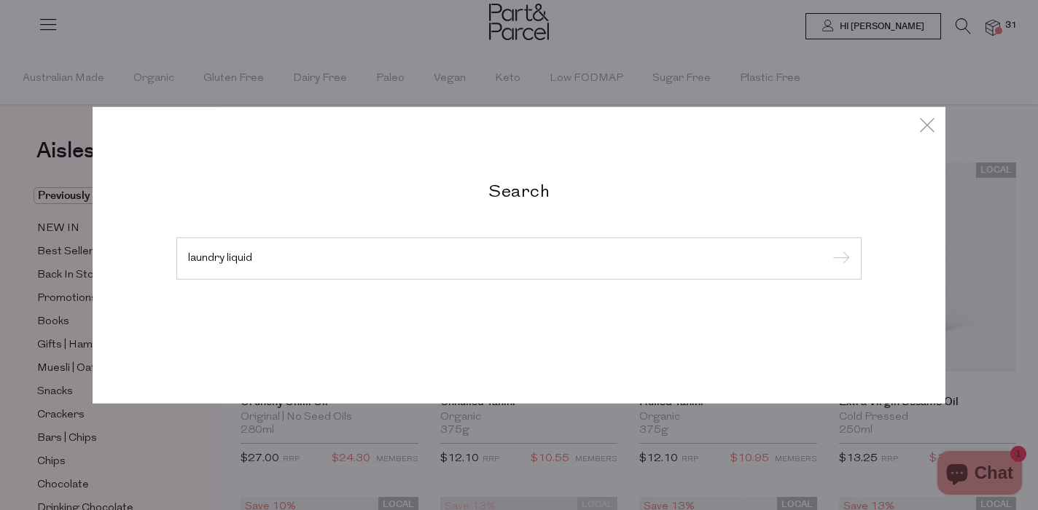
type input "laundry liquid"
click at [839, 259] on input "submit" at bounding box center [839, 259] width 22 height 22
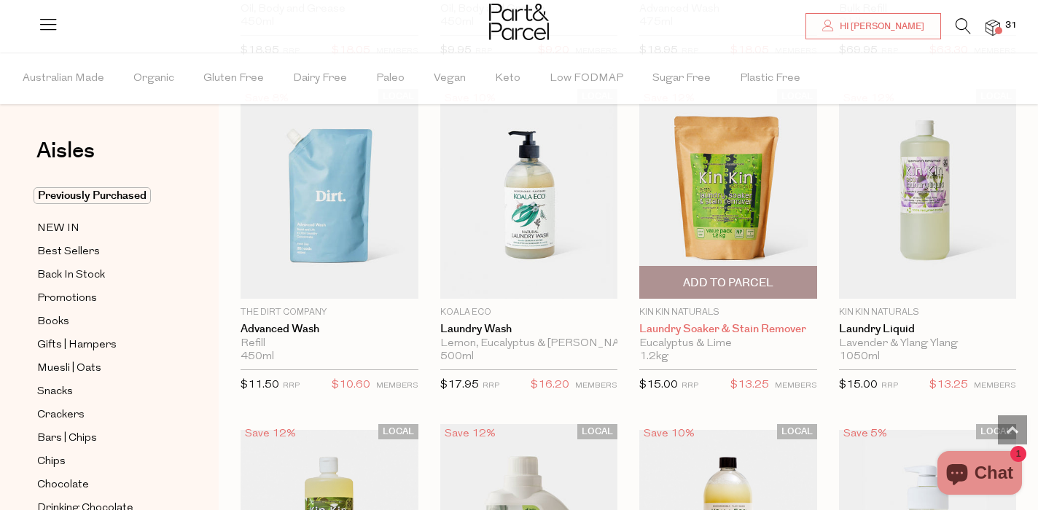
scroll to position [420, 0]
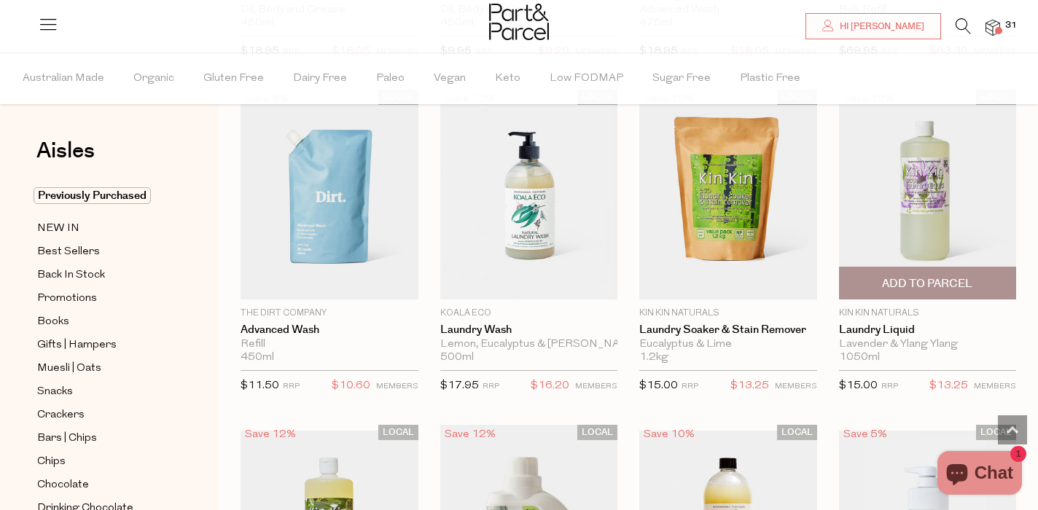
click at [919, 282] on span "Add To Parcel" at bounding box center [927, 283] width 90 height 15
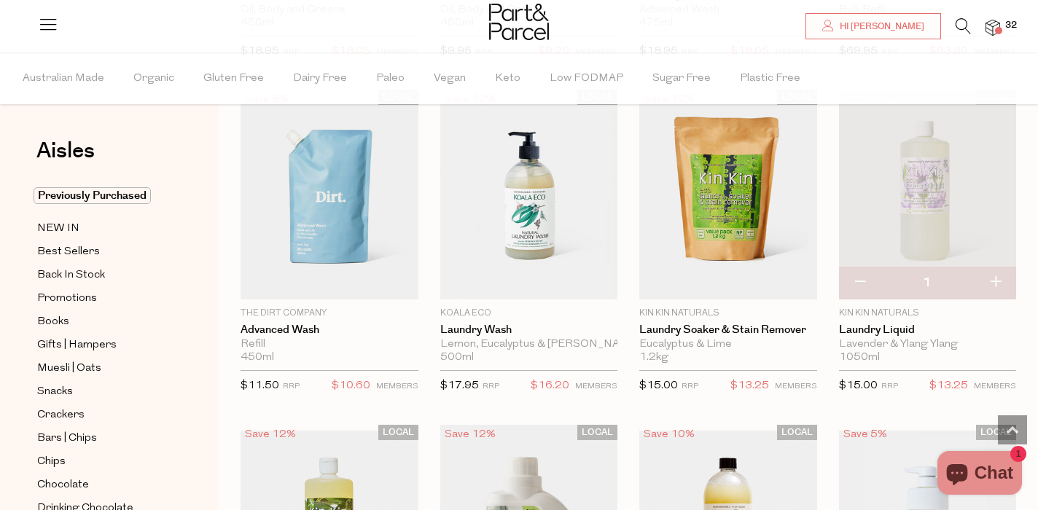
click at [960, 20] on icon at bounding box center [962, 26] width 15 height 16
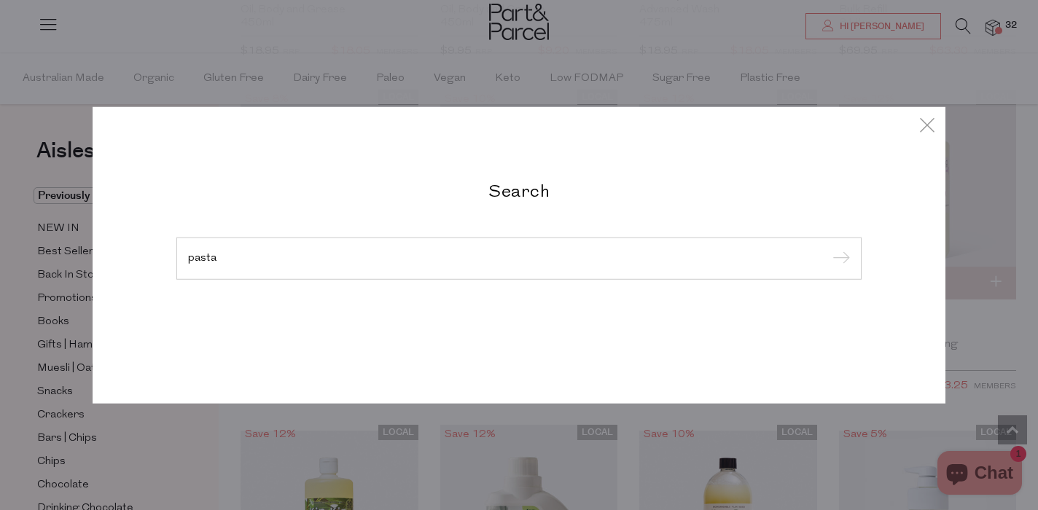
type input "pasta"
click at [839, 259] on input "submit" at bounding box center [839, 259] width 22 height 22
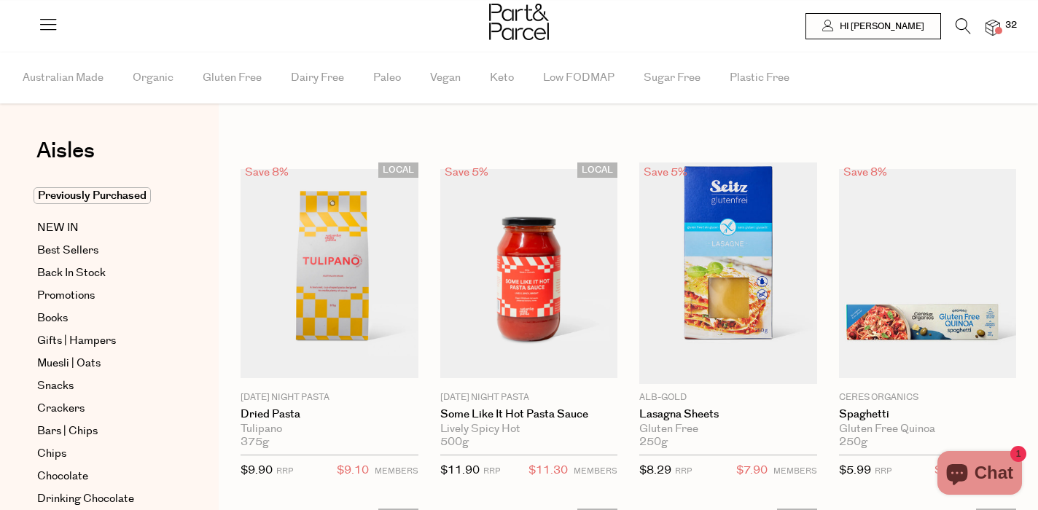
type input "3"
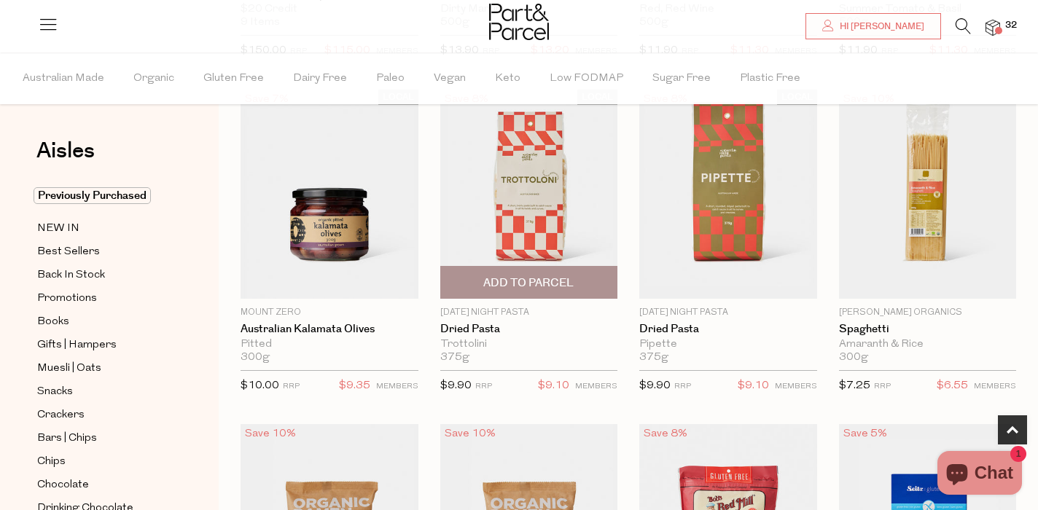
scroll to position [791, 0]
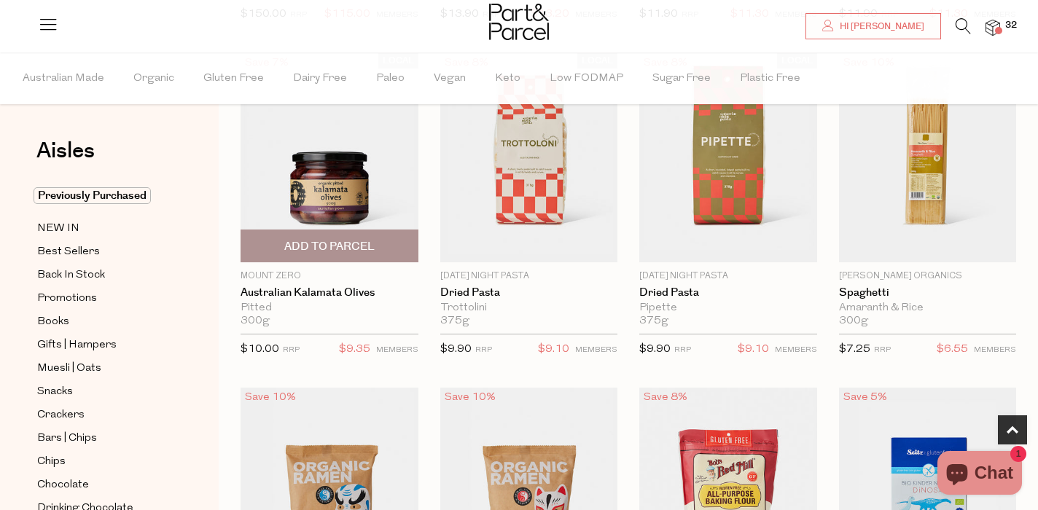
click at [348, 244] on span "Add To Parcel" at bounding box center [329, 246] width 90 height 15
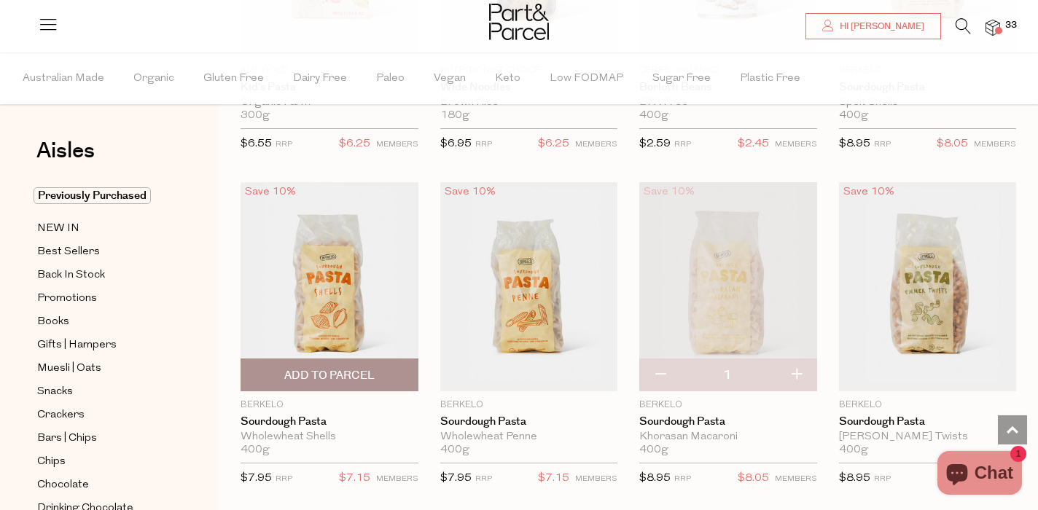
scroll to position [2002, 0]
click at [350, 374] on span "Add To Parcel" at bounding box center [329, 373] width 90 height 15
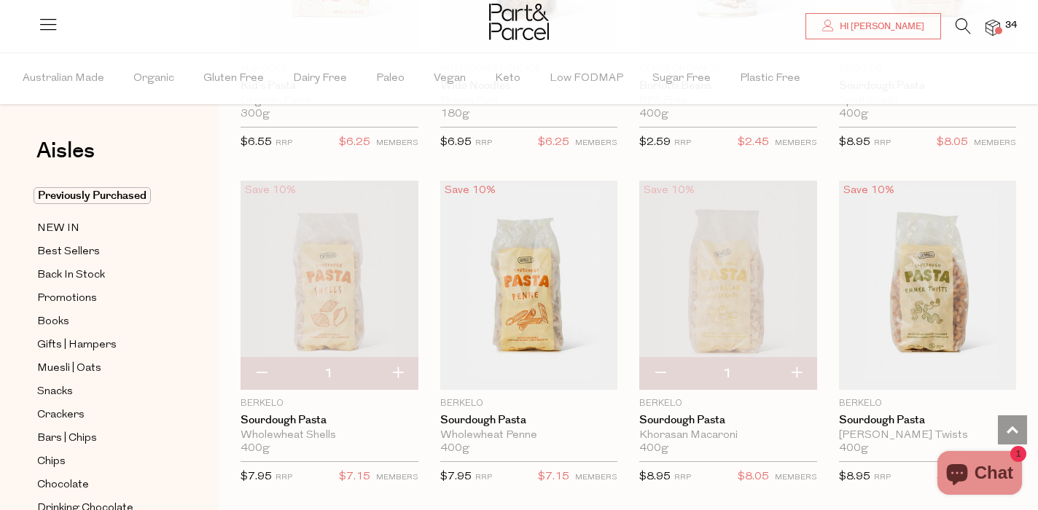
click at [796, 366] on button "button" at bounding box center [796, 374] width 42 height 32
type input "2"
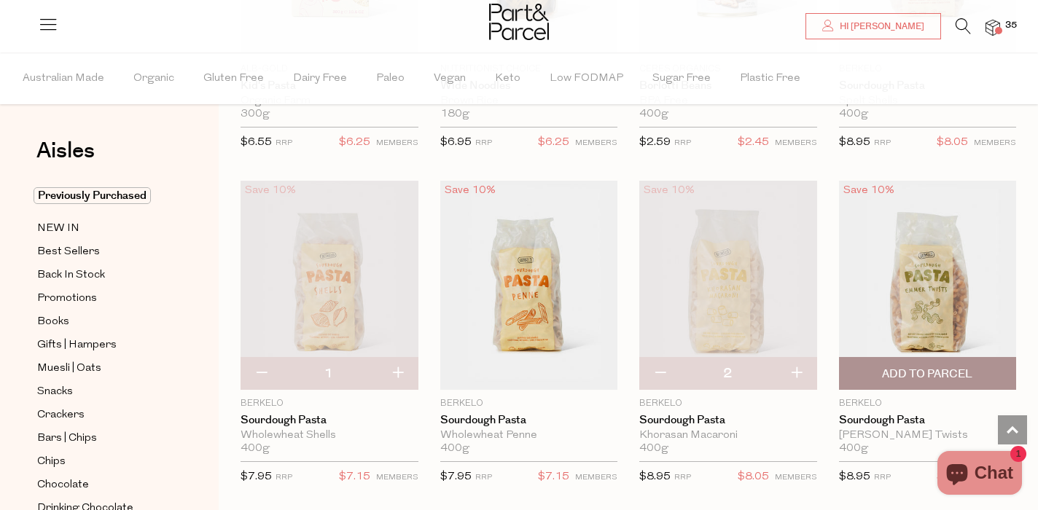
click at [942, 366] on span "Add To Parcel" at bounding box center [927, 373] width 90 height 15
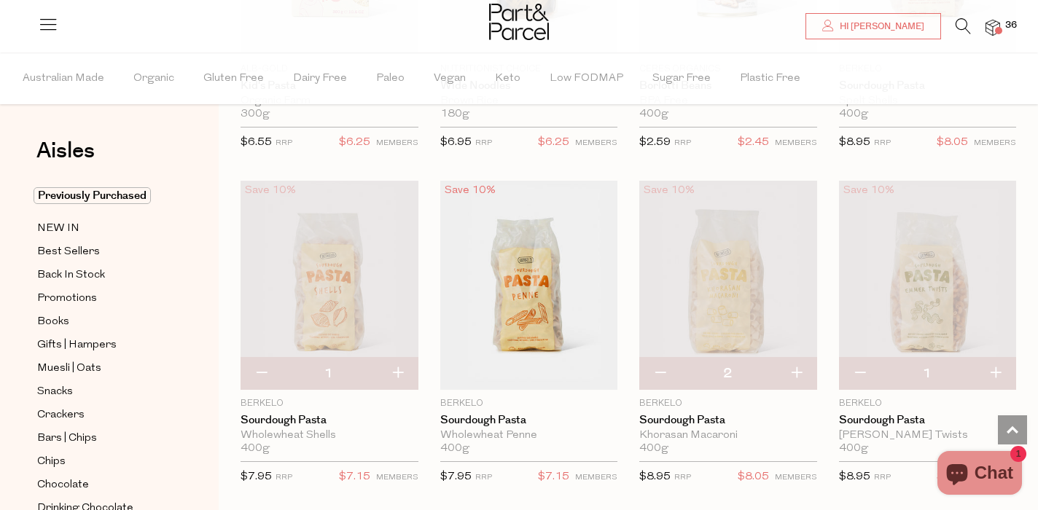
click at [995, 366] on button "button" at bounding box center [995, 374] width 42 height 32
type input "2"
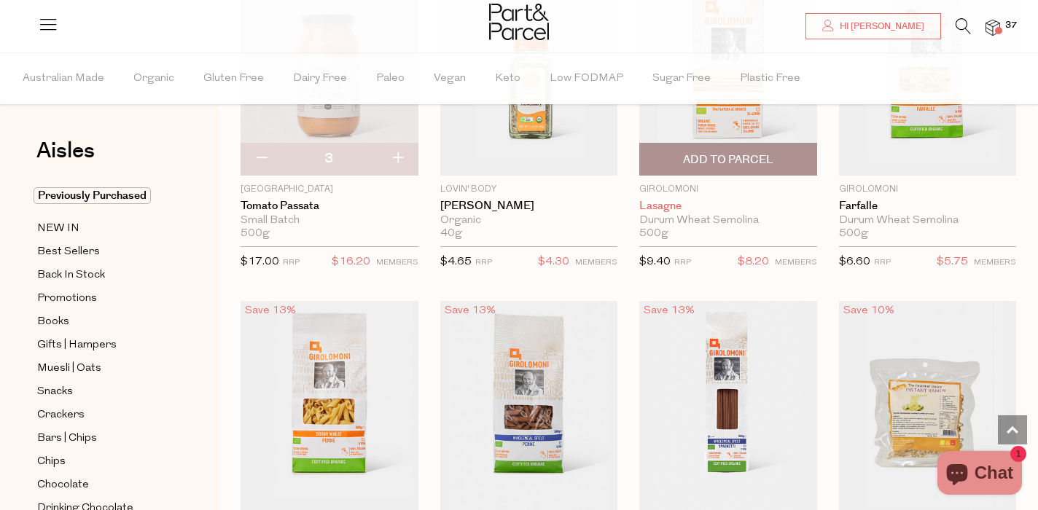
scroll to position [2568, 0]
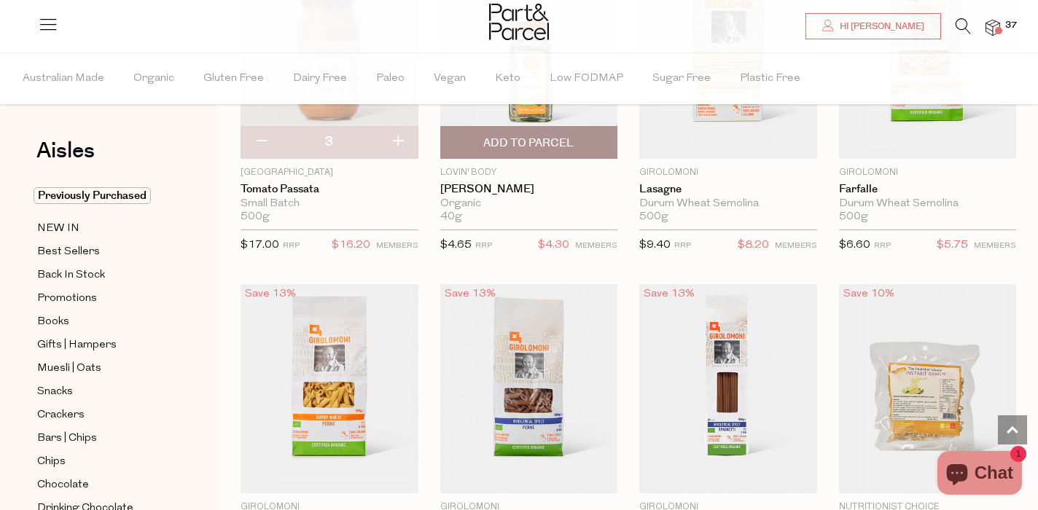
click at [568, 141] on span "Add To Parcel" at bounding box center [528, 143] width 90 height 15
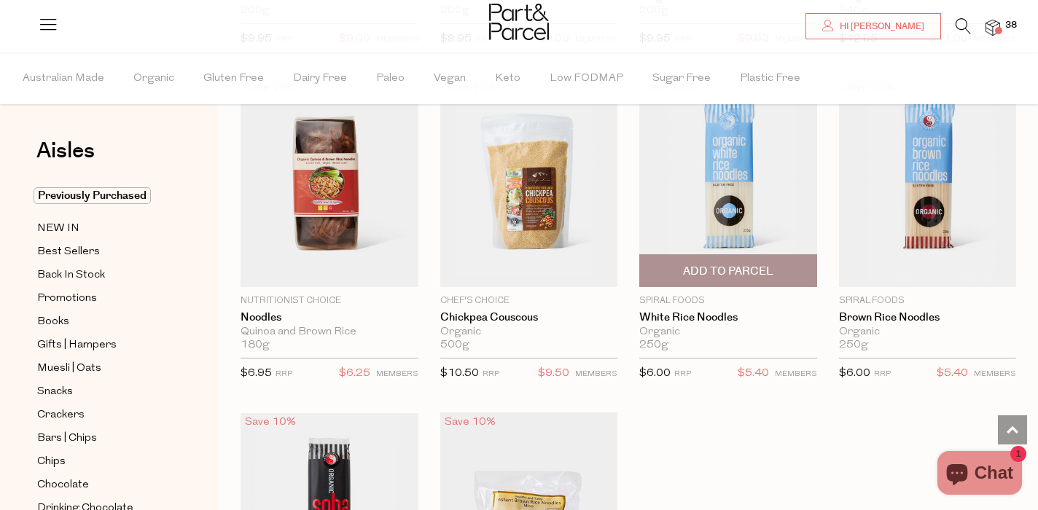
scroll to position [3778, 0]
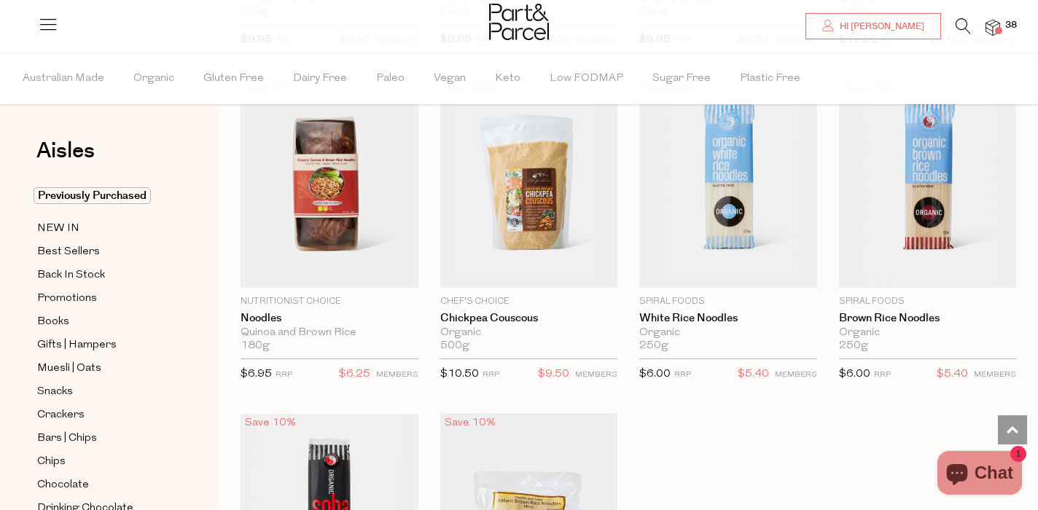
click at [998, 14] on div at bounding box center [519, 23] width 1038 height 47
click at [998, 27] on span at bounding box center [998, 30] width 7 height 7
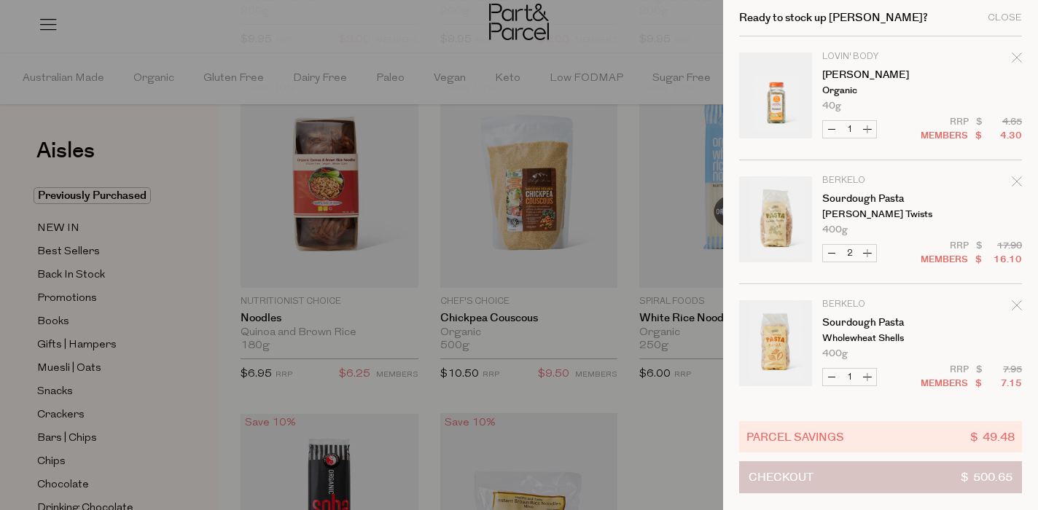
click at [851, 478] on button "Checkout $ 500.65" at bounding box center [880, 477] width 283 height 32
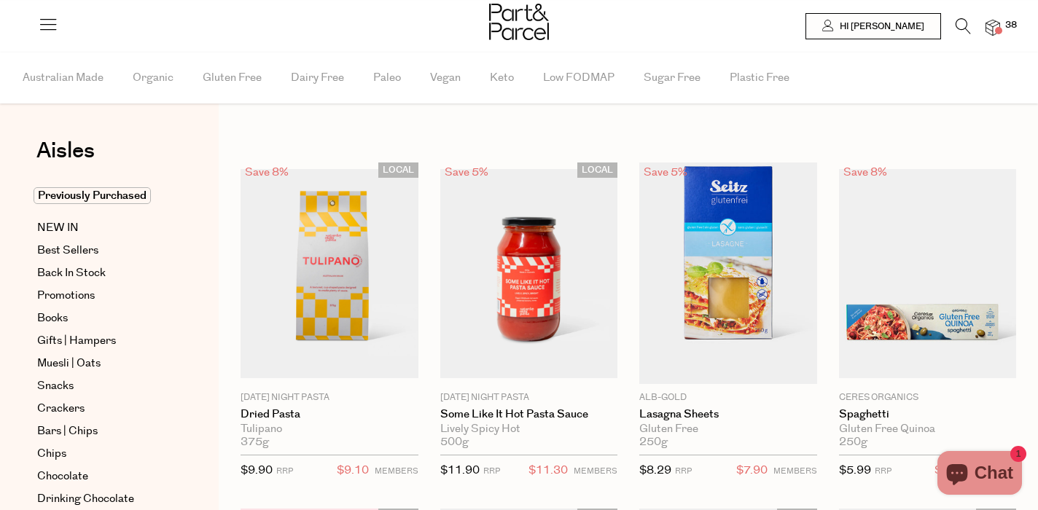
click at [962, 22] on icon at bounding box center [962, 26] width 15 height 16
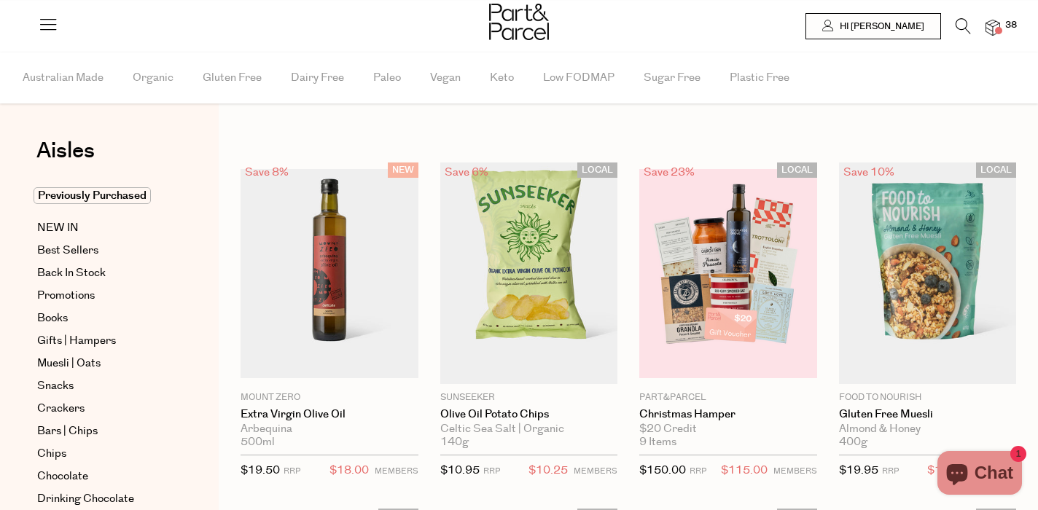
type input "2"
type input "3"
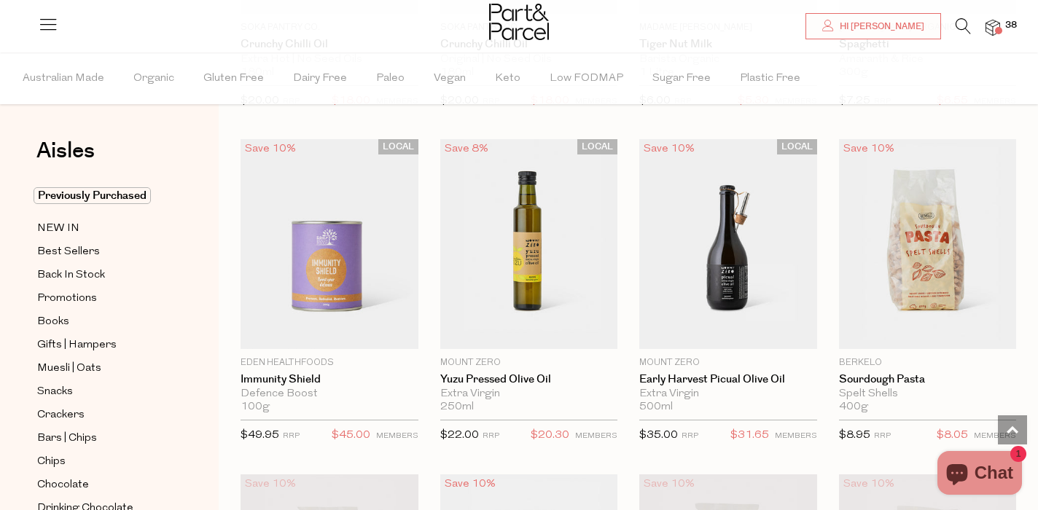
scroll to position [1376, 0]
click at [960, 30] on icon at bounding box center [962, 26] width 15 height 16
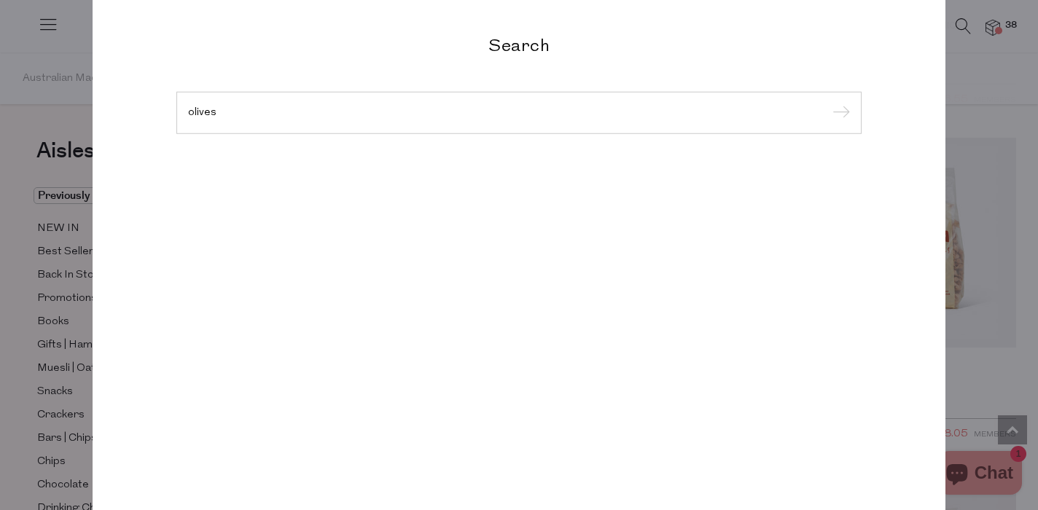
type input "olives"
click at [839, 114] on input "submit" at bounding box center [839, 114] width 22 height 22
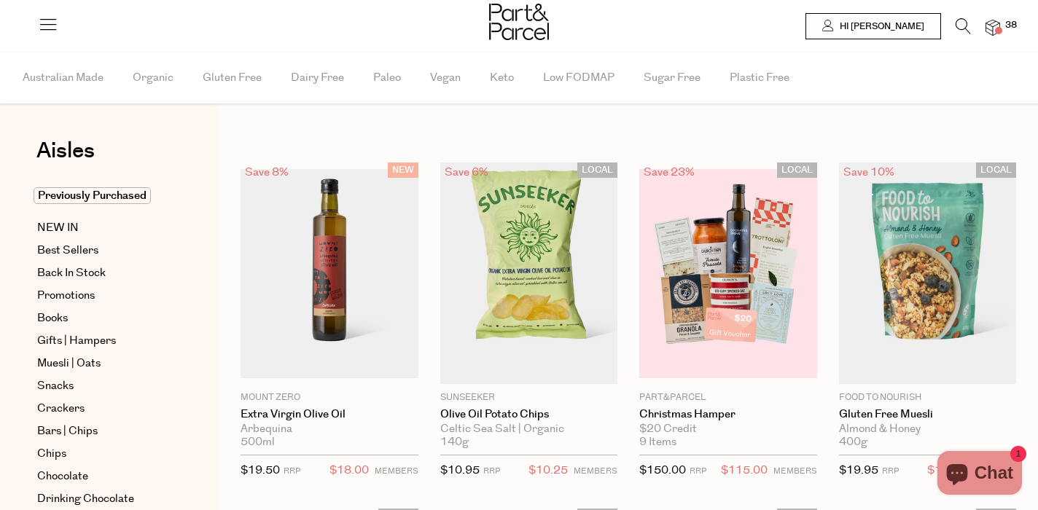
type input "2"
type input "3"
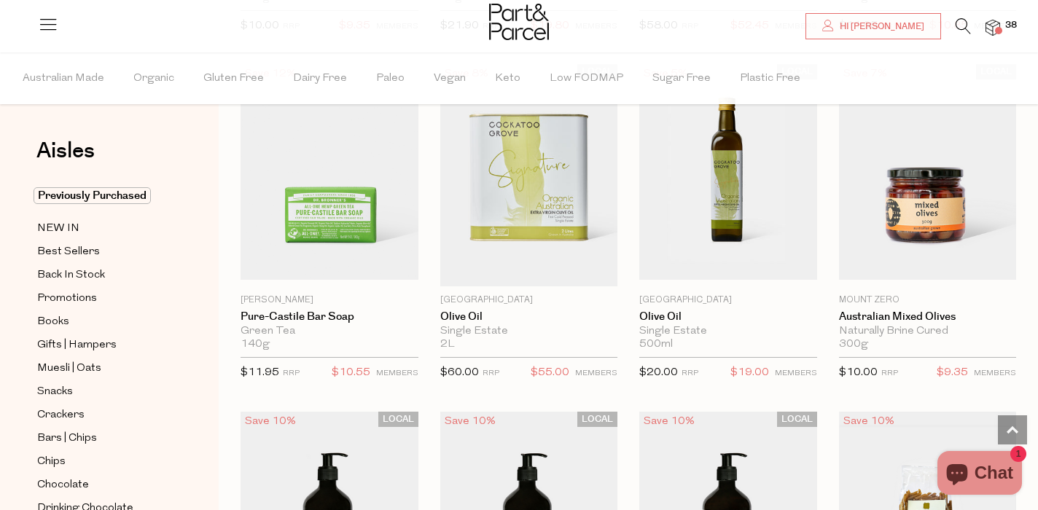
scroll to position [3462, 0]
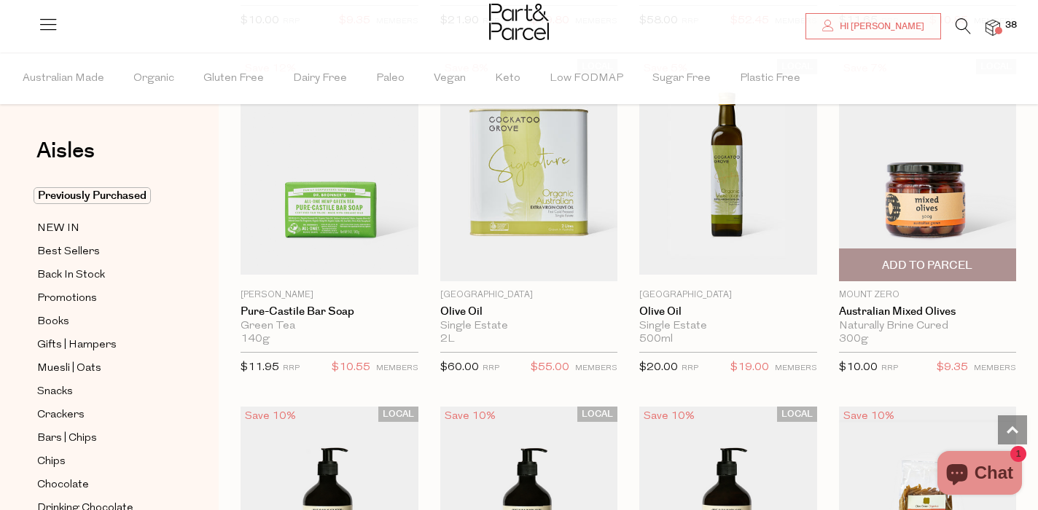
click at [956, 248] on button "Add To Parcel" at bounding box center [928, 264] width 178 height 33
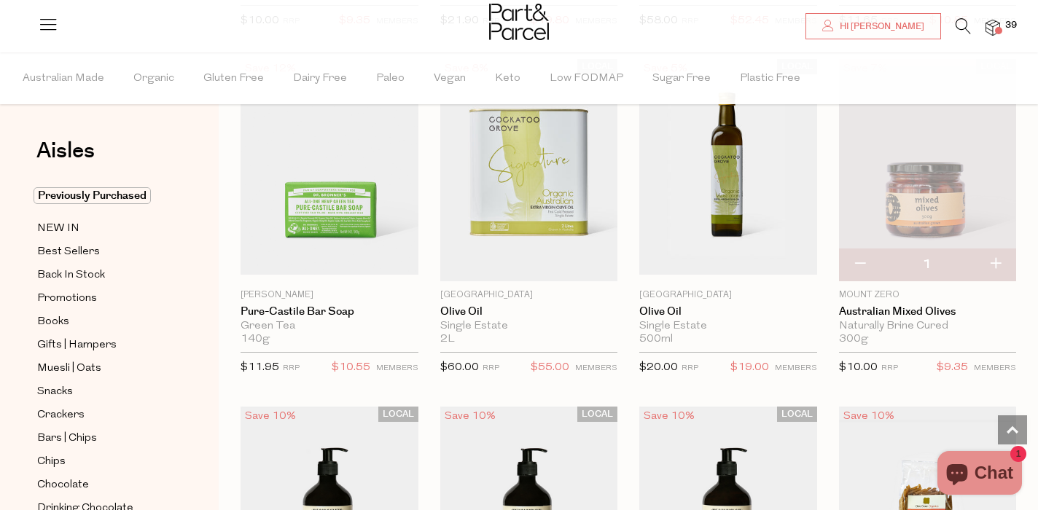
click at [997, 26] on img at bounding box center [992, 28] width 15 height 17
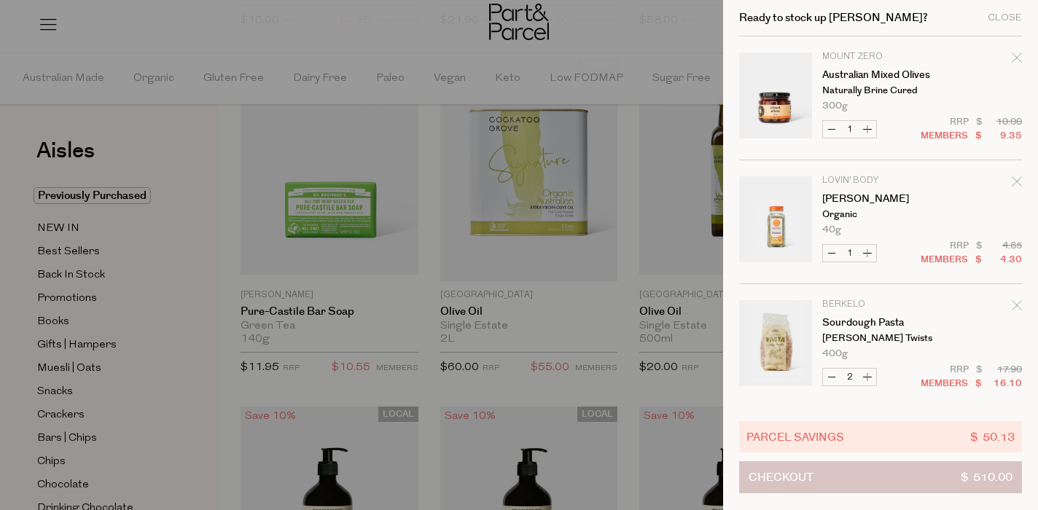
click at [831, 478] on button "Checkout $ 510.00" at bounding box center [880, 477] width 283 height 32
click at [810, 480] on span "Checkout" at bounding box center [780, 477] width 65 height 31
click at [870, 476] on button "Checkout $ 510.00" at bounding box center [880, 477] width 283 height 32
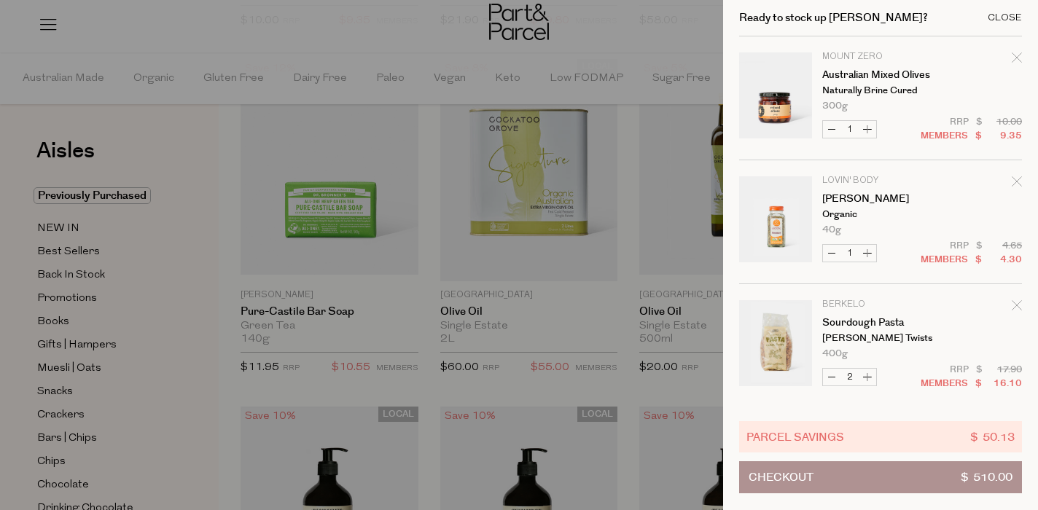
click at [1008, 16] on div "Close" at bounding box center [1004, 17] width 34 height 9
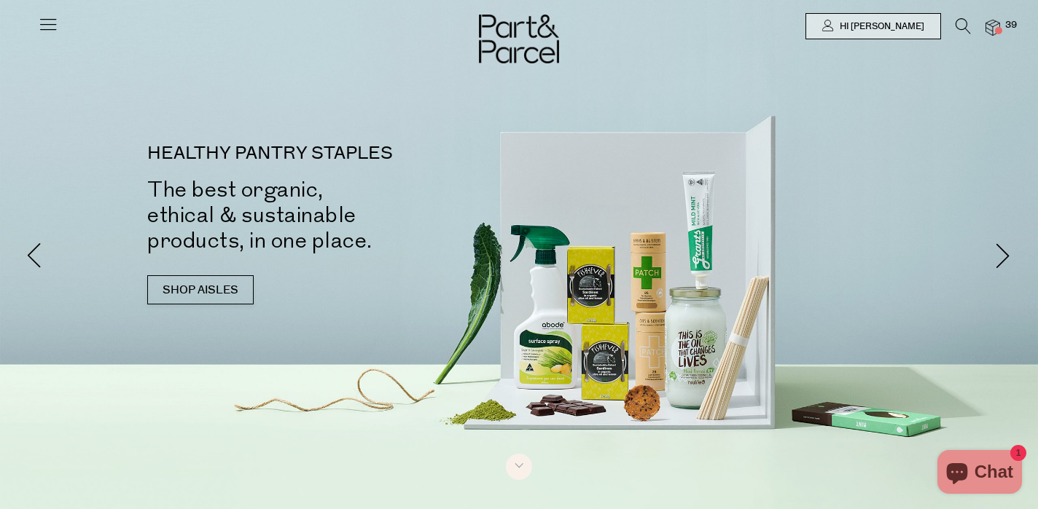
click at [999, 28] on span at bounding box center [998, 30] width 7 height 7
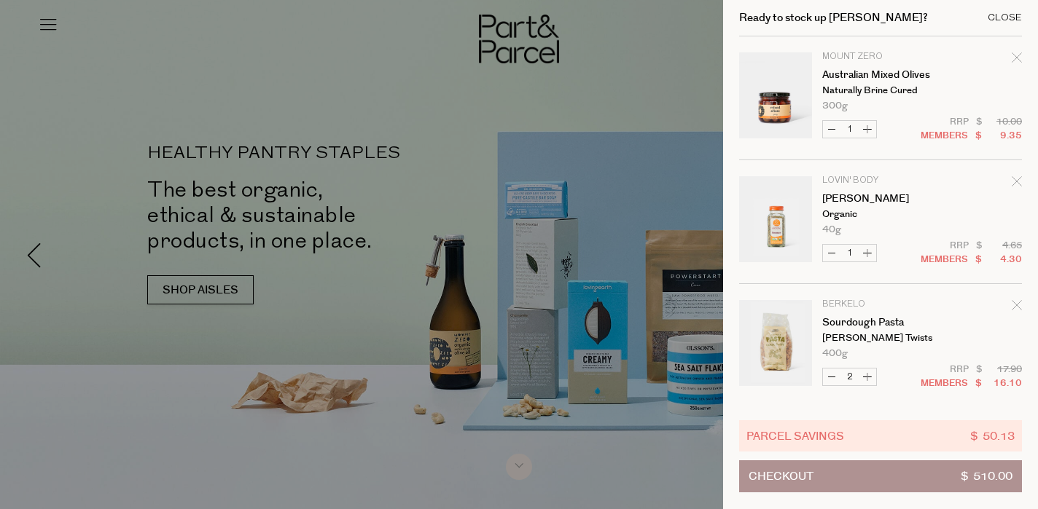
click at [995, 17] on div "Close" at bounding box center [1004, 17] width 34 height 9
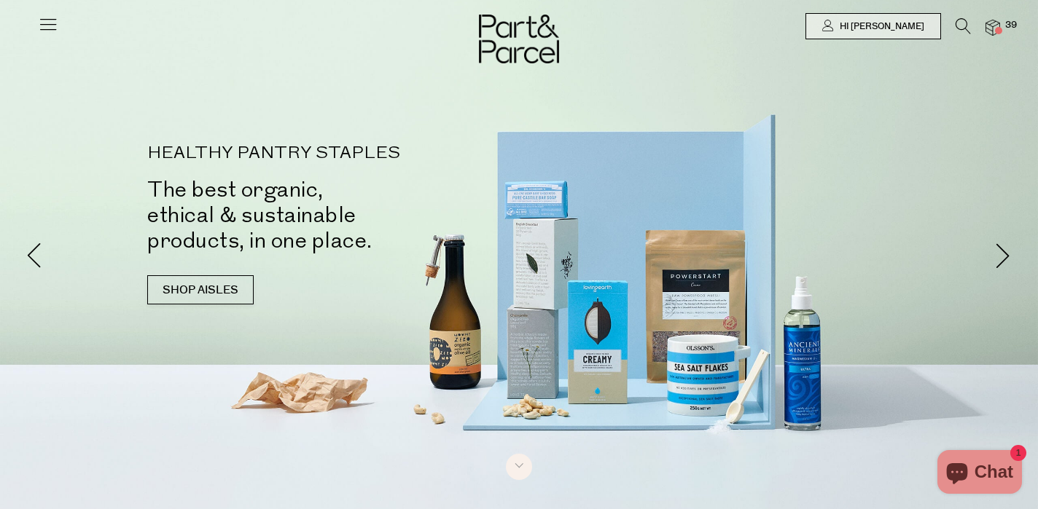
click at [958, 17] on div at bounding box center [519, 26] width 1038 height 52
click at [961, 26] on icon at bounding box center [962, 26] width 15 height 16
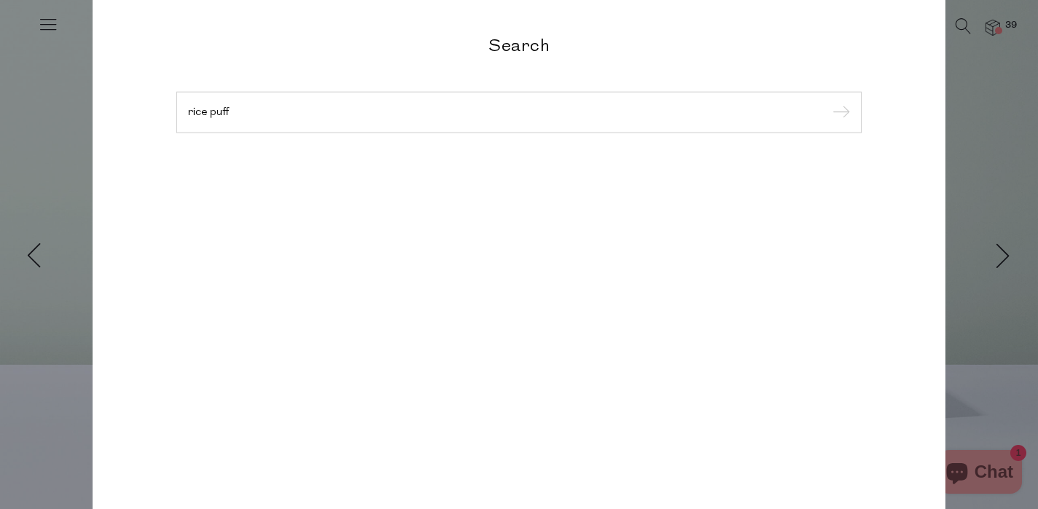
type input "rice puff"
click at [839, 113] on input "submit" at bounding box center [839, 113] width 22 height 22
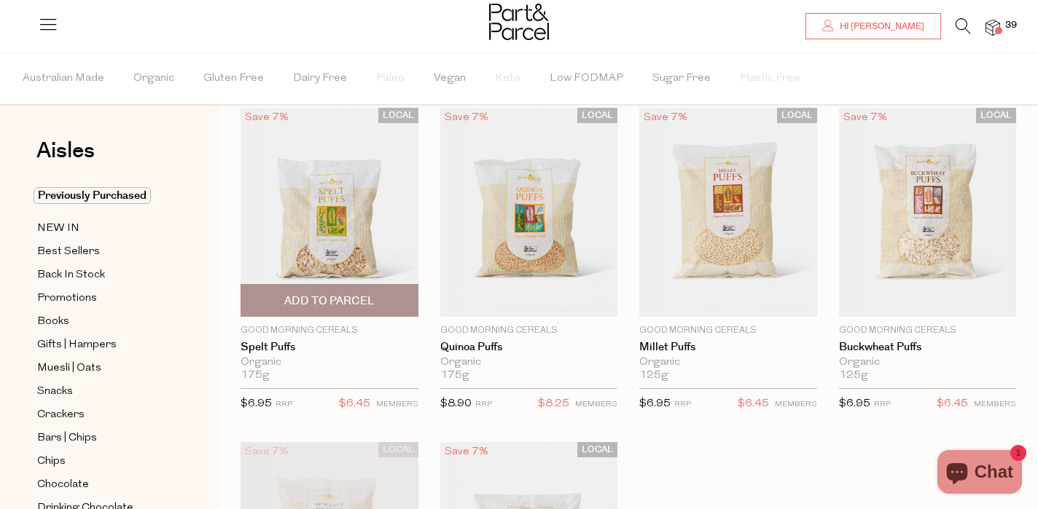
scroll to position [61, 0]
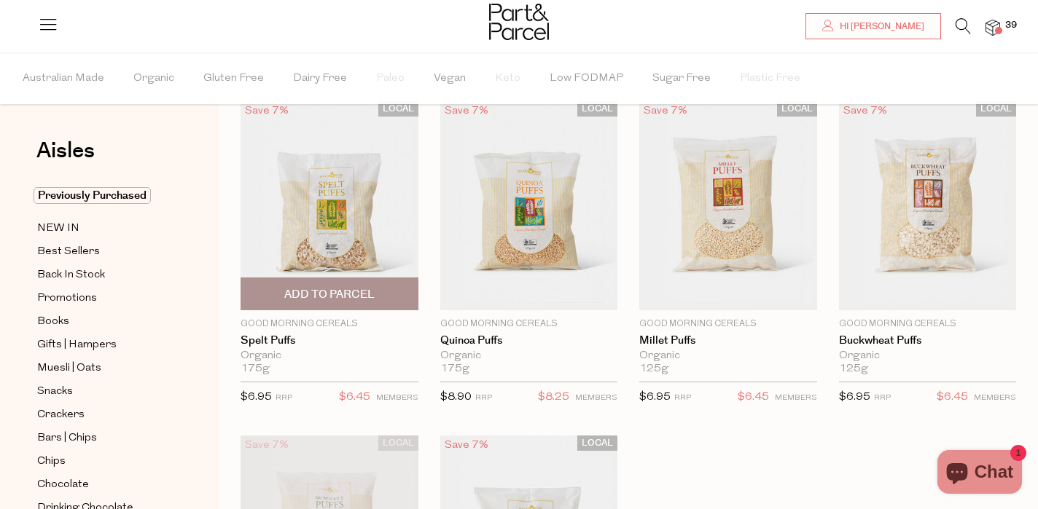
click at [333, 298] on span "Add To Parcel" at bounding box center [329, 294] width 90 height 15
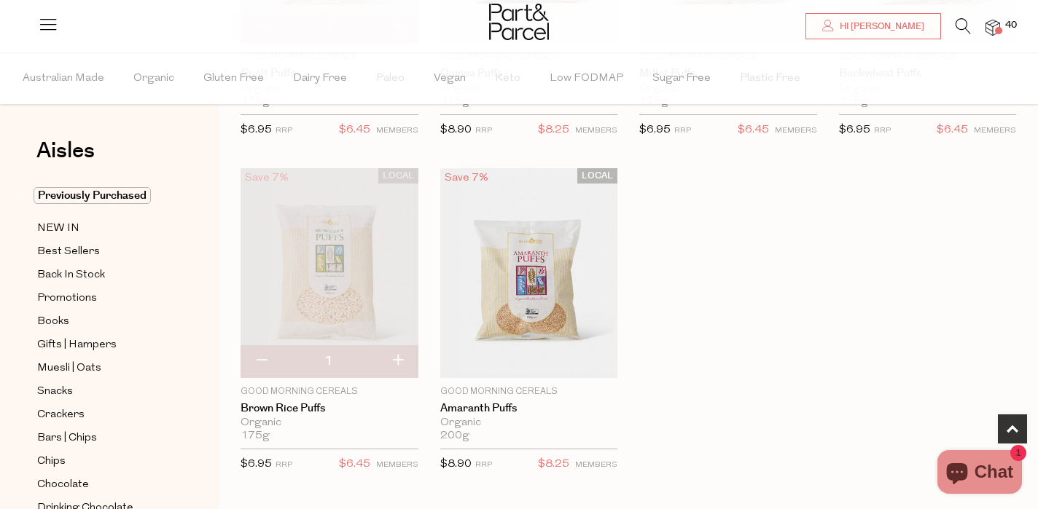
scroll to position [345, 0]
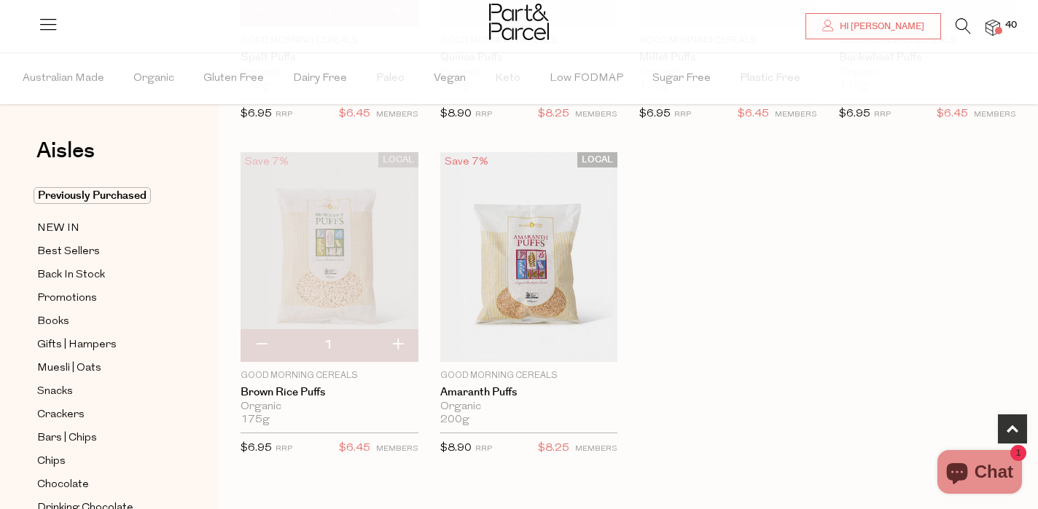
click at [395, 345] on button "button" at bounding box center [398, 345] width 42 height 32
type input "2"
click at [397, 342] on button "button" at bounding box center [398, 345] width 42 height 32
type input "3"
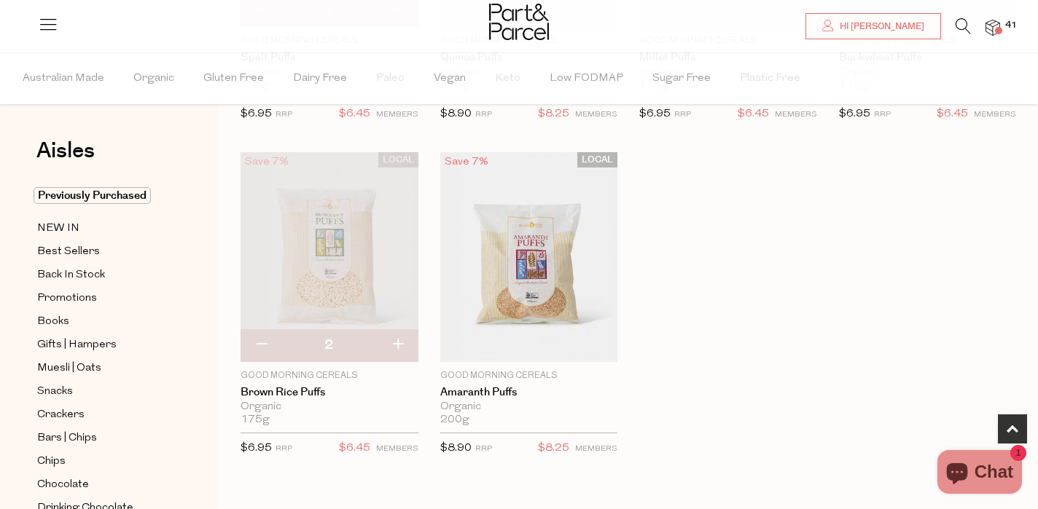
type input "3"
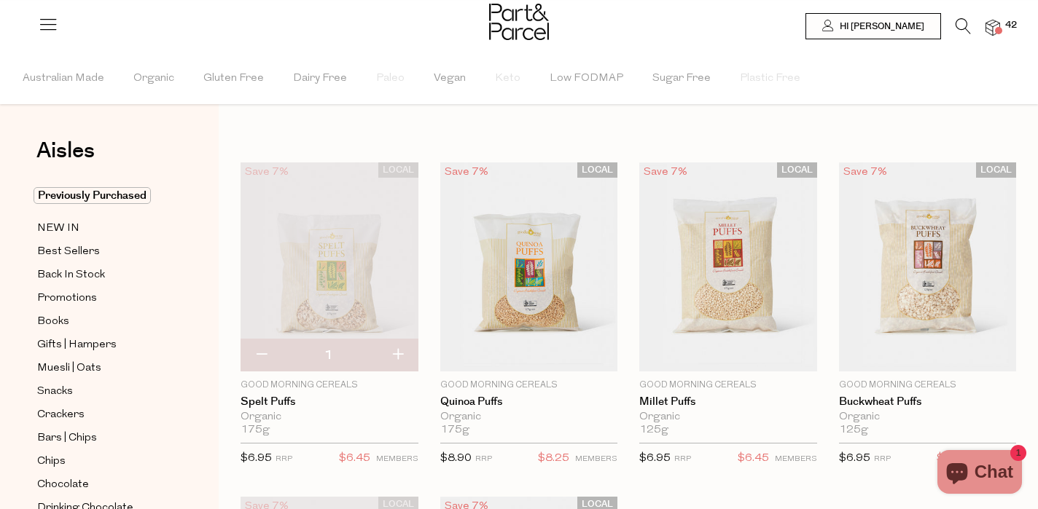
scroll to position [0, 0]
click at [993, 27] on img at bounding box center [992, 28] width 15 height 17
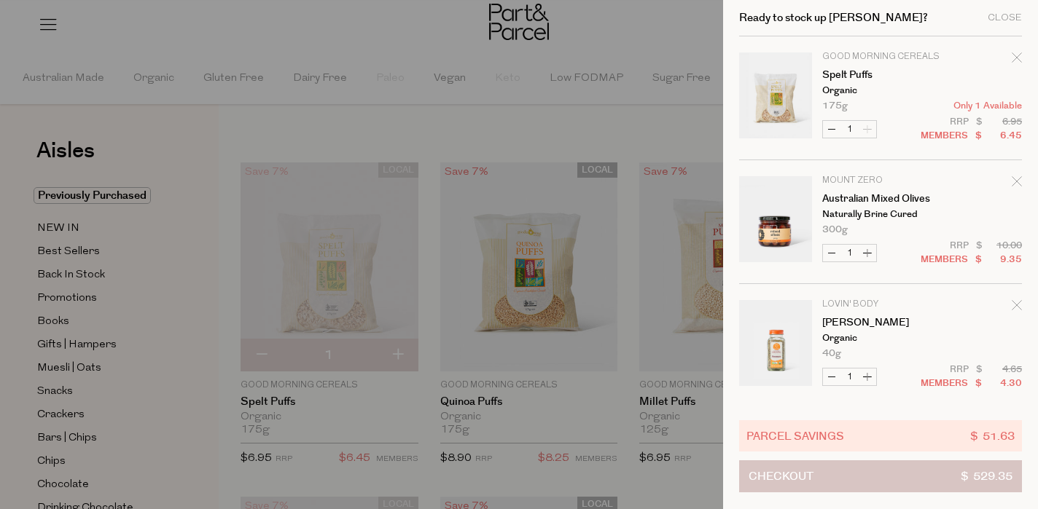
click at [756, 475] on span "Checkout" at bounding box center [780, 476] width 65 height 31
